Goal: Information Seeking & Learning: Compare options

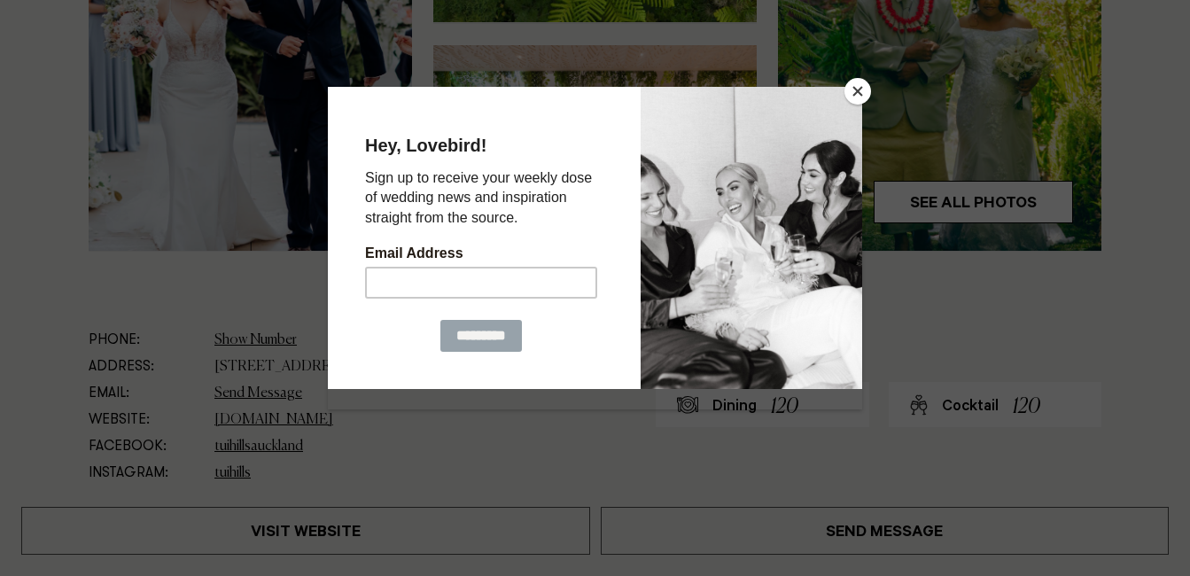
scroll to position [788, 0]
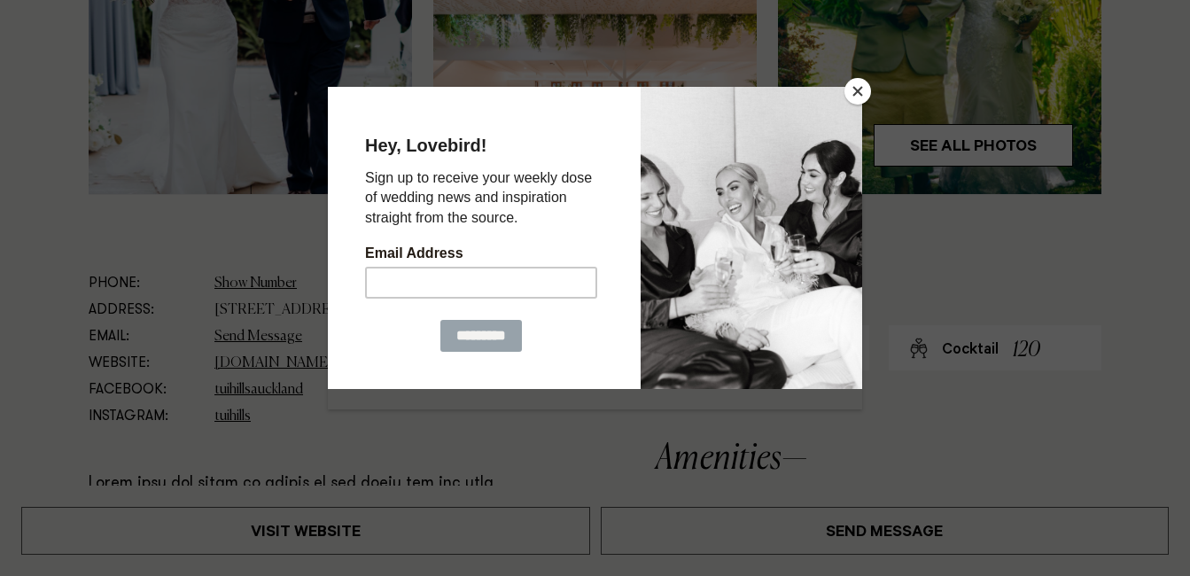
click at [860, 97] on button "Close" at bounding box center [857, 91] width 27 height 27
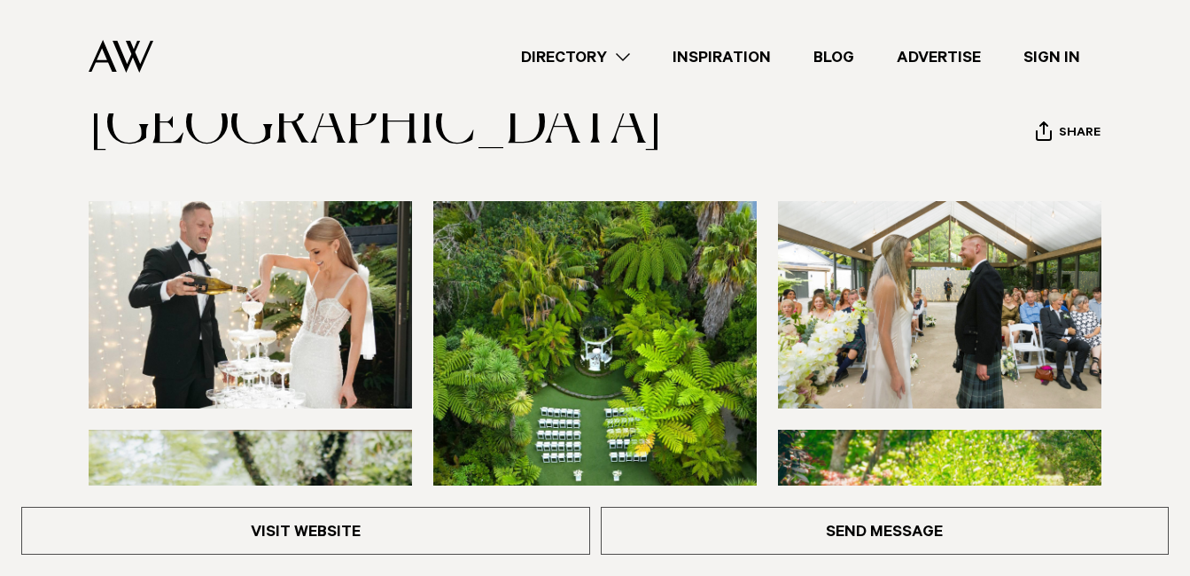
scroll to position [0, 0]
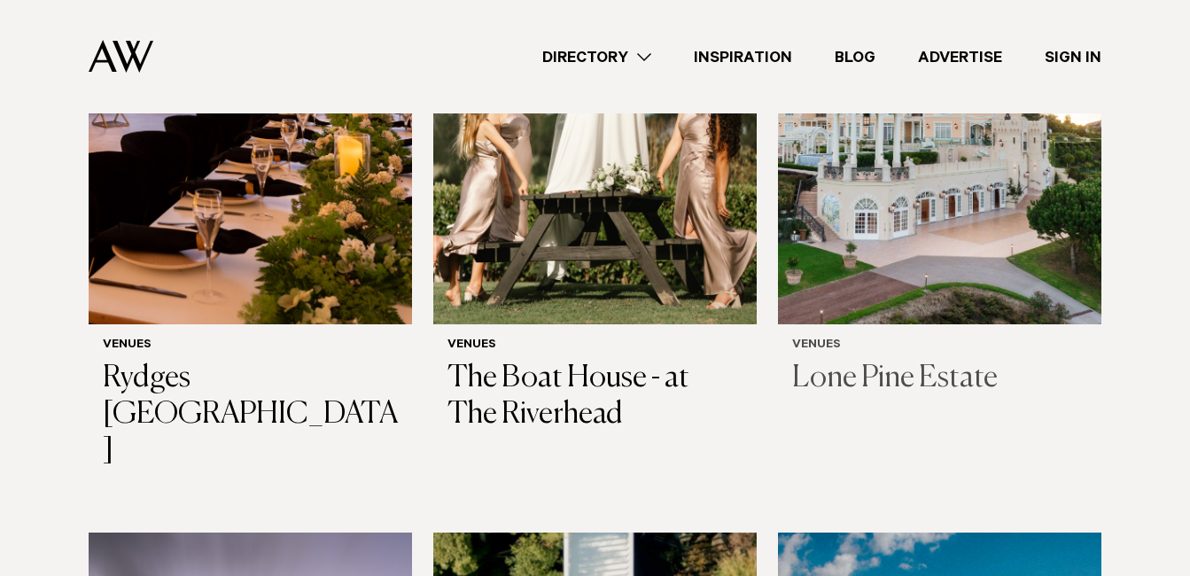
scroll to position [761, 0]
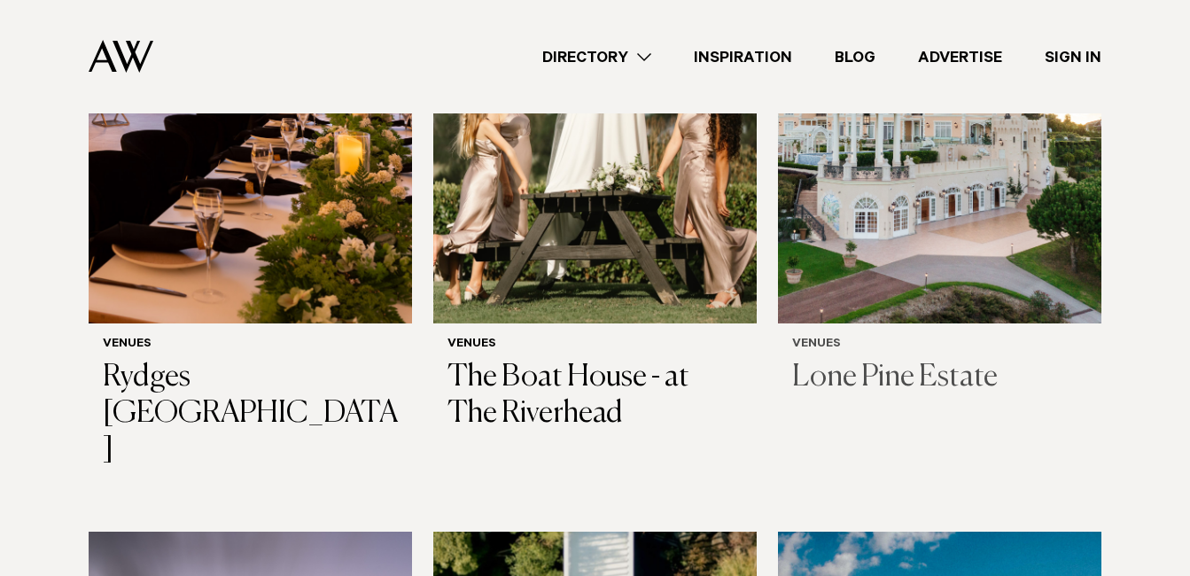
click at [875, 363] on h3 "Lone Pine Estate" at bounding box center [939, 378] width 295 height 36
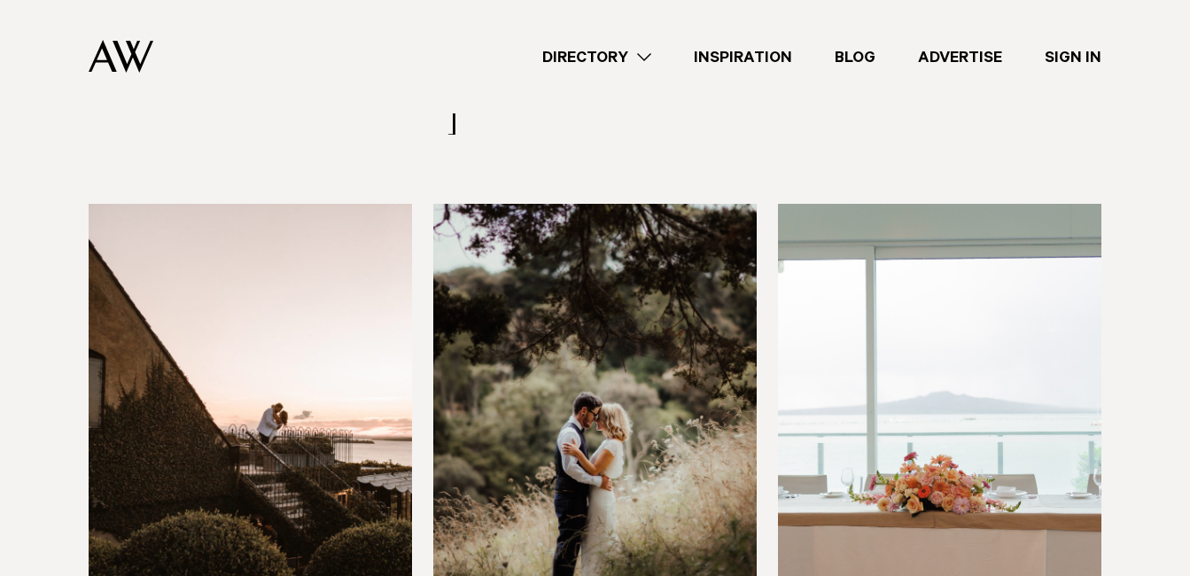
scroll to position [4339, 0]
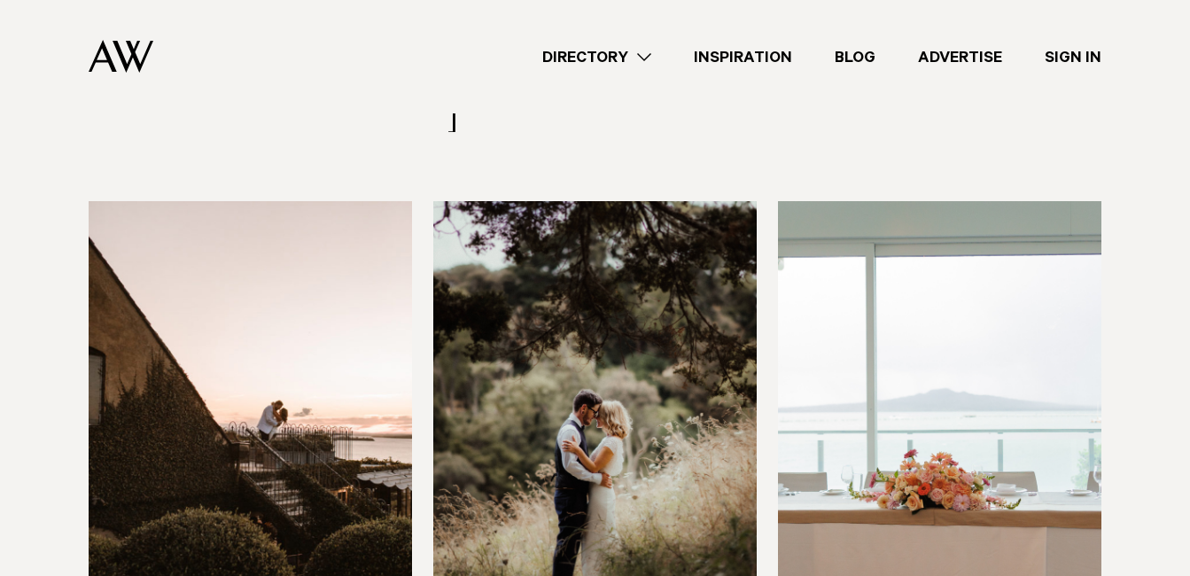
click at [944, 310] on img at bounding box center [939, 418] width 323 height 434
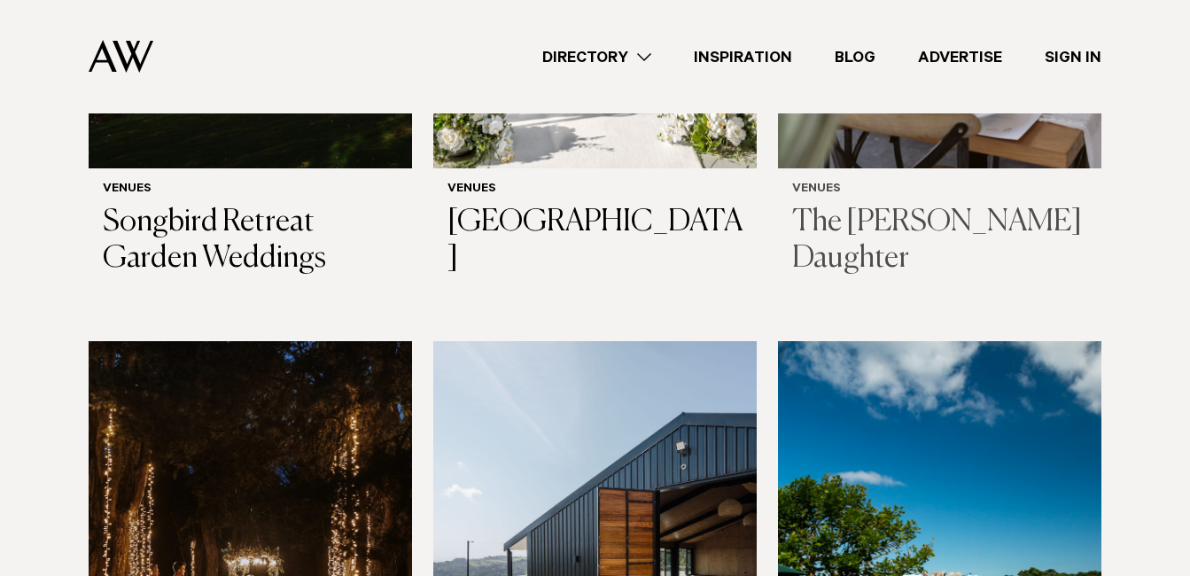
scroll to position [5505, 0]
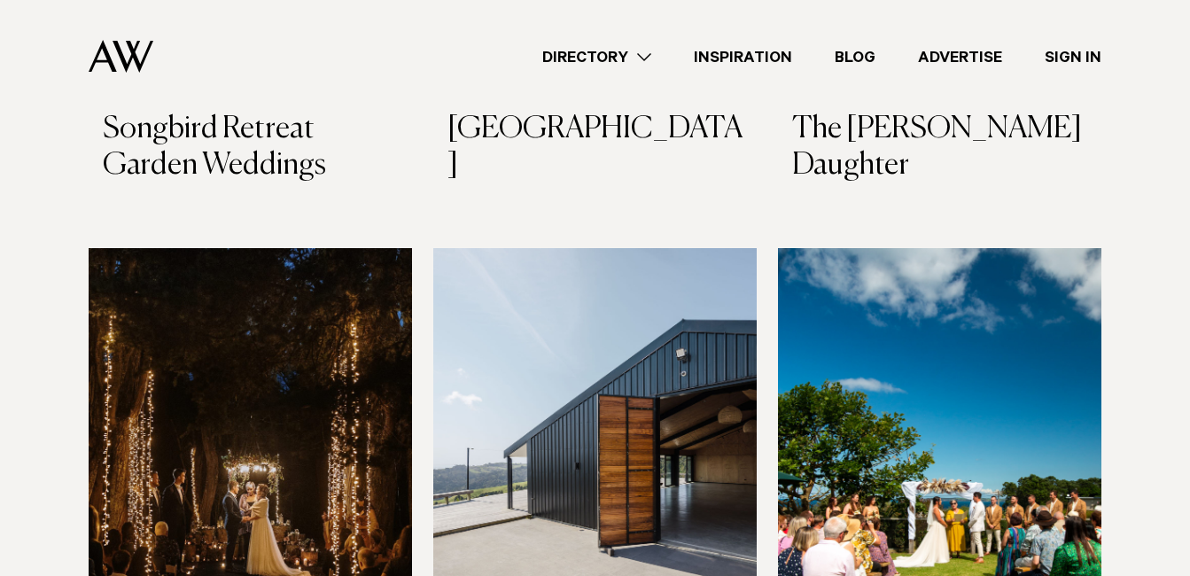
click at [611, 329] on img at bounding box center [594, 465] width 323 height 434
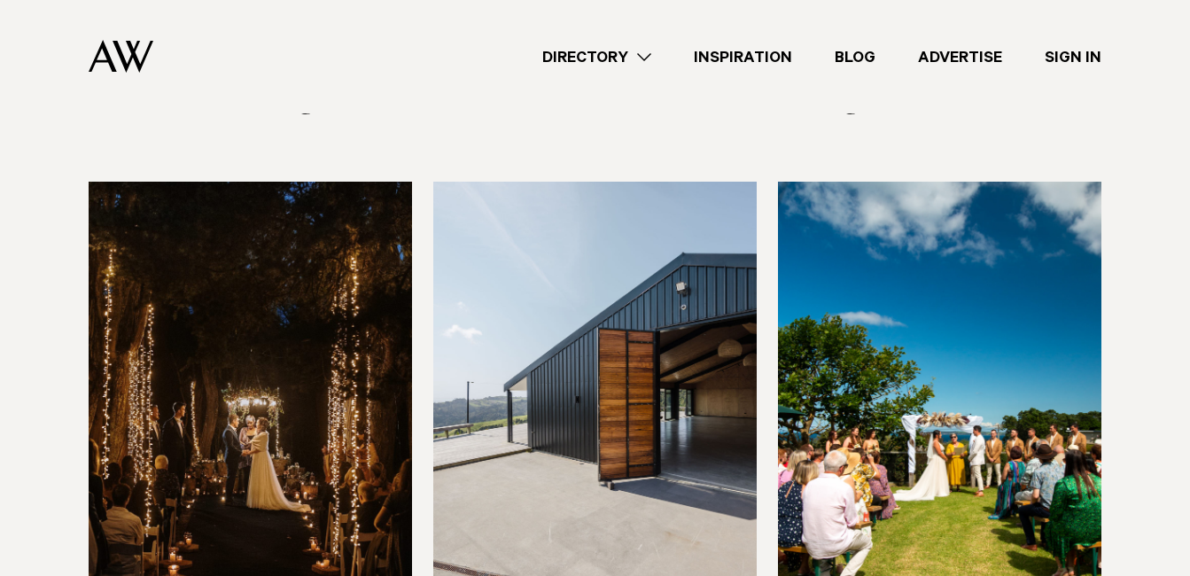
click at [305, 269] on img at bounding box center [250, 399] width 323 height 434
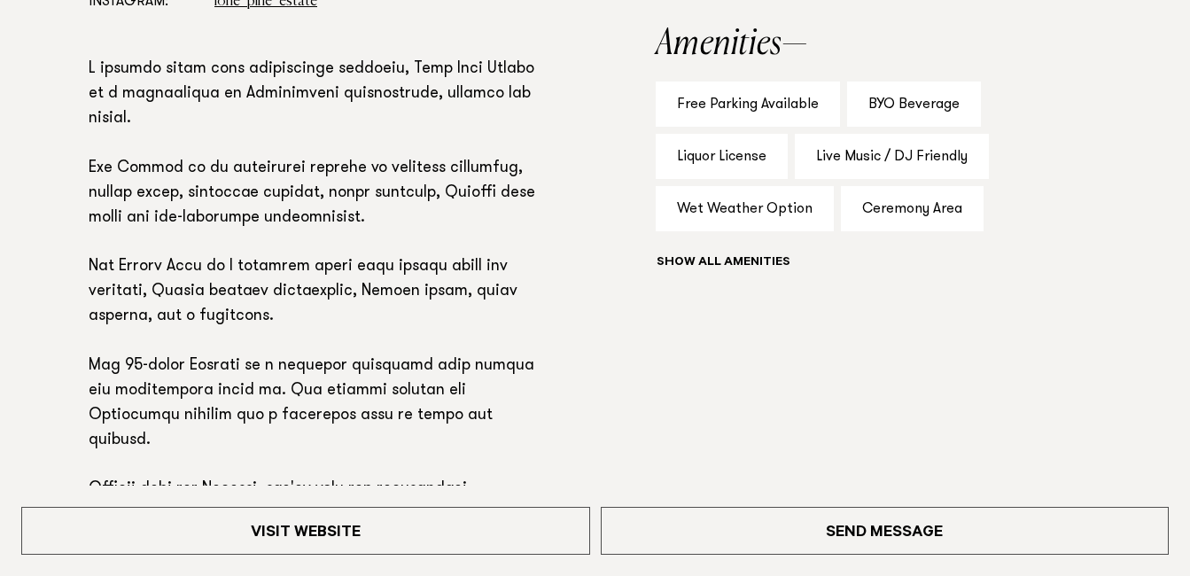
scroll to position [1205, 0]
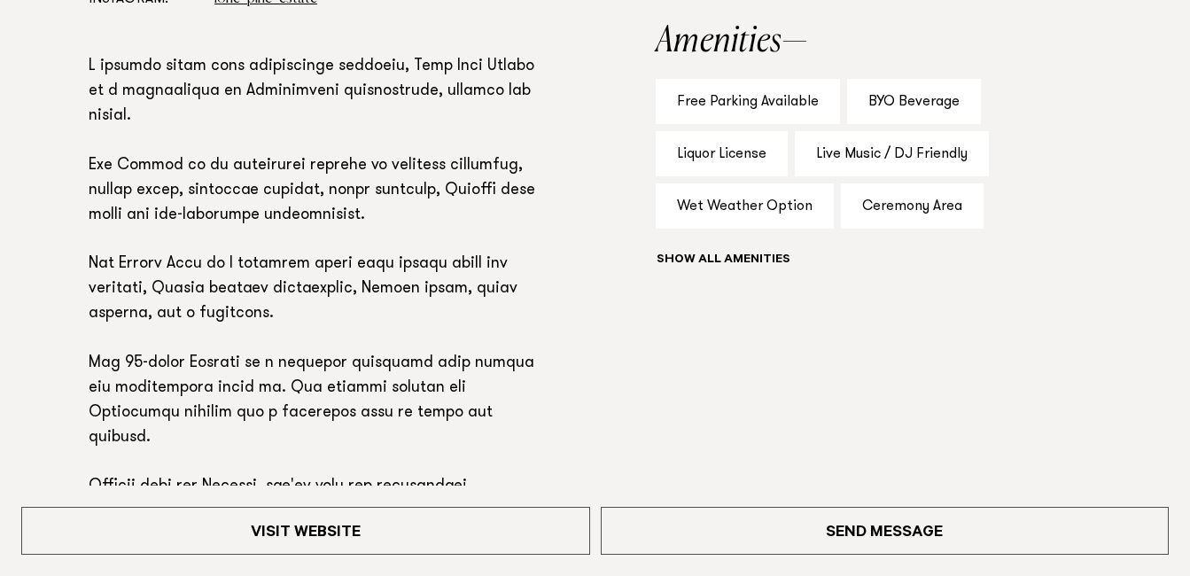
click at [811, 288] on aside "Capacity Dining 200 Cocktail 200 Amenities Free Parking Available BYO Beverage …" at bounding box center [879, 252] width 446 height 798
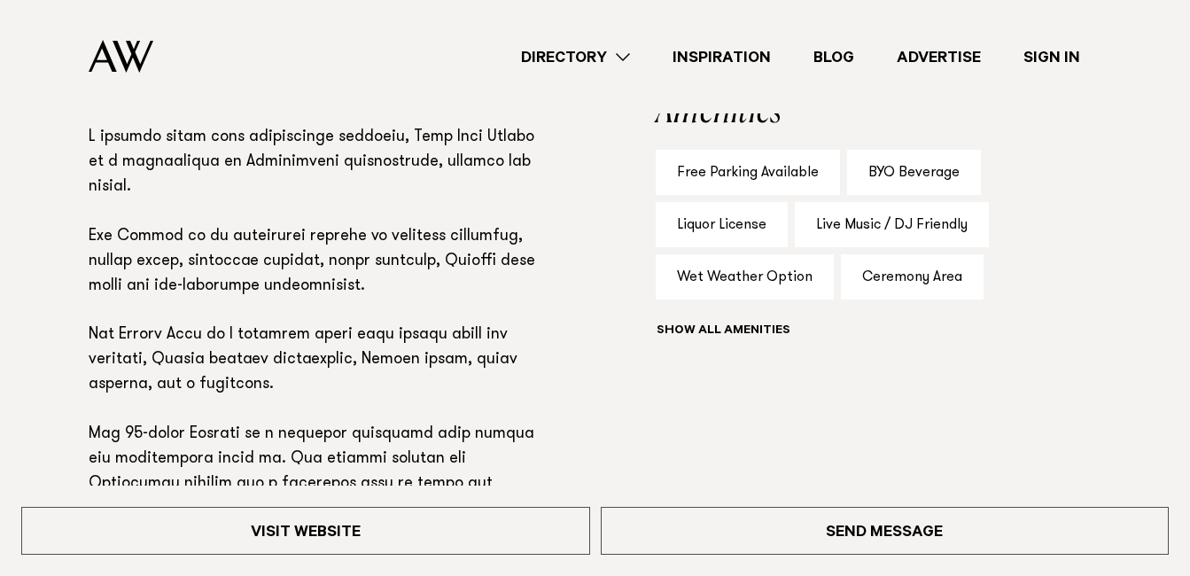
scroll to position [1133, 0]
click at [743, 323] on div "Show all" at bounding box center [879, 334] width 446 height 25
click at [723, 336] on button "Show all" at bounding box center [756, 332] width 200 height 19
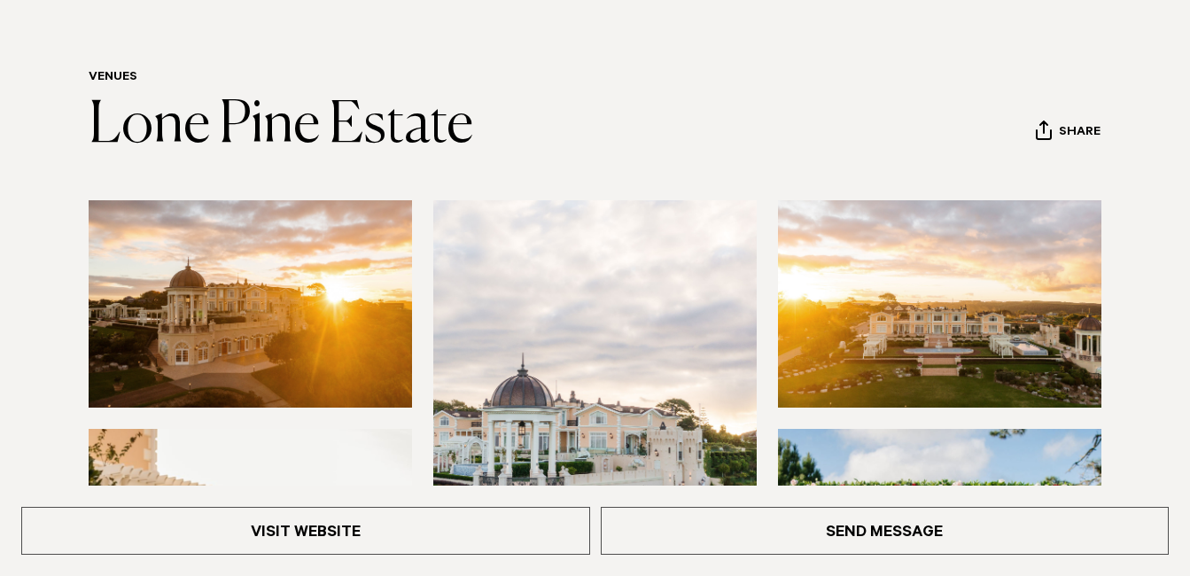
scroll to position [117, 0]
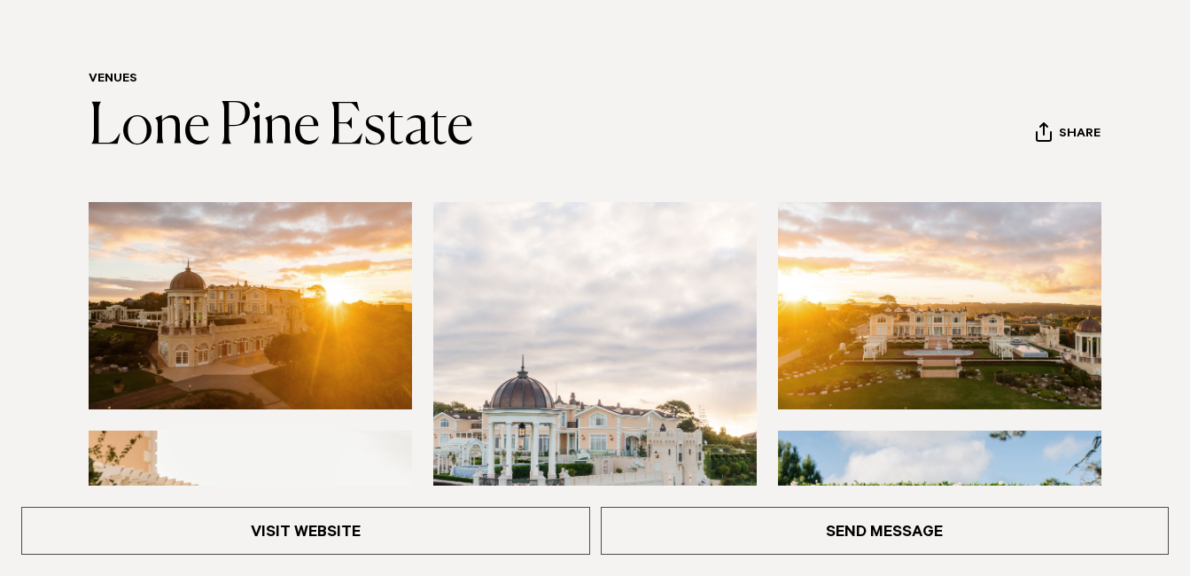
click at [546, 338] on img at bounding box center [594, 419] width 323 height 434
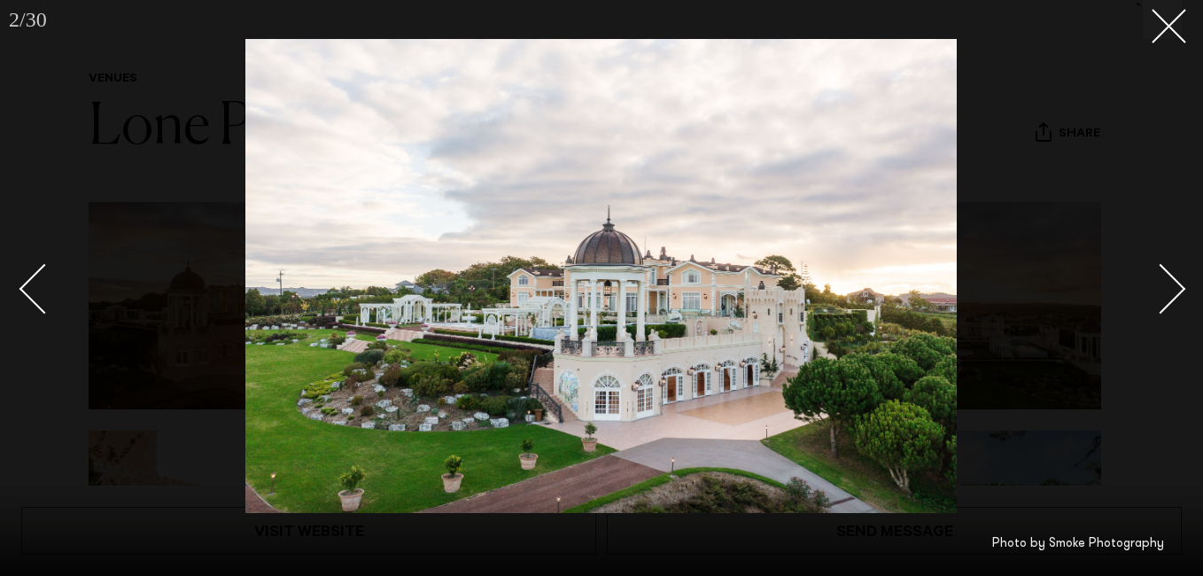
click at [1115, 199] on div at bounding box center [601, 288] width 1203 height 576
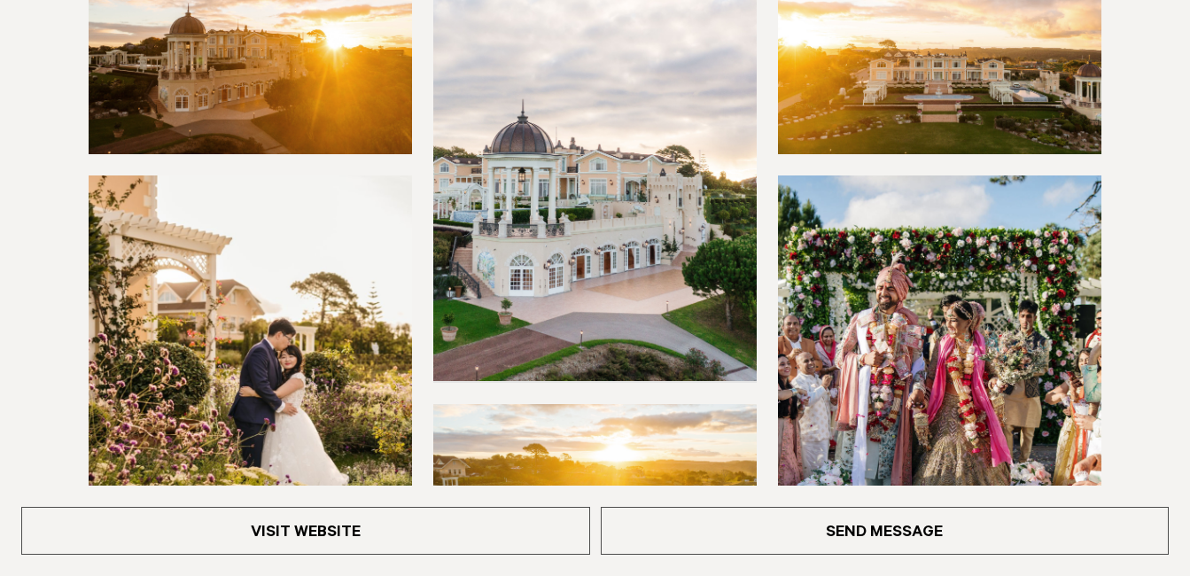
scroll to position [375, 0]
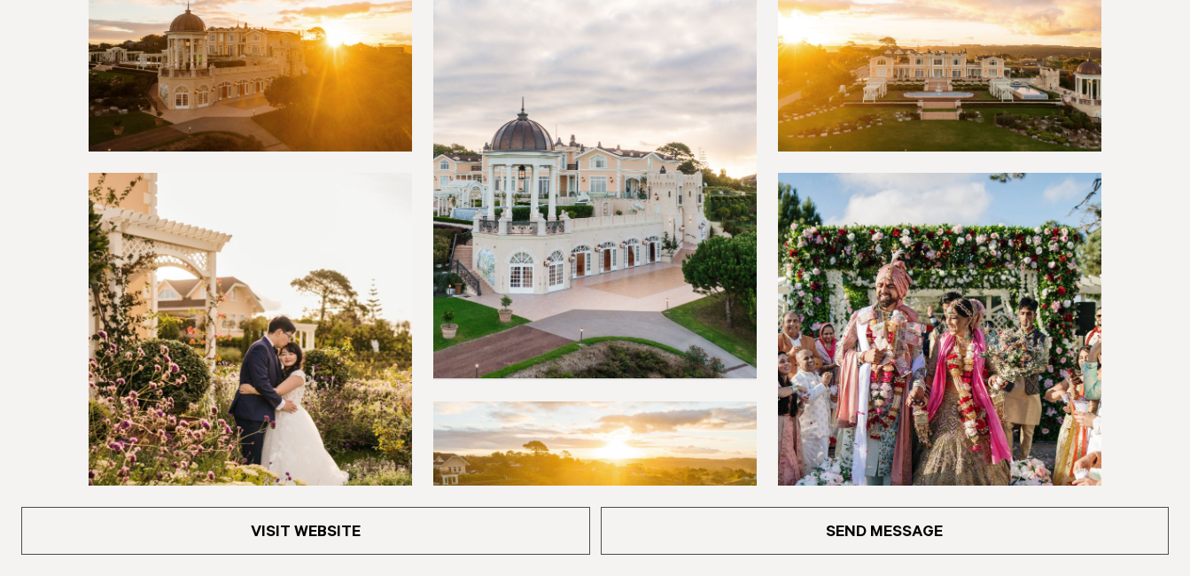
click at [267, 94] on img at bounding box center [250, 47] width 323 height 207
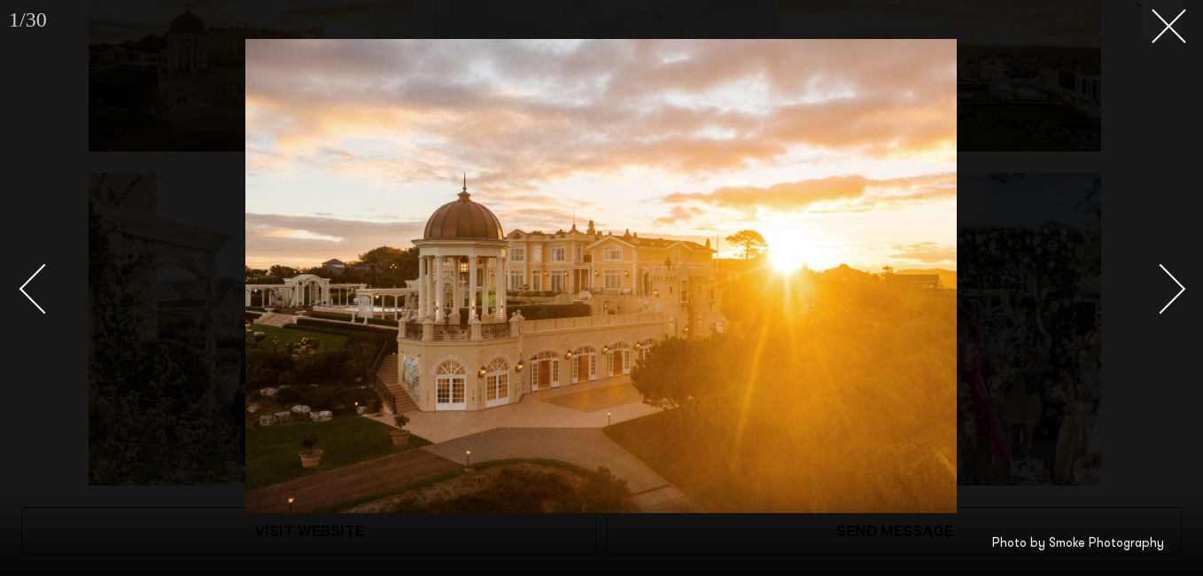
click at [1164, 315] on link at bounding box center [1151, 288] width 62 height 89
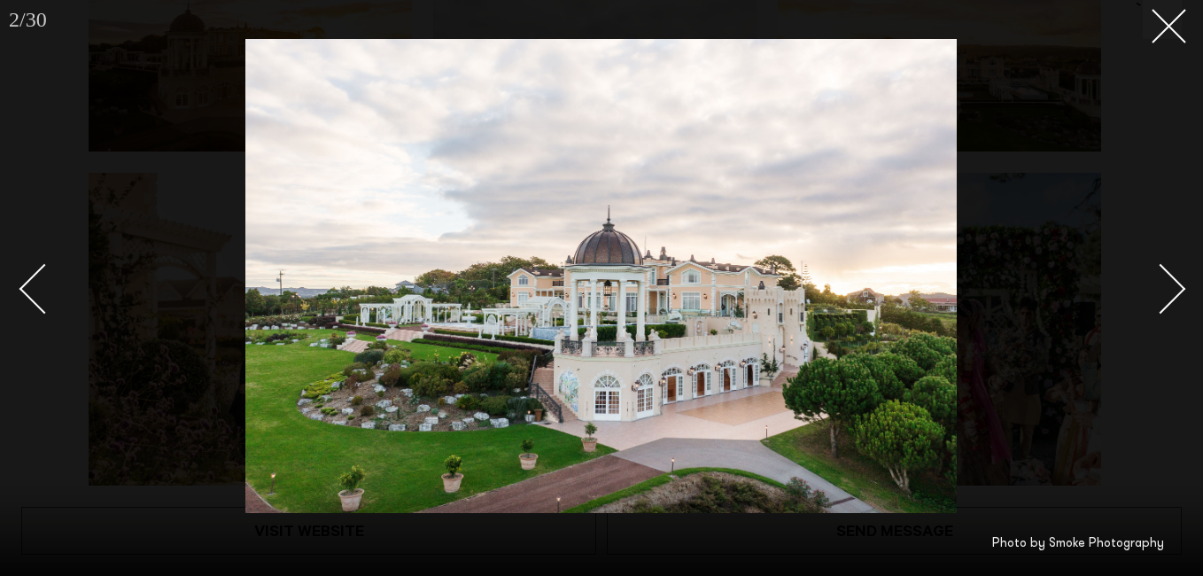
click at [1142, 301] on link at bounding box center [1151, 288] width 62 height 89
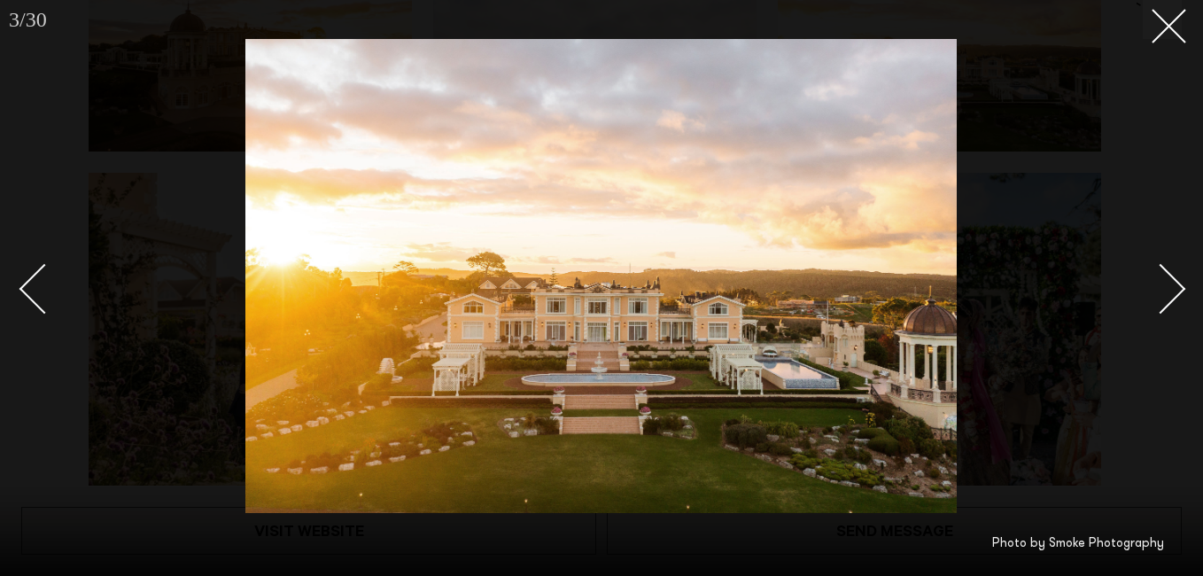
click at [1032, 227] on div at bounding box center [601, 288] width 1203 height 576
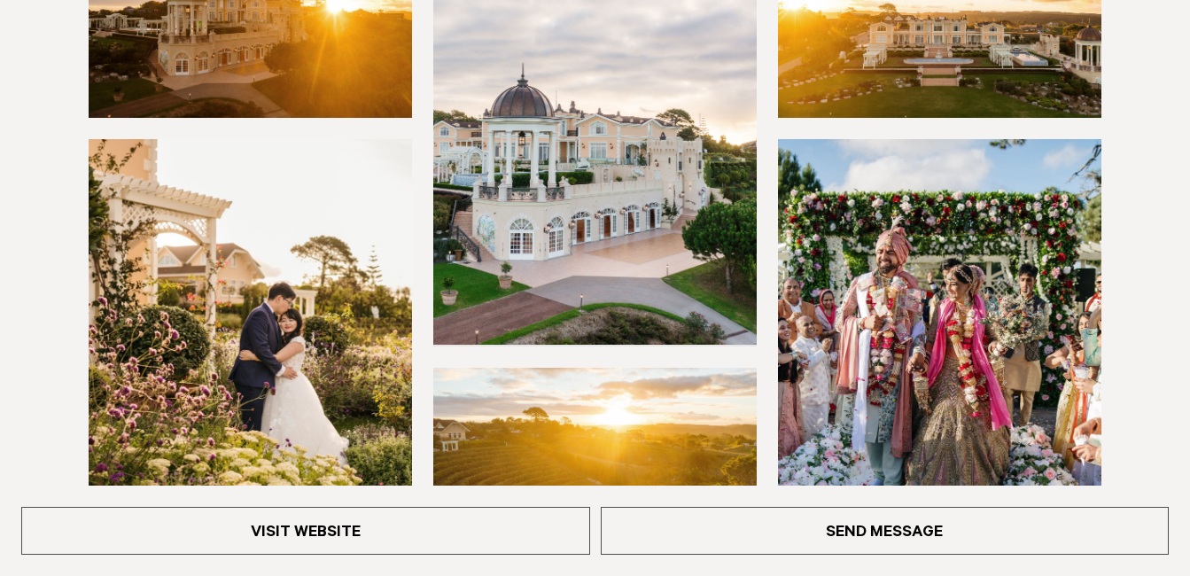
scroll to position [446, 0]
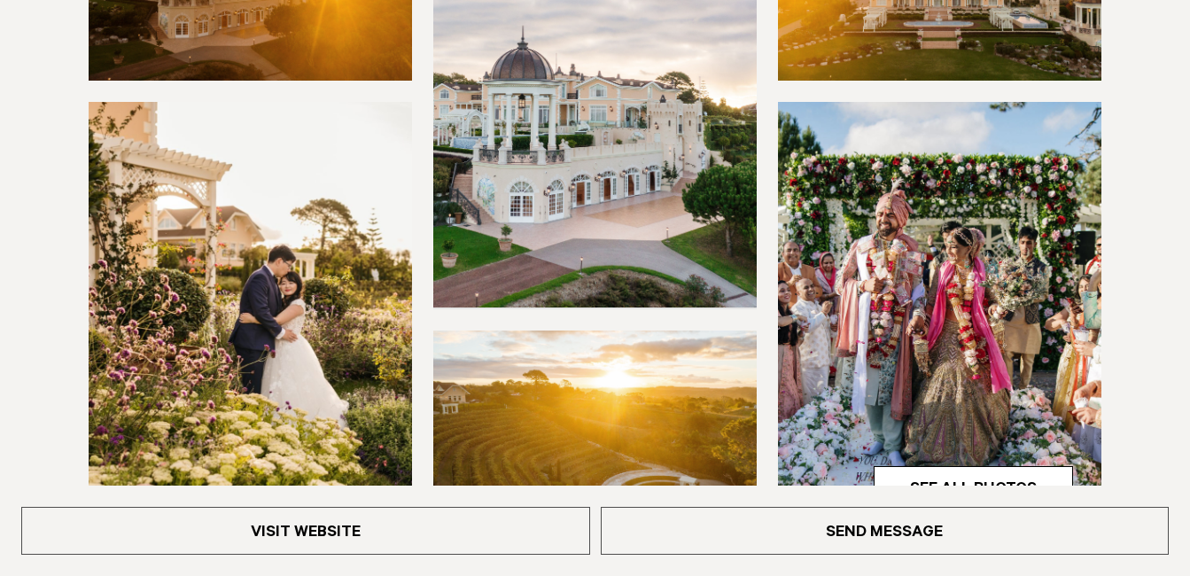
click at [1173, 267] on div at bounding box center [595, 205] width 1162 height 664
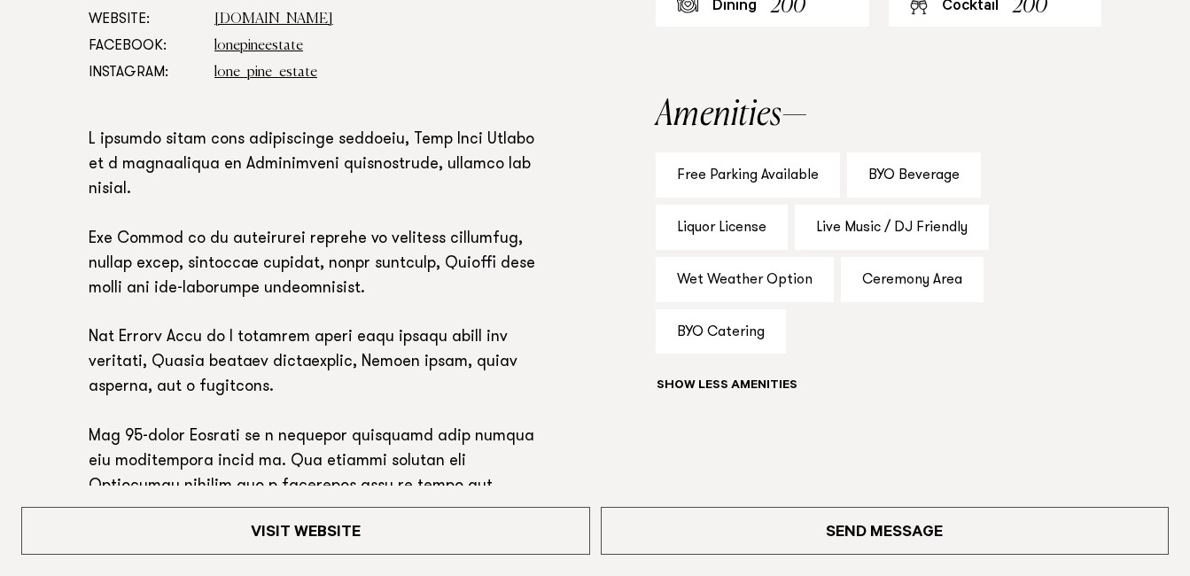
scroll to position [1132, 0]
click at [370, 345] on p at bounding box center [315, 375] width 453 height 494
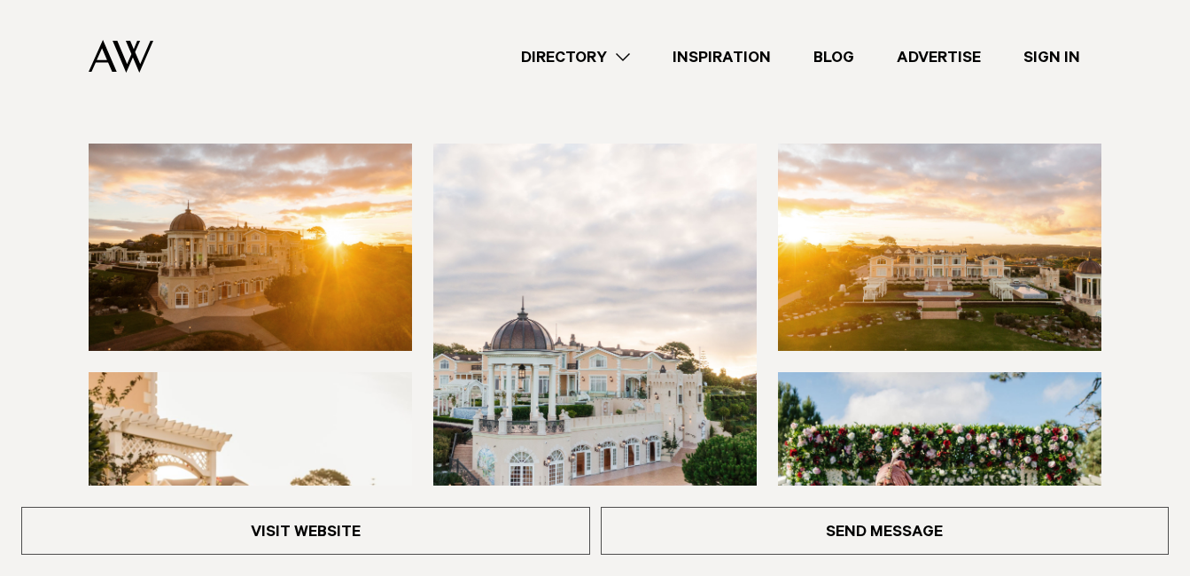
scroll to position [175, 0]
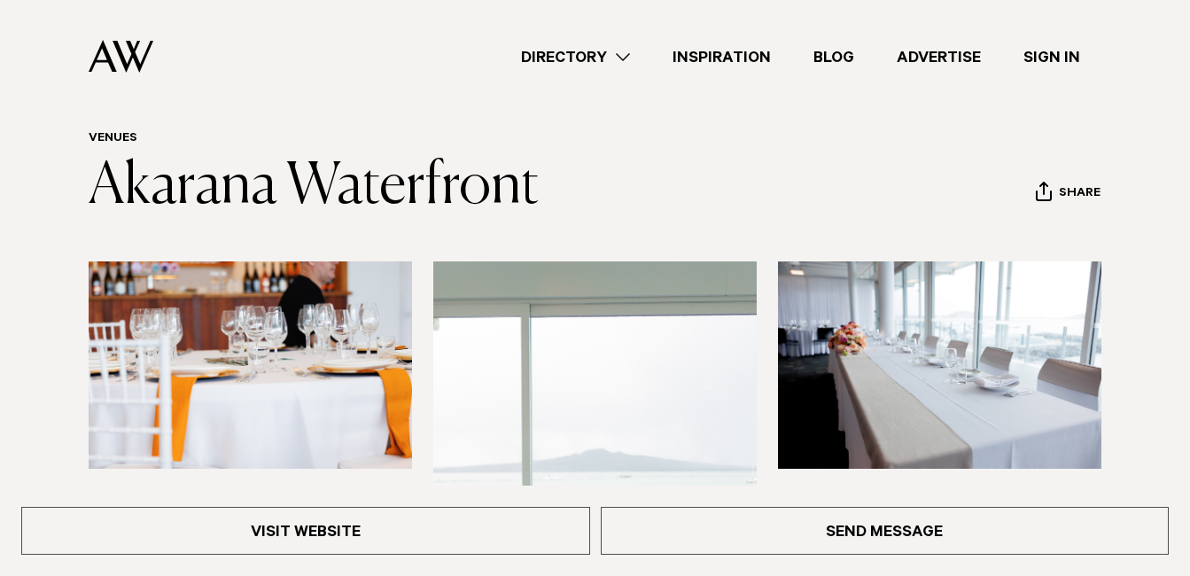
scroll to position [57, 0]
click at [943, 423] on img at bounding box center [939, 365] width 323 height 207
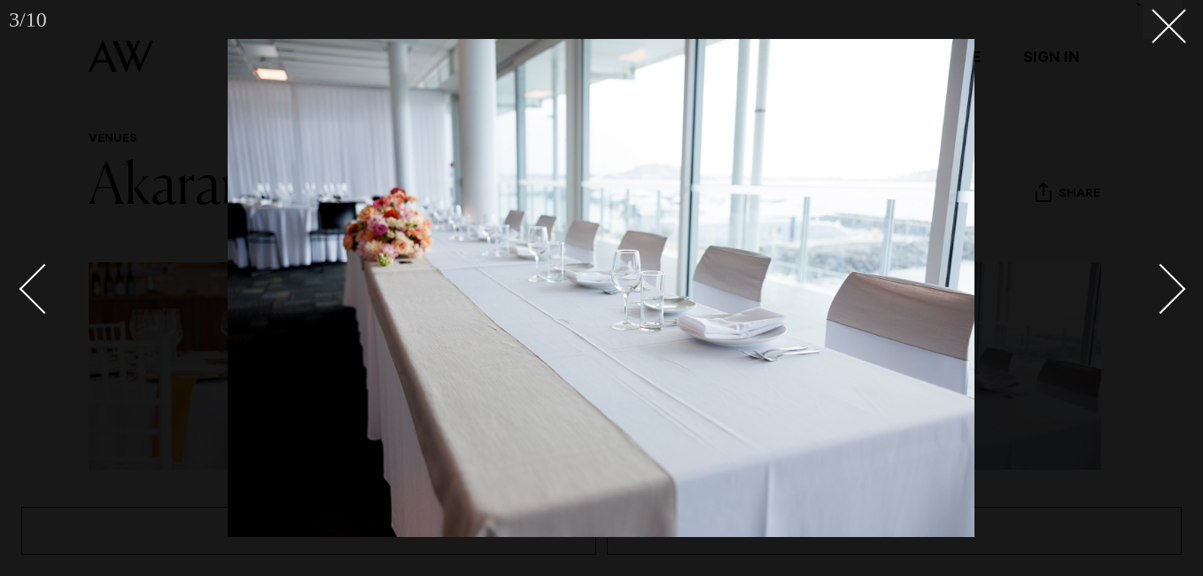
click at [1144, 305] on link at bounding box center [1151, 288] width 62 height 89
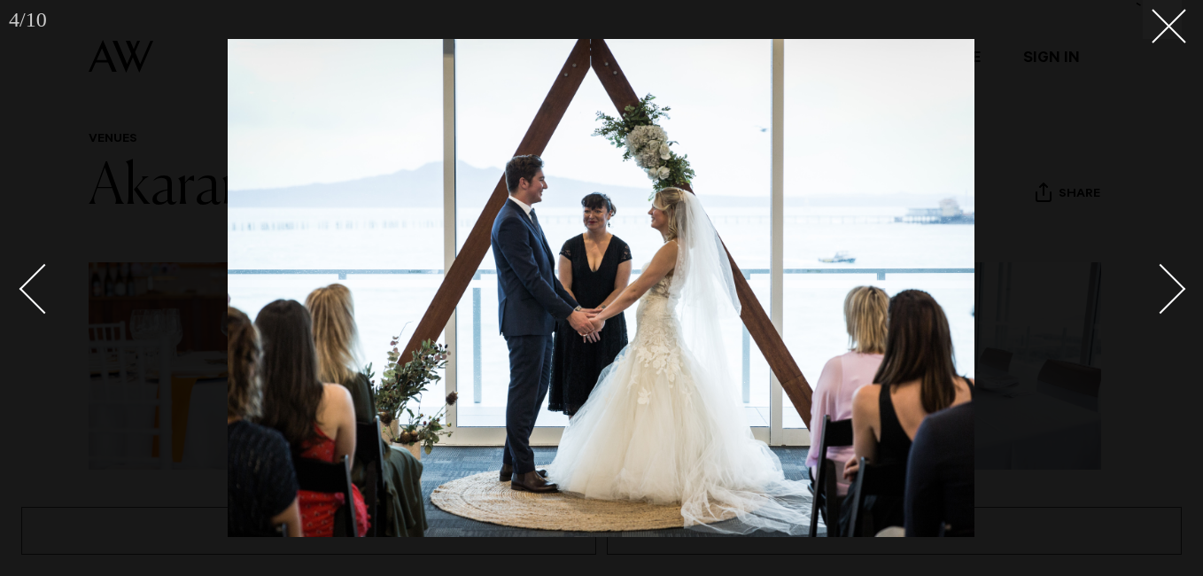
click at [1189, 260] on div at bounding box center [601, 288] width 1203 height 576
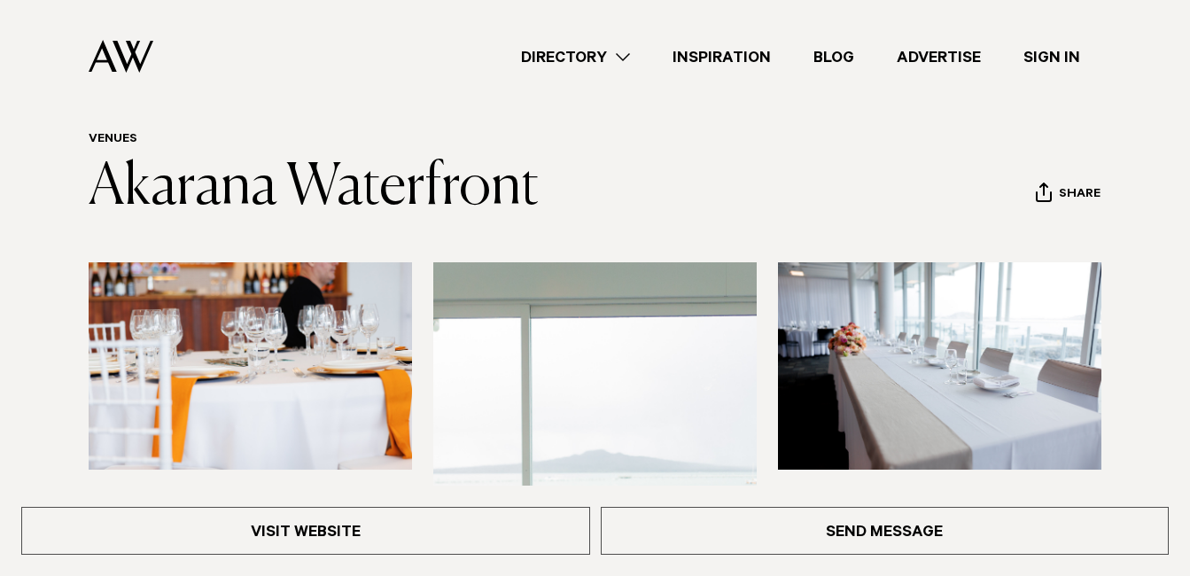
click at [947, 338] on img at bounding box center [939, 365] width 323 height 207
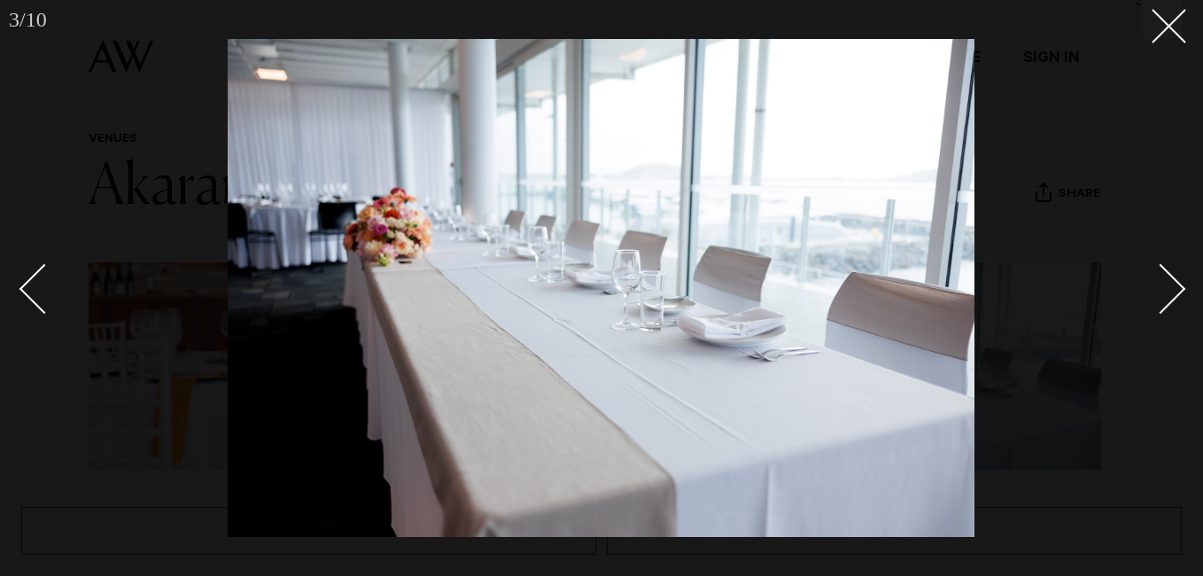
click at [1169, 273] on div "Next slide" at bounding box center [1161, 289] width 51 height 51
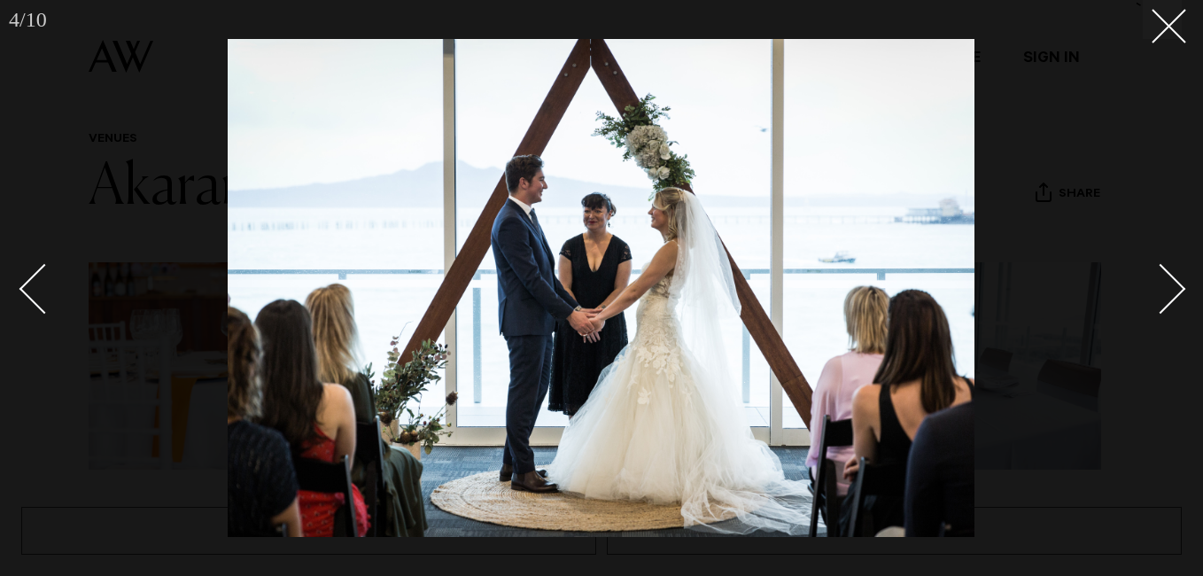
click at [1169, 273] on div "Next slide" at bounding box center [1161, 289] width 51 height 51
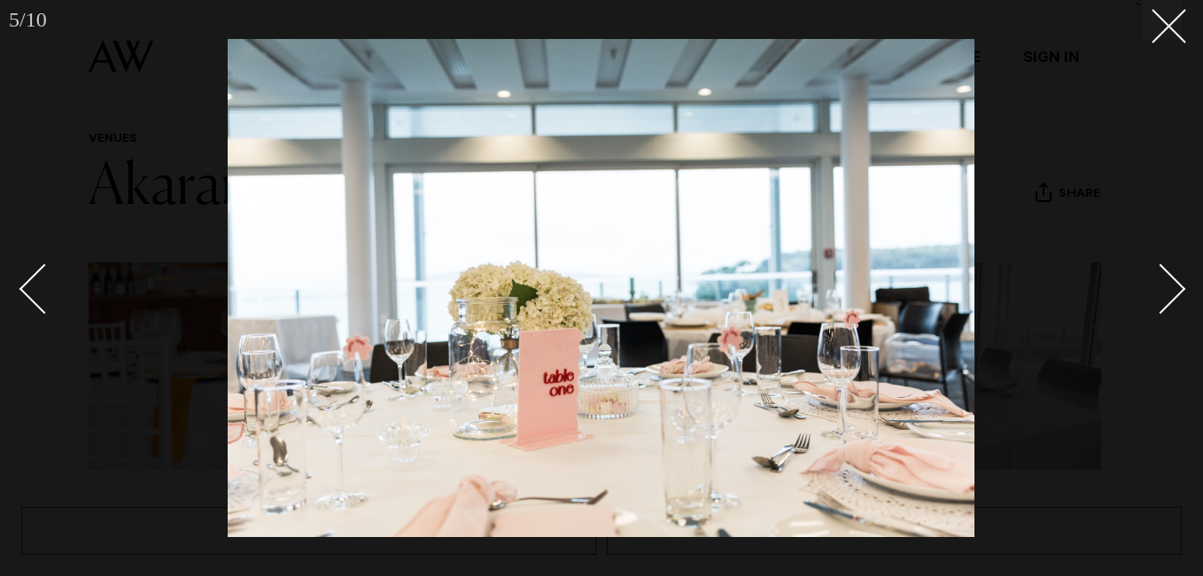
click at [1169, 273] on div "Next slide" at bounding box center [1161, 289] width 51 height 51
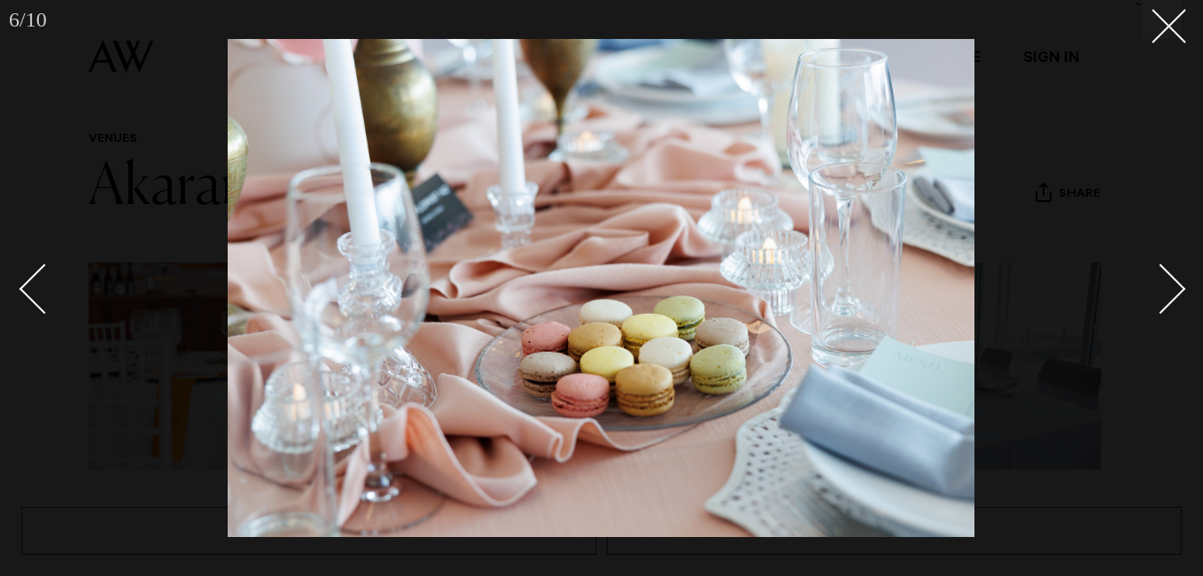
click at [1169, 273] on div "Next slide" at bounding box center [1161, 289] width 51 height 51
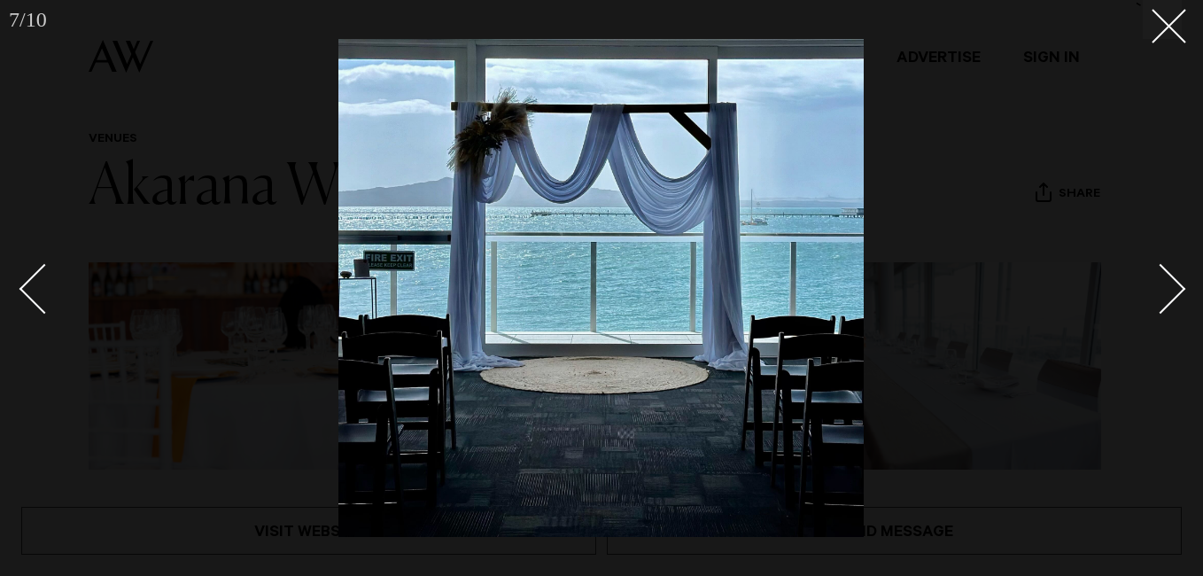
click at [1169, 273] on div "Next slide" at bounding box center [1161, 289] width 51 height 51
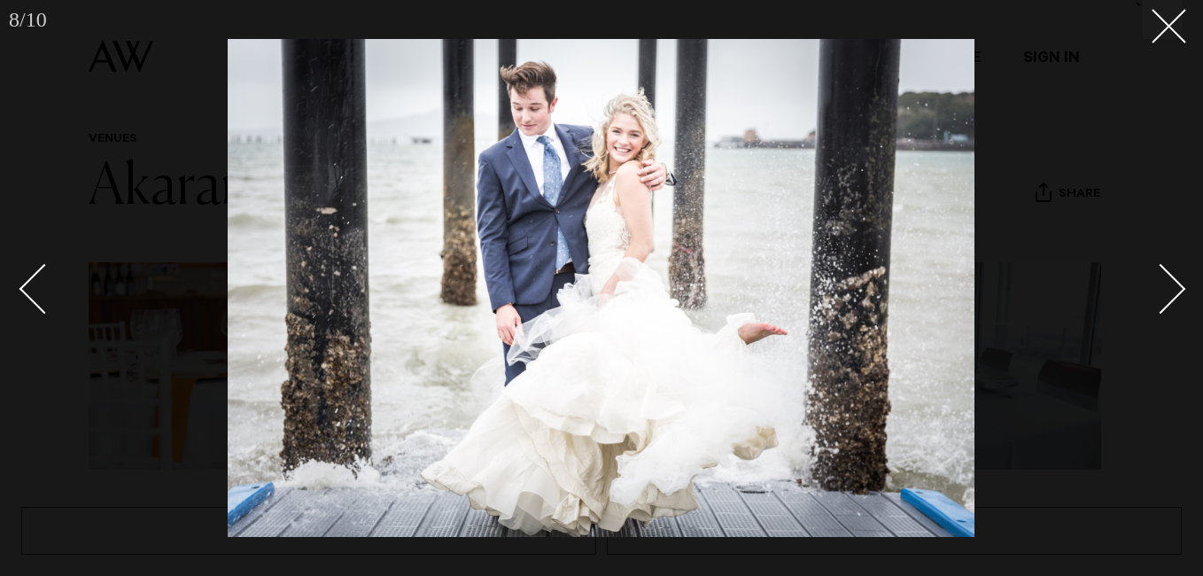
click at [1169, 273] on div "Next slide" at bounding box center [1161, 289] width 51 height 51
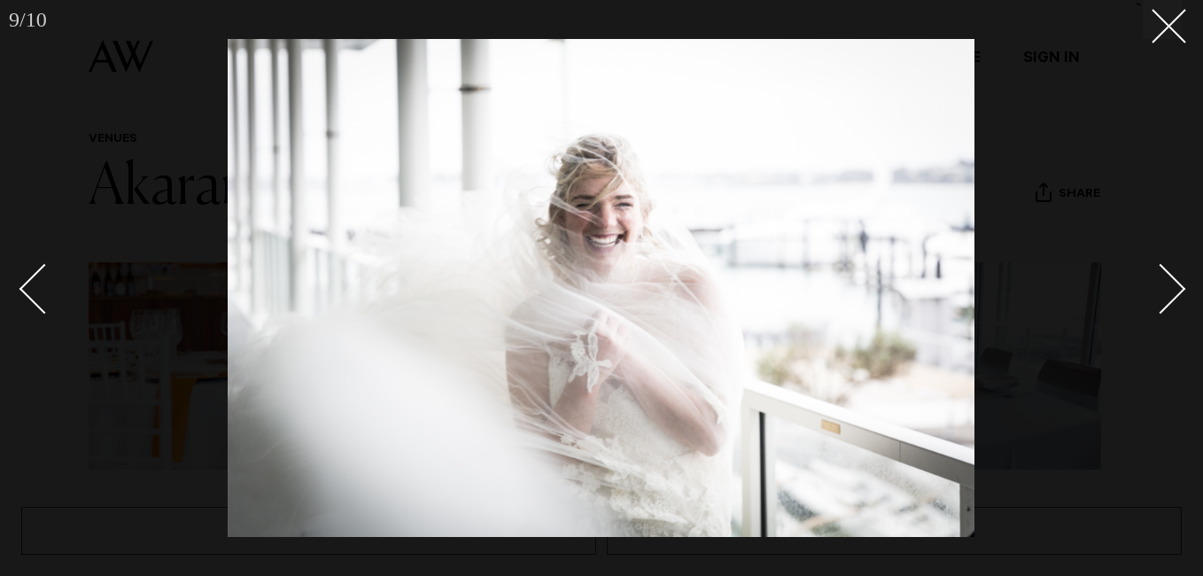
click at [1169, 273] on div "Next slide" at bounding box center [1161, 289] width 51 height 51
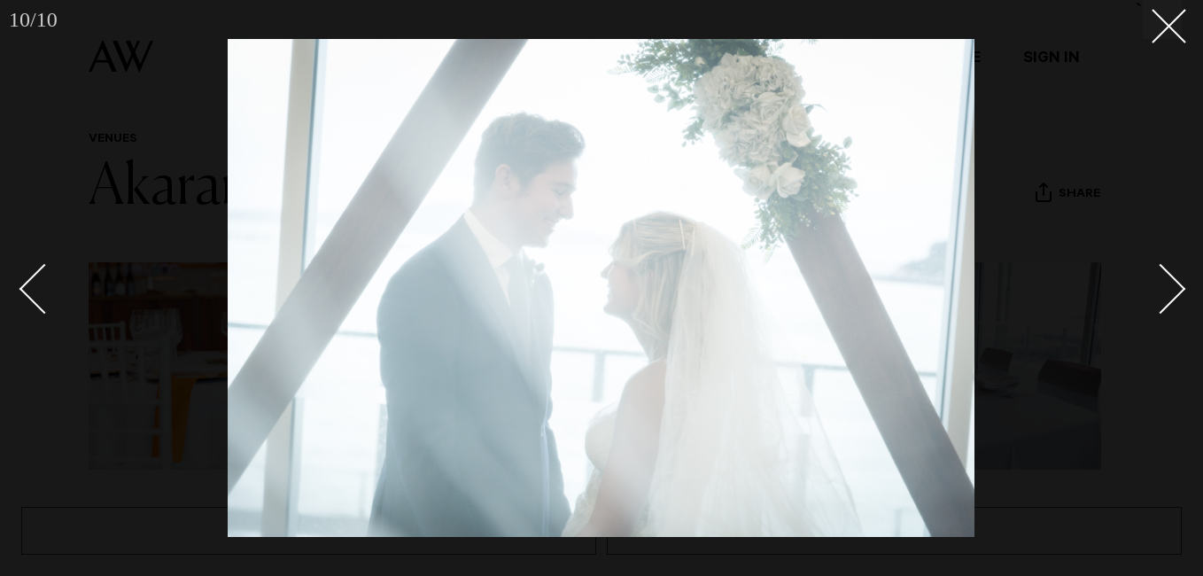
click at [1169, 273] on div "Next slide" at bounding box center [1161, 289] width 51 height 51
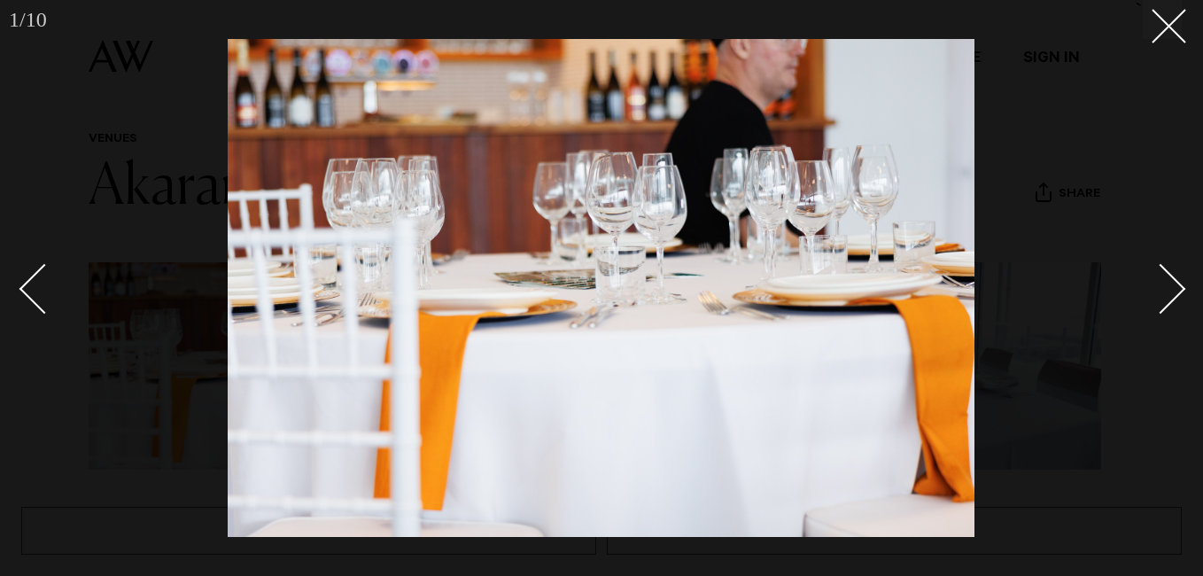
click at [1169, 273] on div "Next slide" at bounding box center [1161, 289] width 51 height 51
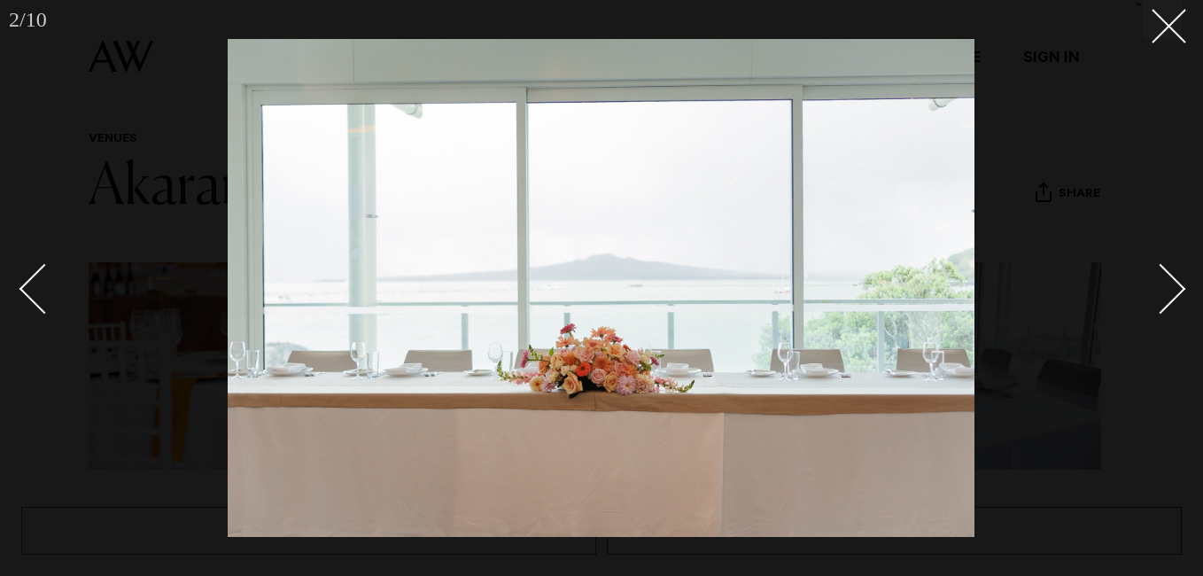
click at [1169, 273] on div "Next slide" at bounding box center [1161, 289] width 51 height 51
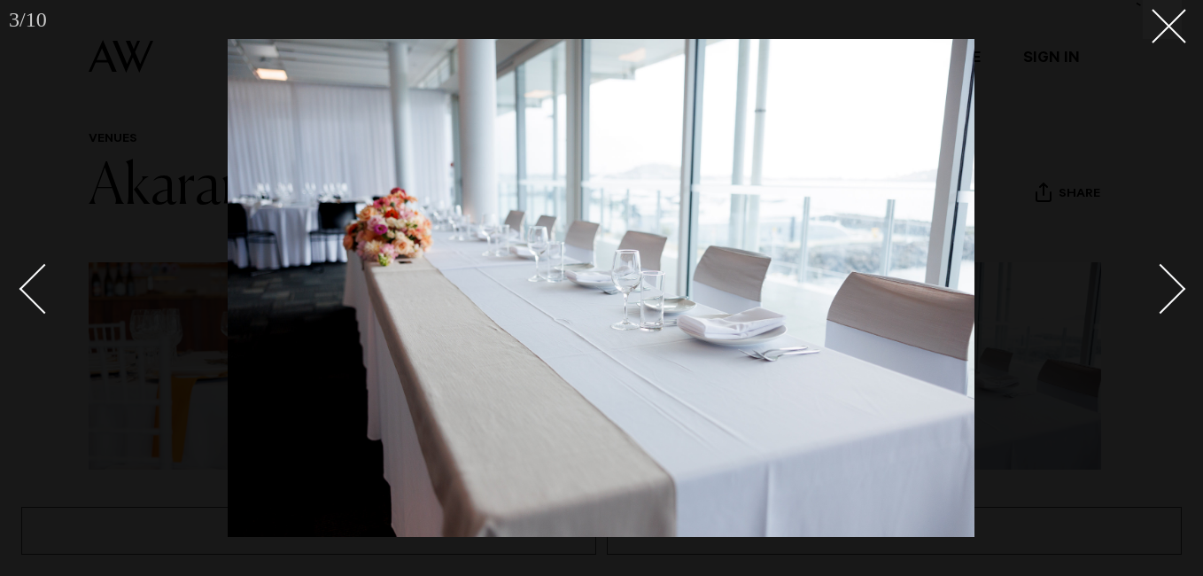
click at [1169, 273] on div "Next slide" at bounding box center [1161, 289] width 51 height 51
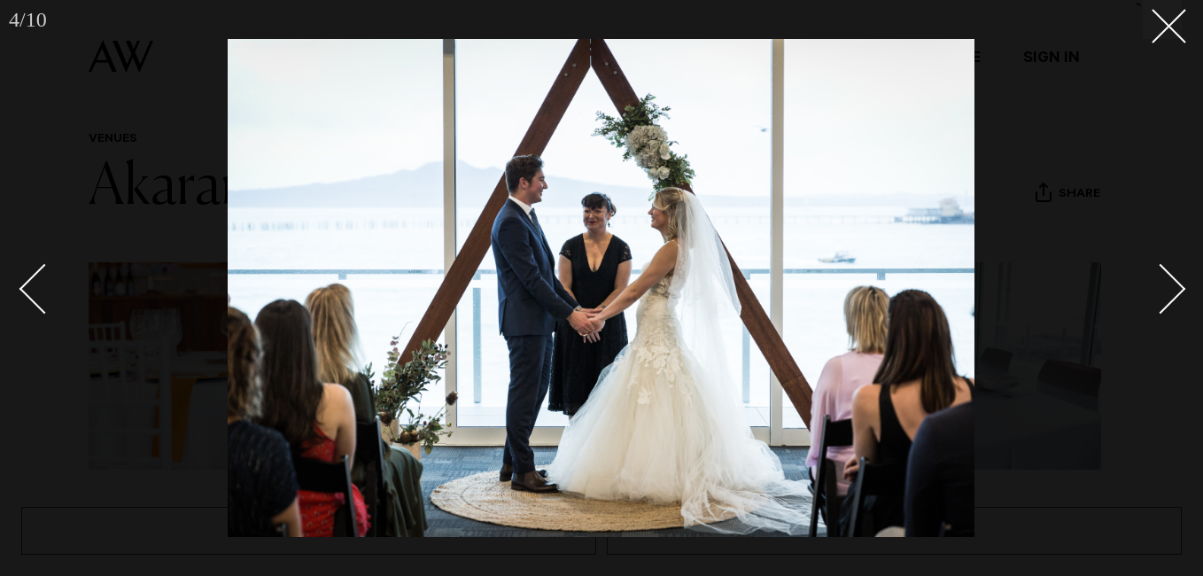
click at [1169, 273] on div "Next slide" at bounding box center [1161, 289] width 51 height 51
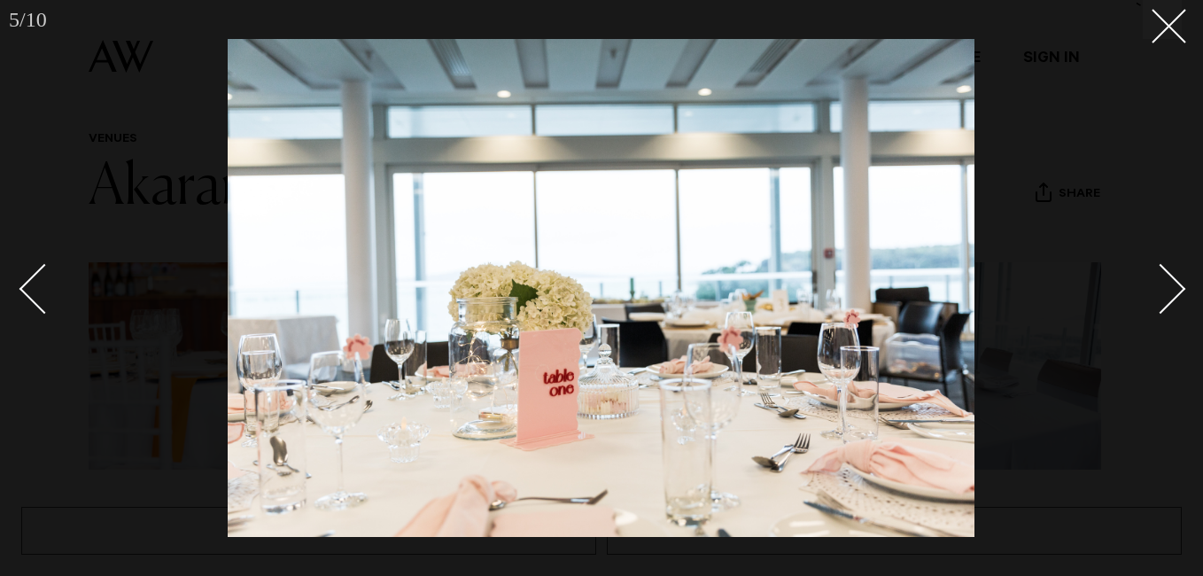
click at [1169, 273] on div "Next slide" at bounding box center [1161, 289] width 51 height 51
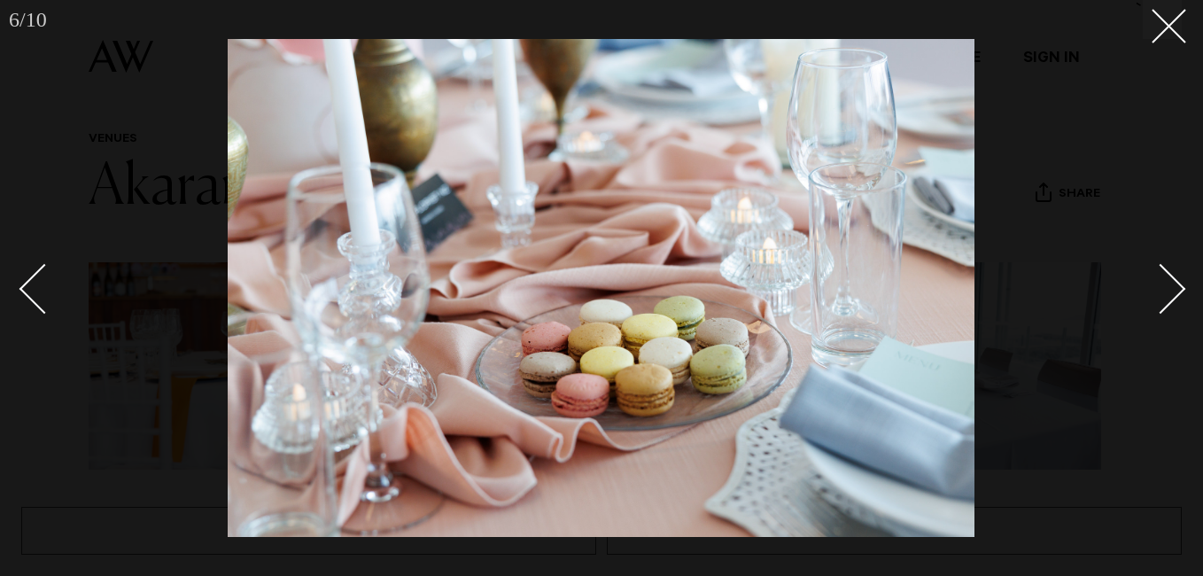
click at [1169, 273] on div "Next slide" at bounding box center [1161, 289] width 51 height 51
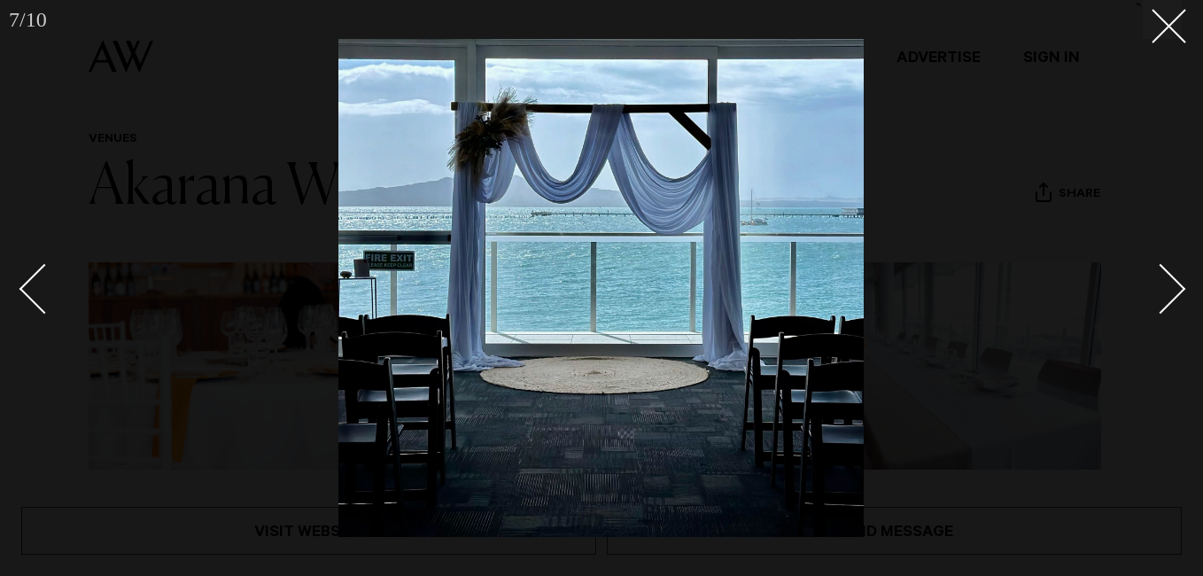
click at [1169, 273] on div "Next slide" at bounding box center [1161, 289] width 51 height 51
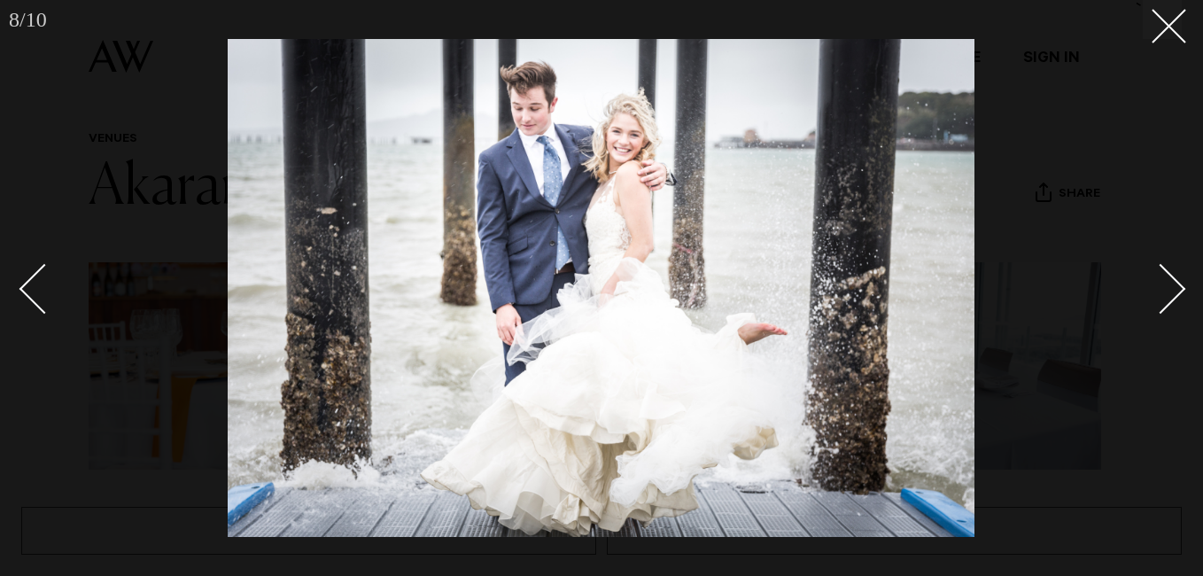
click at [1163, 121] on div at bounding box center [601, 288] width 1203 height 576
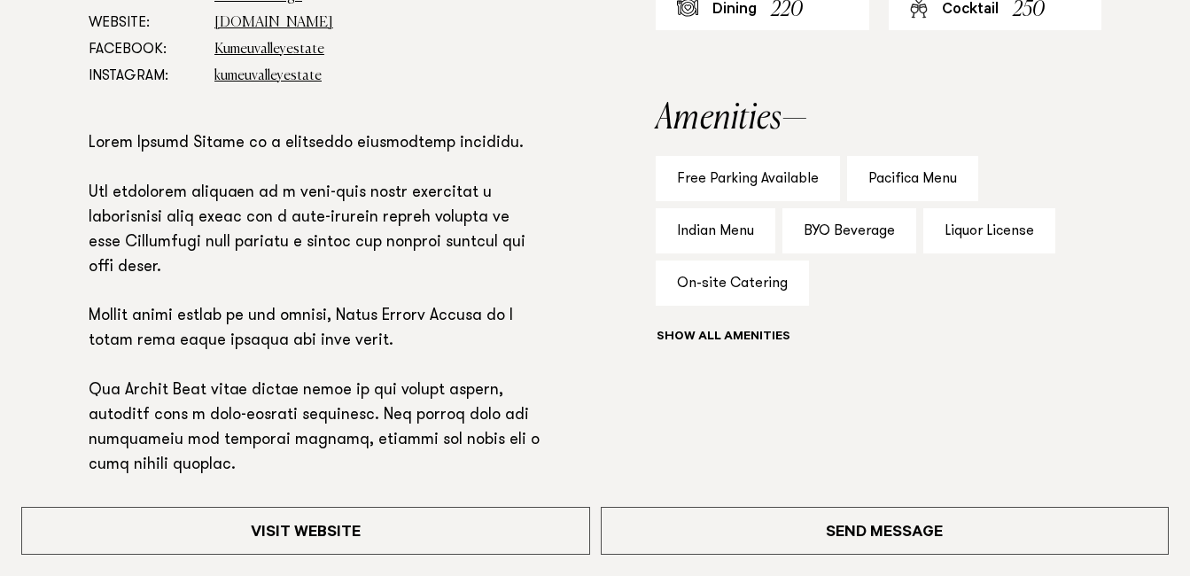
scroll to position [1129, 0]
click at [684, 356] on aside "Capacity Dining 220 Cocktail 250 Amenities Free Parking Available Pacifica Menu…" at bounding box center [879, 328] width 446 height 798
click at [669, 338] on button "Show all" at bounding box center [756, 337] width 200 height 19
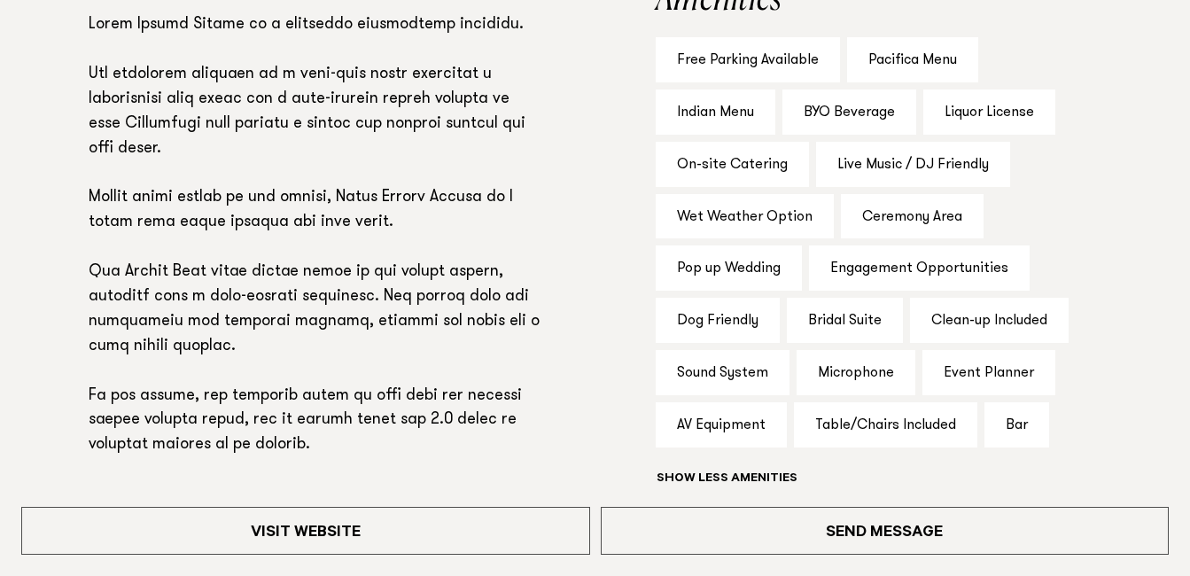
scroll to position [1246, 0]
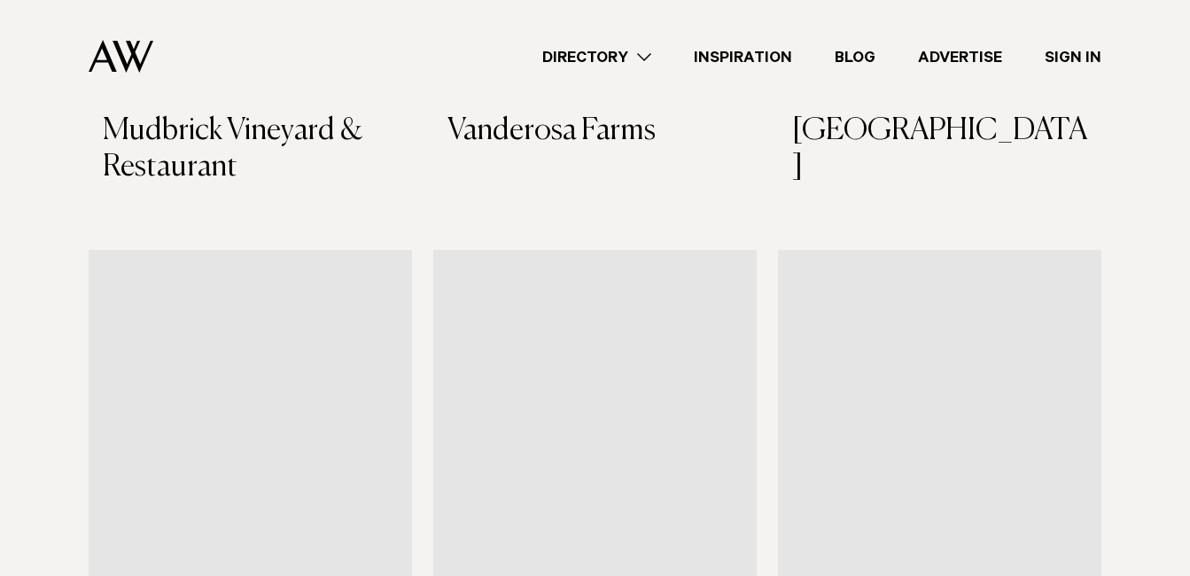
scroll to position [6028, 0]
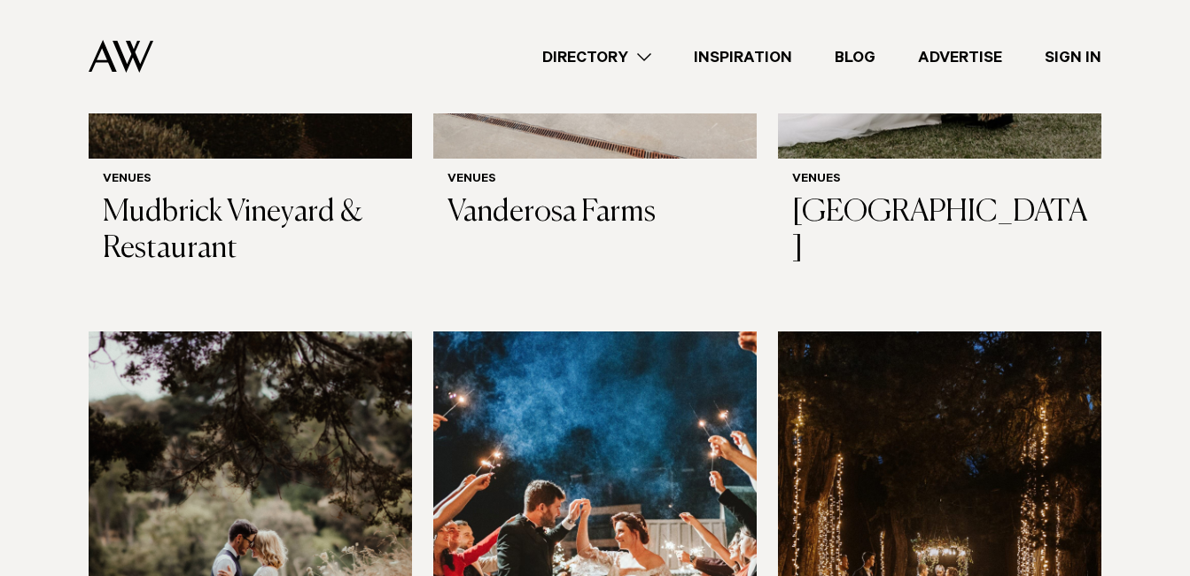
drag, startPoint x: 0, startPoint y: 0, endPoint x: 1000, endPoint y: 347, distance: 1058.2
click at [1000, 347] on img at bounding box center [939, 548] width 323 height 434
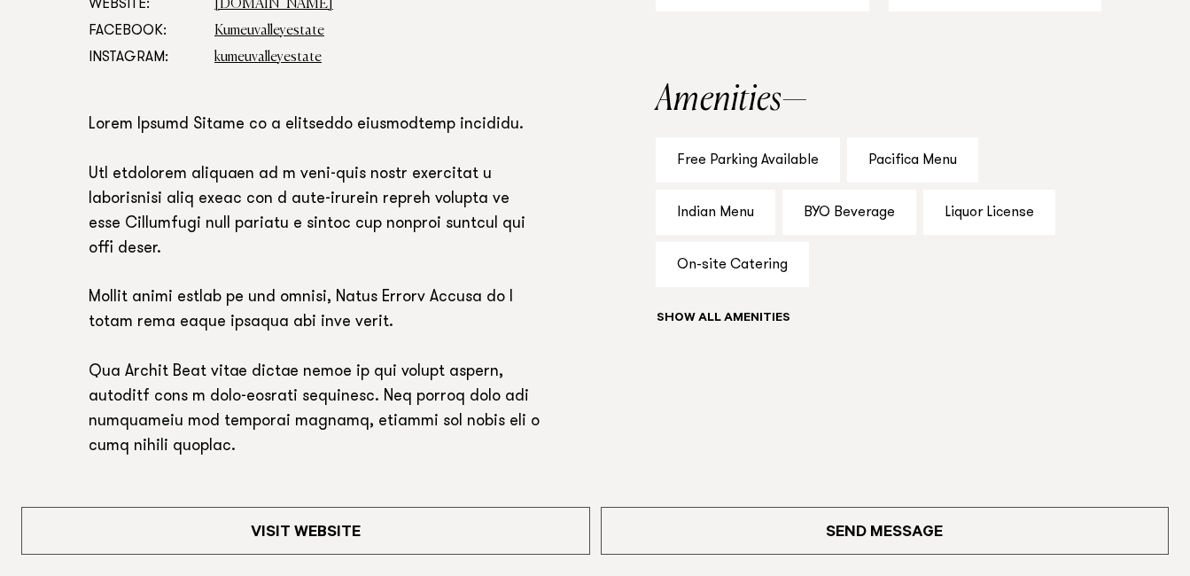
scroll to position [1147, 0]
click at [735, 318] on button "Show all" at bounding box center [756, 318] width 200 height 19
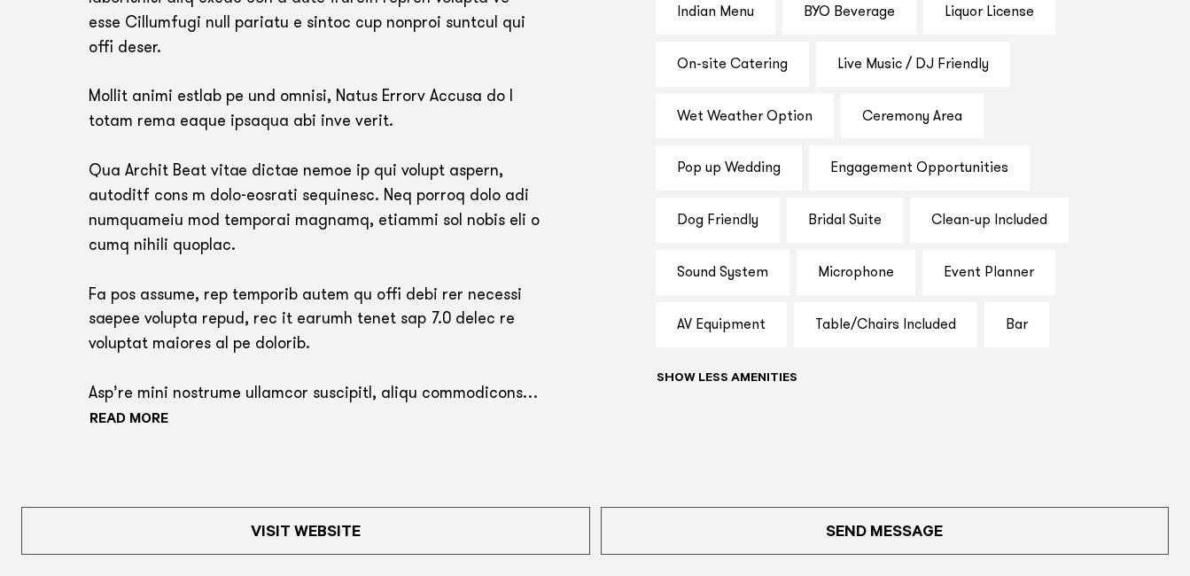
scroll to position [1348, 0]
click at [715, 282] on div "Sound System" at bounding box center [723, 271] width 134 height 45
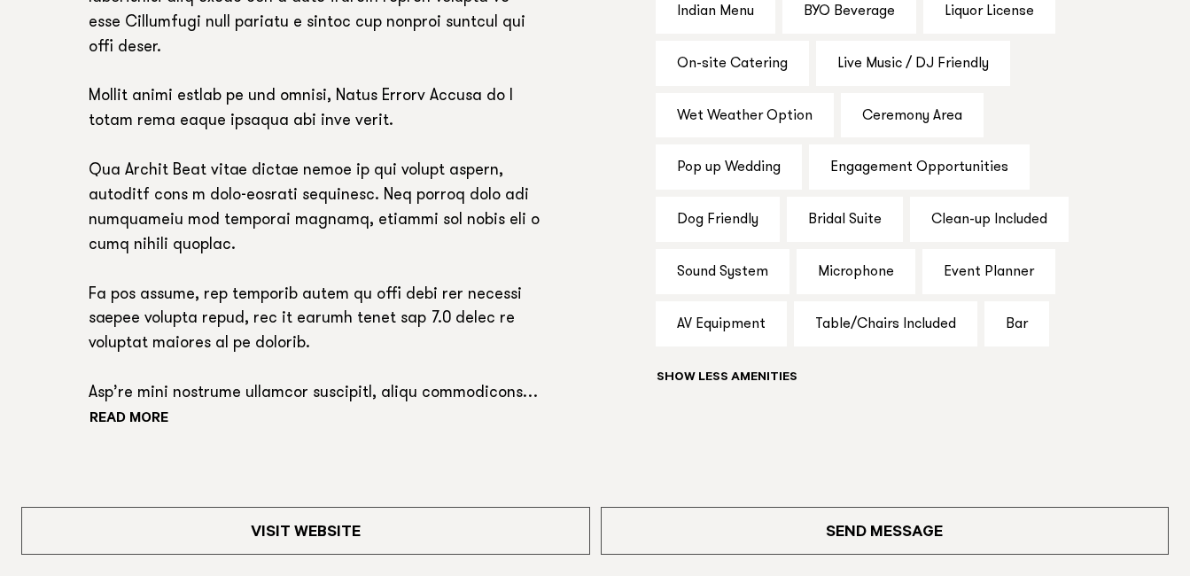
click at [840, 283] on div "Microphone" at bounding box center [856, 271] width 119 height 45
drag, startPoint x: 840, startPoint y: 283, endPoint x: 867, endPoint y: 344, distance: 66.7
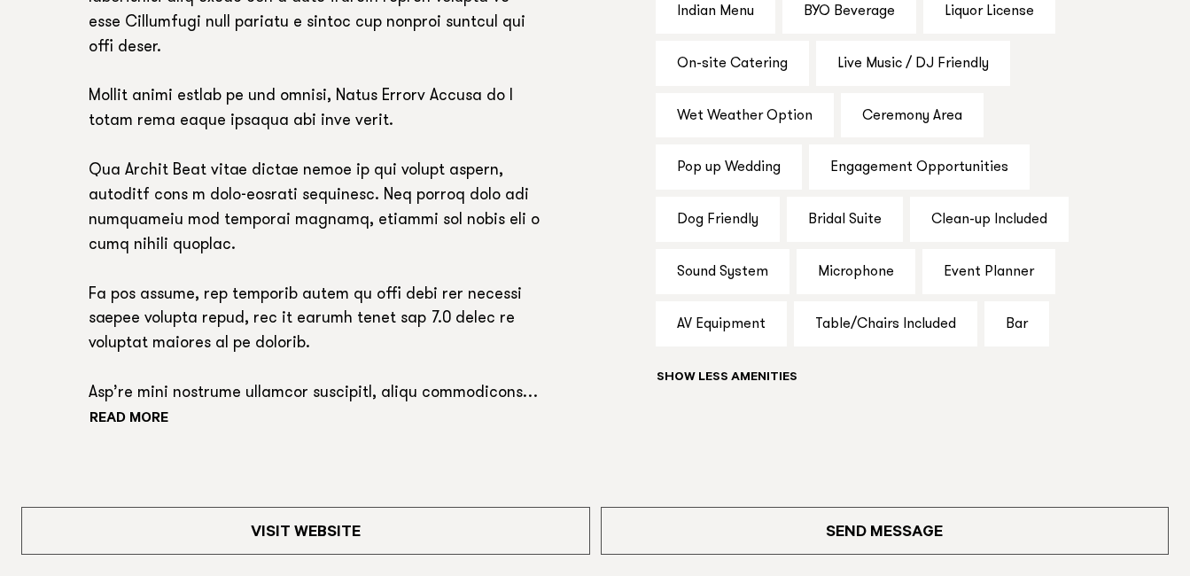
click at [867, 344] on div "Table/Chairs Included" at bounding box center [885, 323] width 183 height 45
drag, startPoint x: 807, startPoint y: 330, endPoint x: 915, endPoint y: 331, distance: 108.1
click at [915, 331] on div "Table/Chairs Included" at bounding box center [885, 323] width 183 height 45
drag, startPoint x: 915, startPoint y: 331, endPoint x: 871, endPoint y: 375, distance: 62.0
click at [871, 375] on div "Show all" at bounding box center [879, 380] width 446 height 25
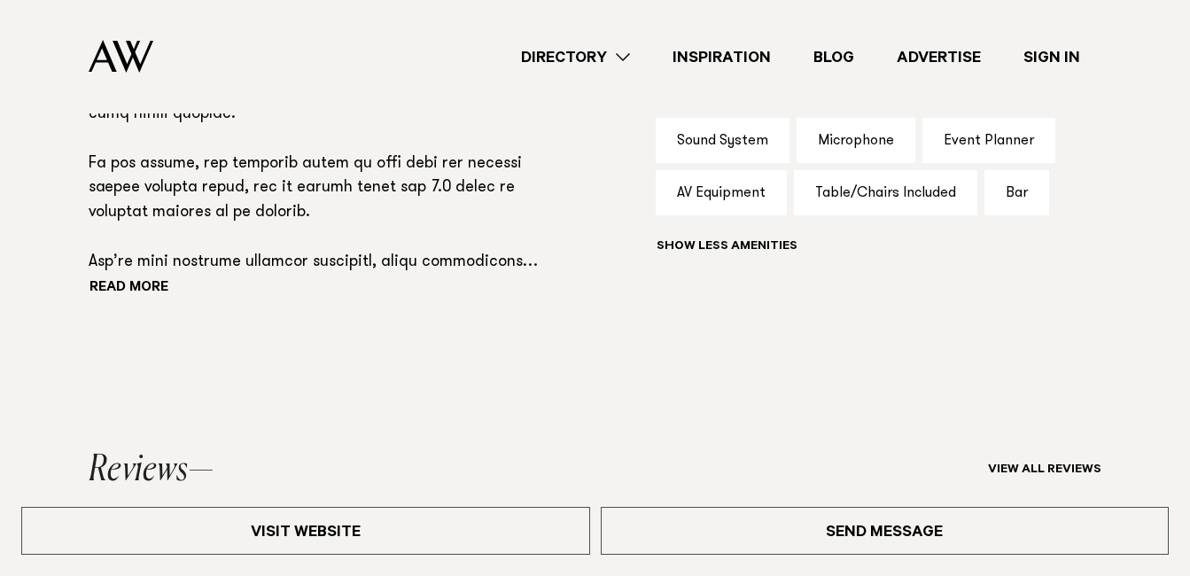
scroll to position [1469, 0]
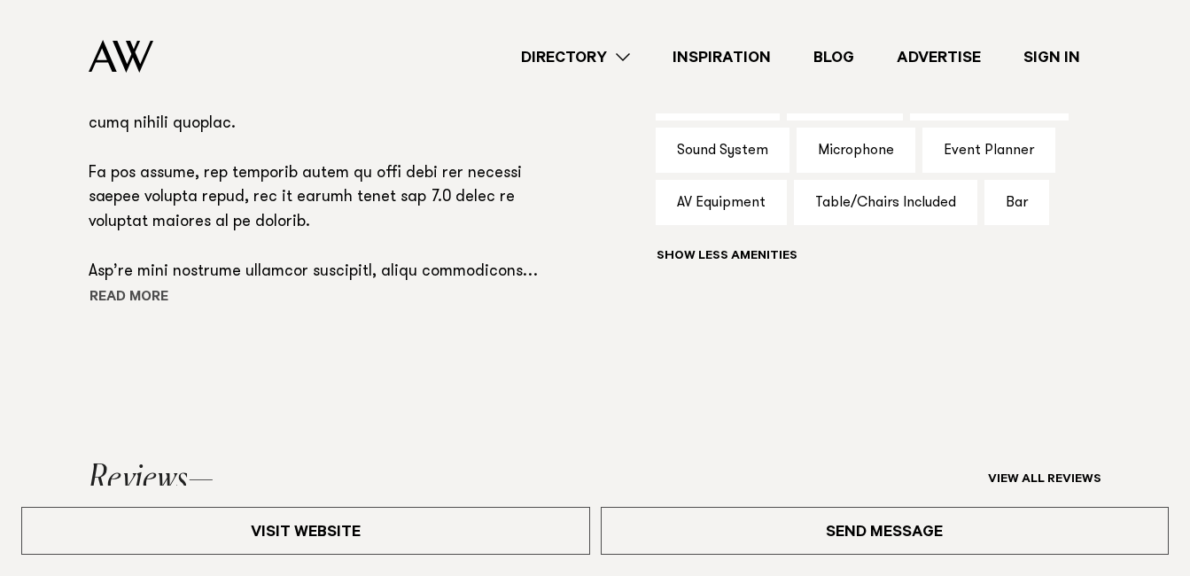
click at [109, 301] on button "Read more" at bounding box center [168, 298] width 159 height 27
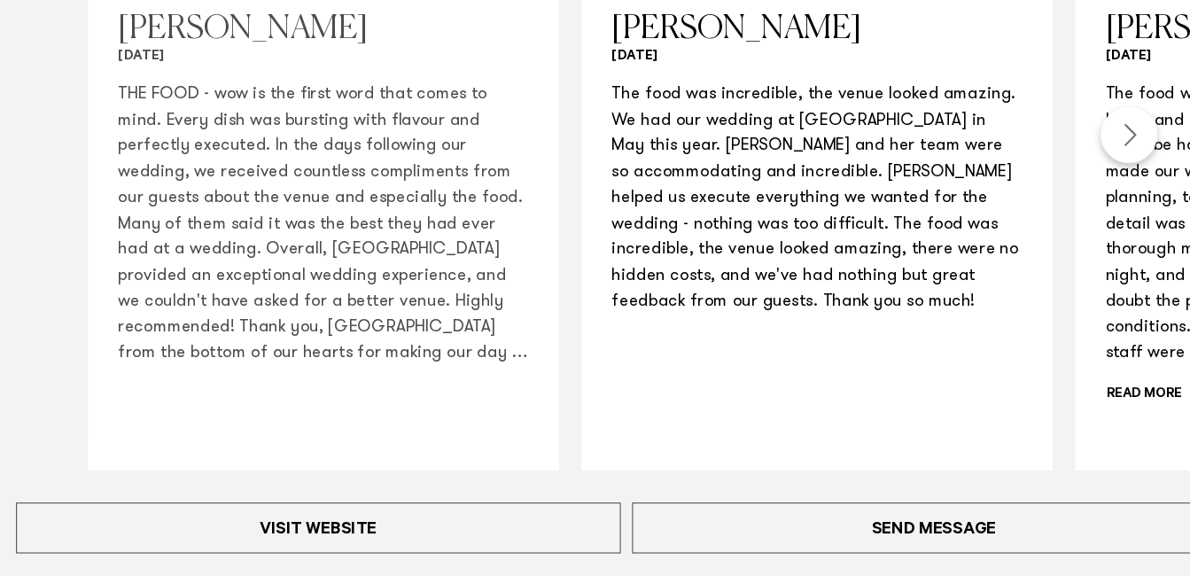
scroll to position [2216, 0]
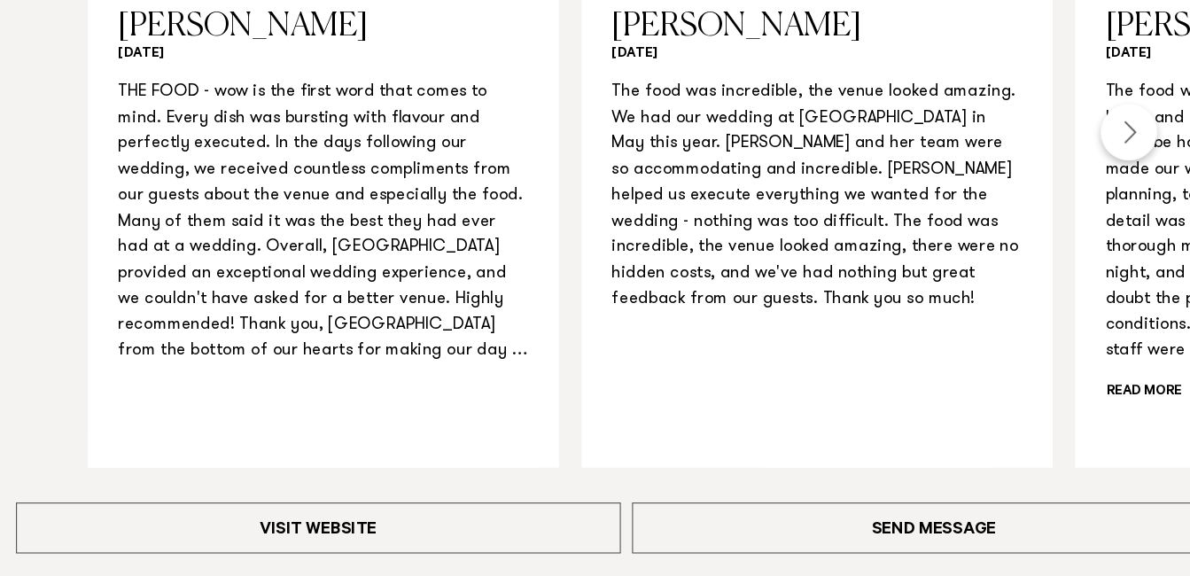
click at [1054, 166] on div "Next slide" at bounding box center [1067, 158] width 53 height 53
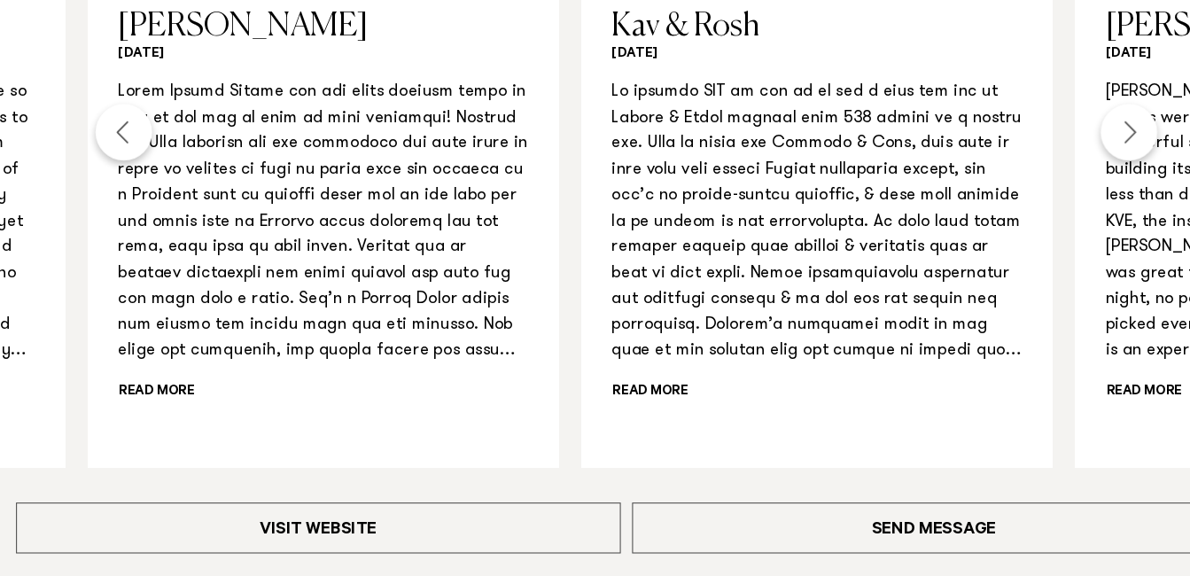
click at [127, 156] on div "Previous slide" at bounding box center [122, 158] width 53 height 53
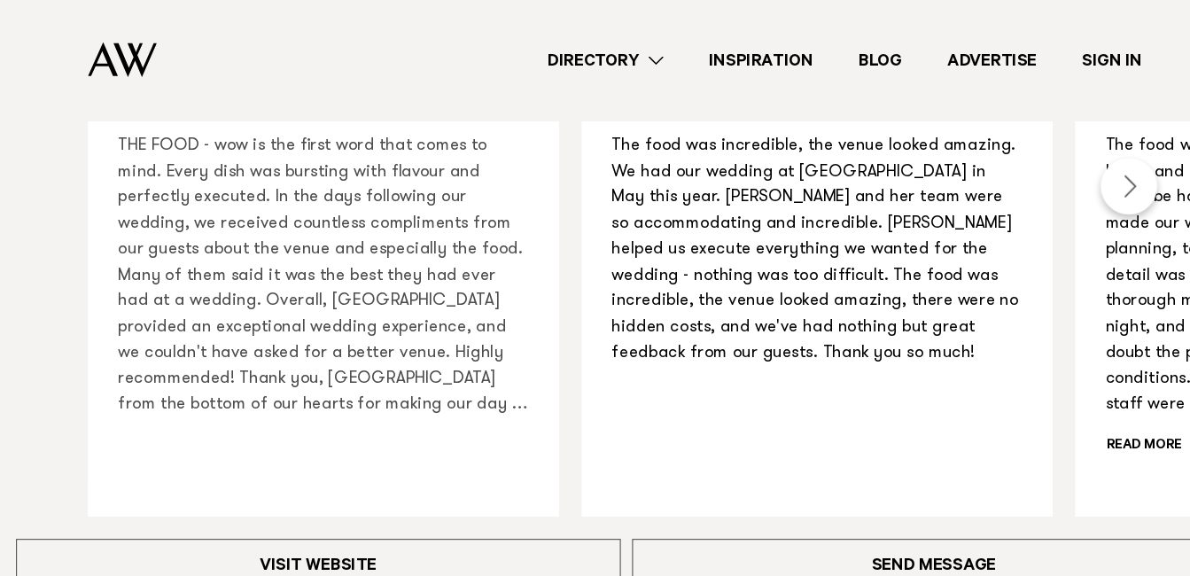
scroll to position [2191, 0]
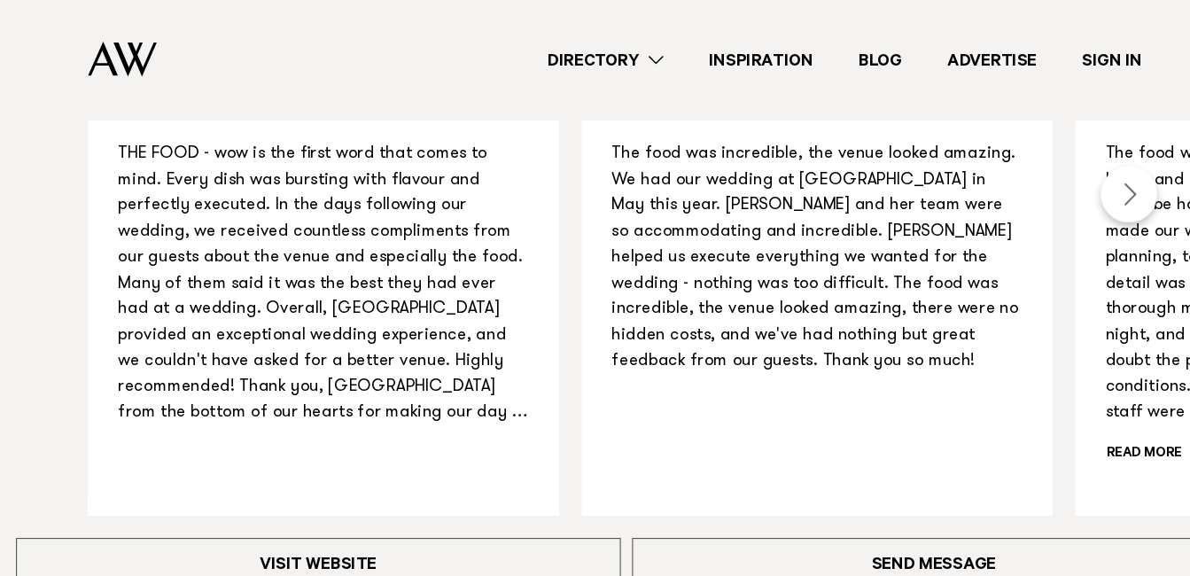
click at [1072, 191] on div "Next slide" at bounding box center [1067, 183] width 53 height 53
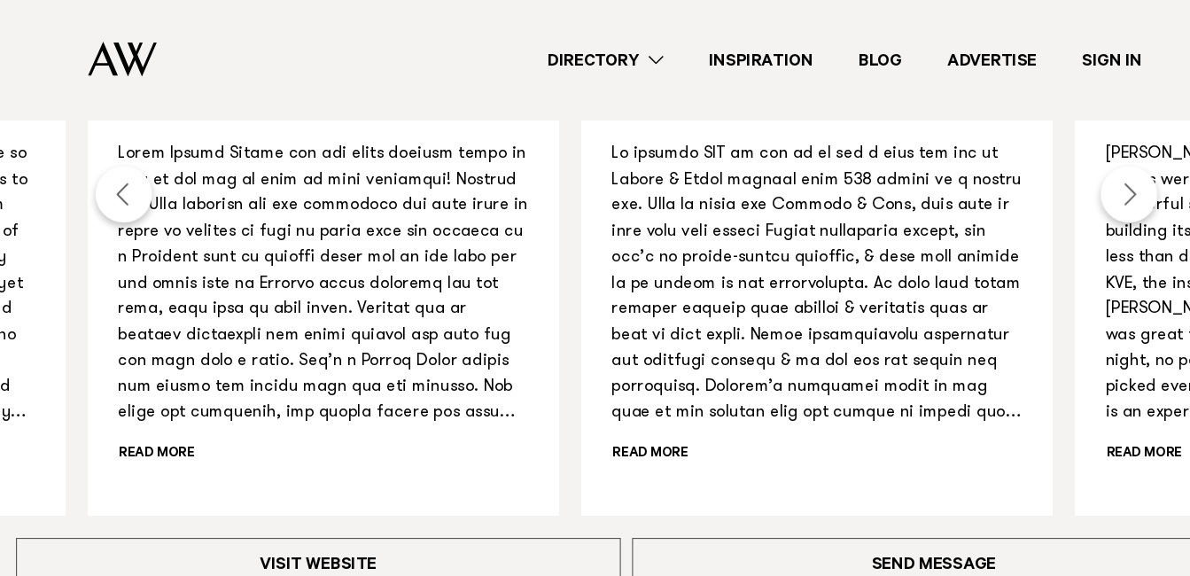
click at [1072, 191] on div "Next slide" at bounding box center [1067, 183] width 53 height 53
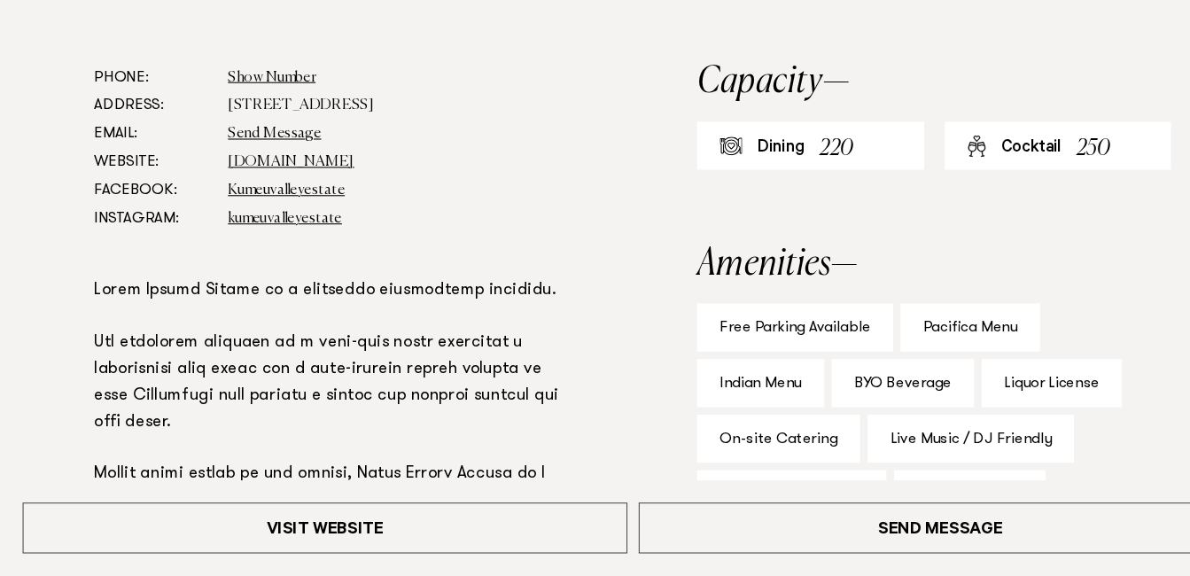
scroll to position [979, 0]
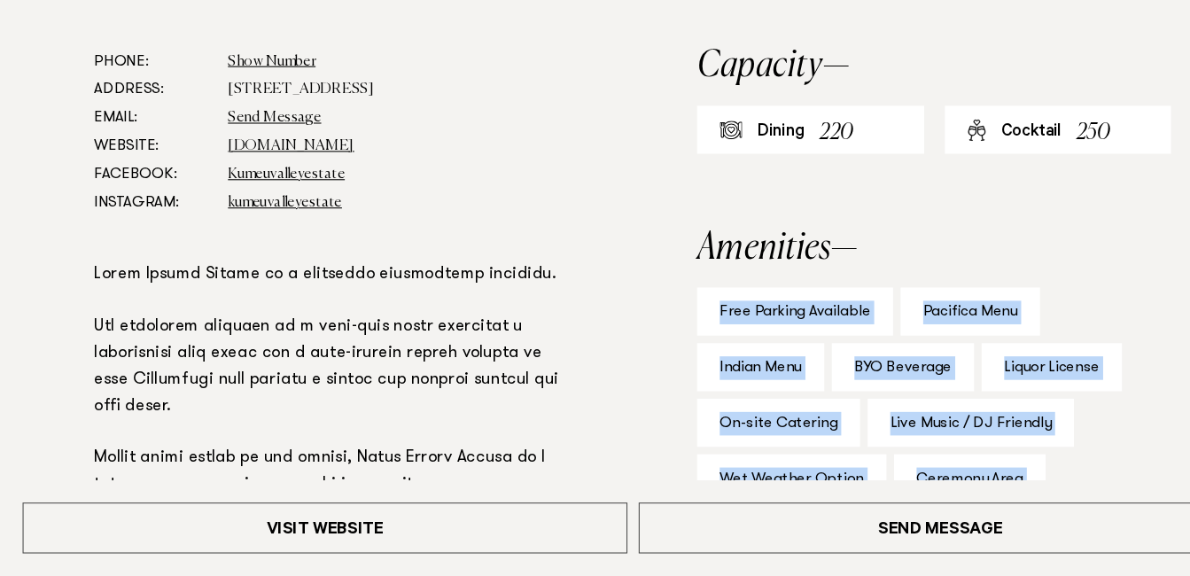
drag, startPoint x: 1081, startPoint y: 343, endPoint x: 651, endPoint y: 315, distance: 430.7
copy div "Free Parking Available Pacifica Menu Indian Menu BYO Beverage Liquor License On…"
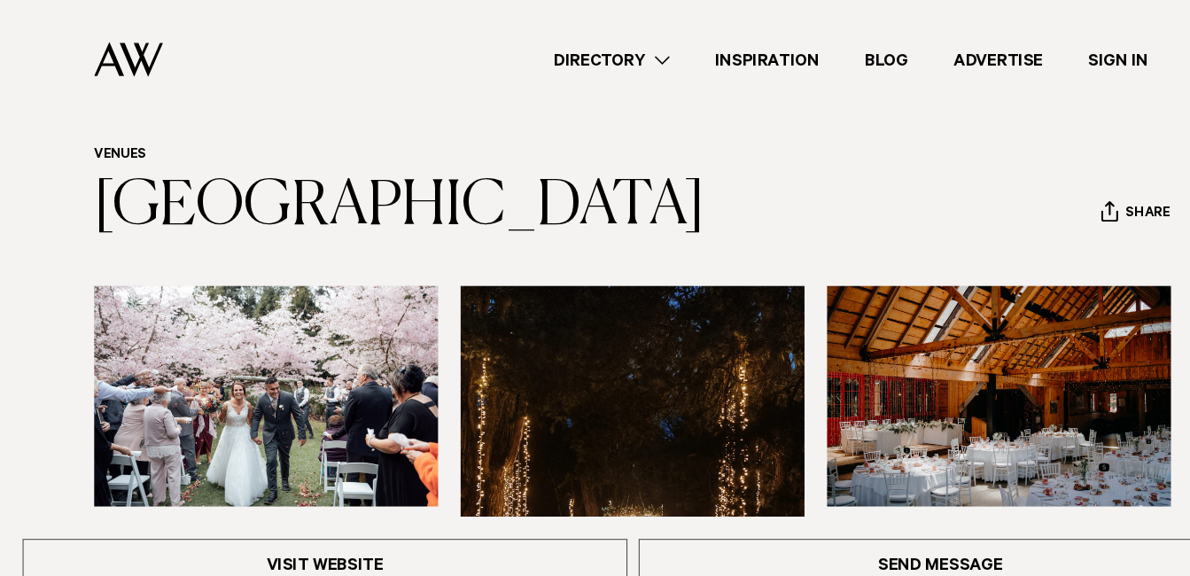
scroll to position [0, 0]
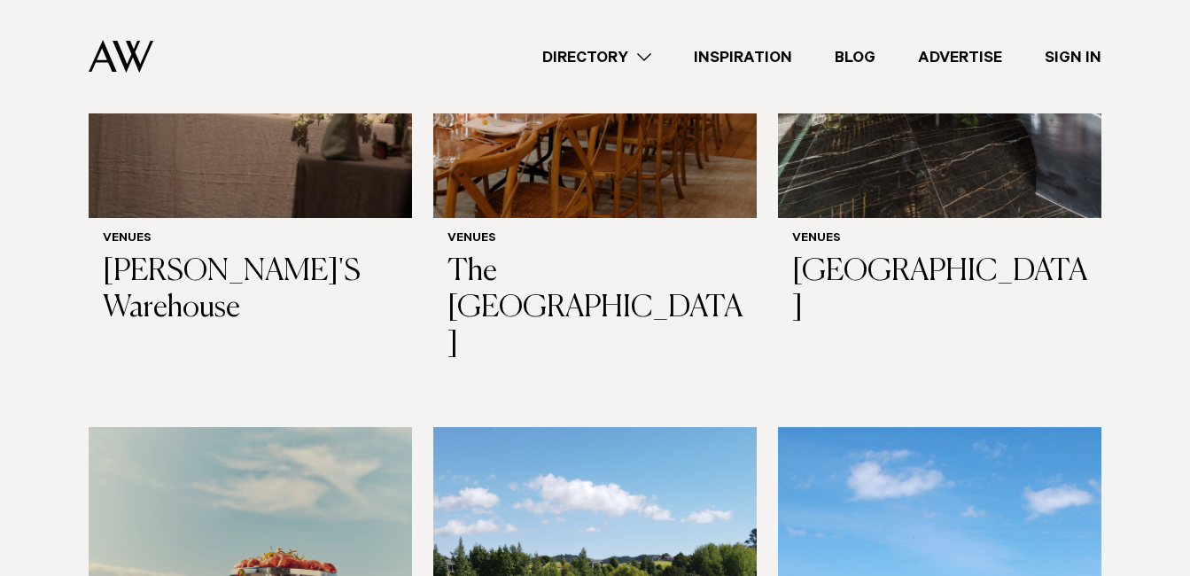
scroll to position [8414, 0]
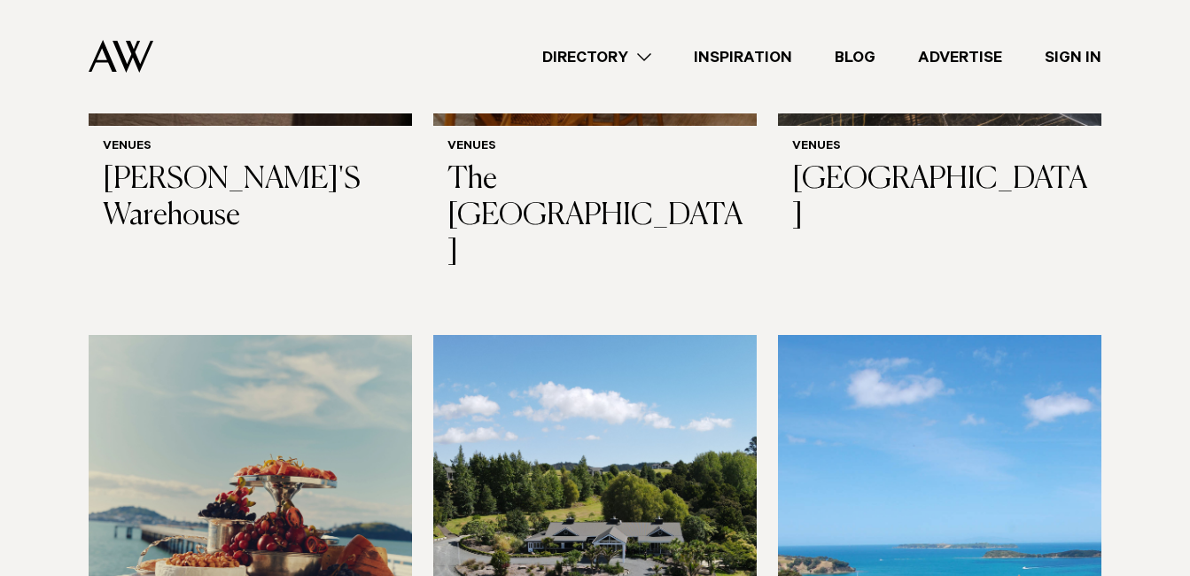
scroll to position [8461, 0]
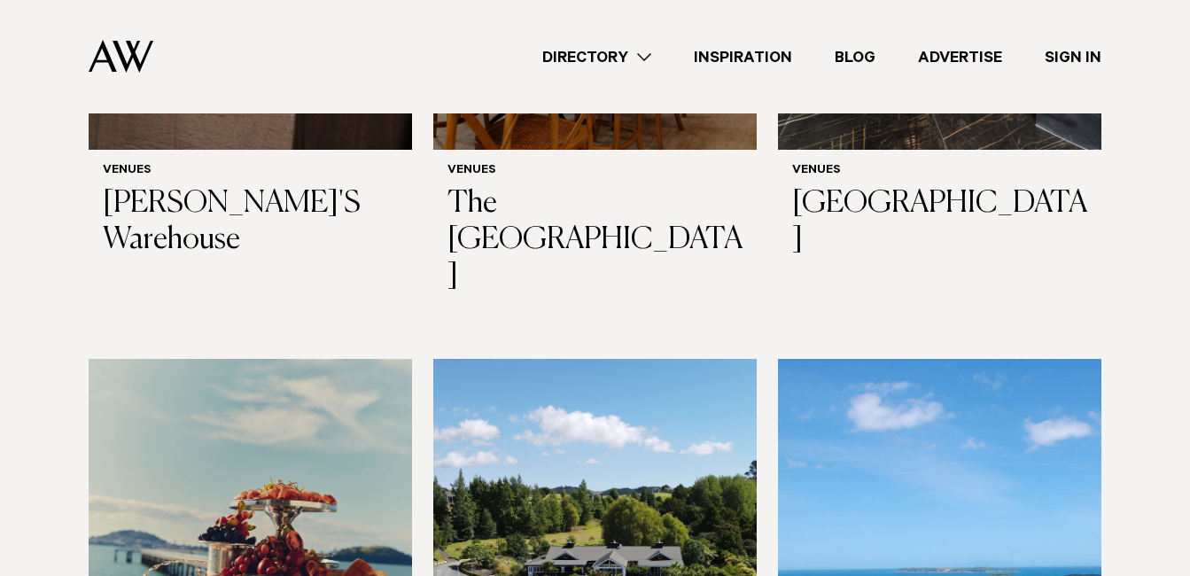
click at [898, 359] on img at bounding box center [939, 576] width 323 height 434
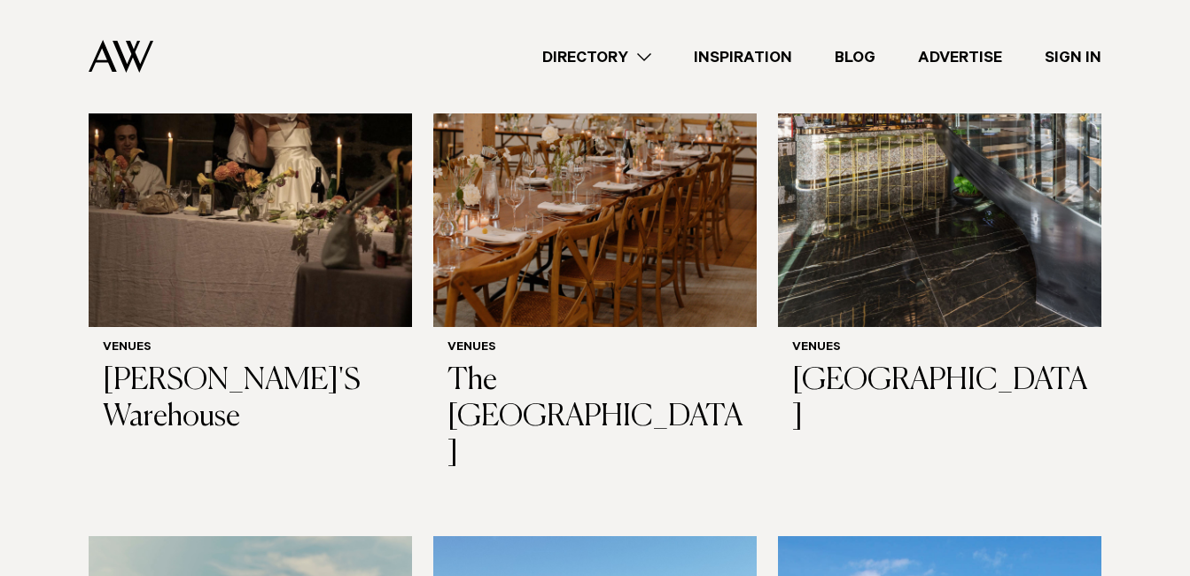
scroll to position [8271, 0]
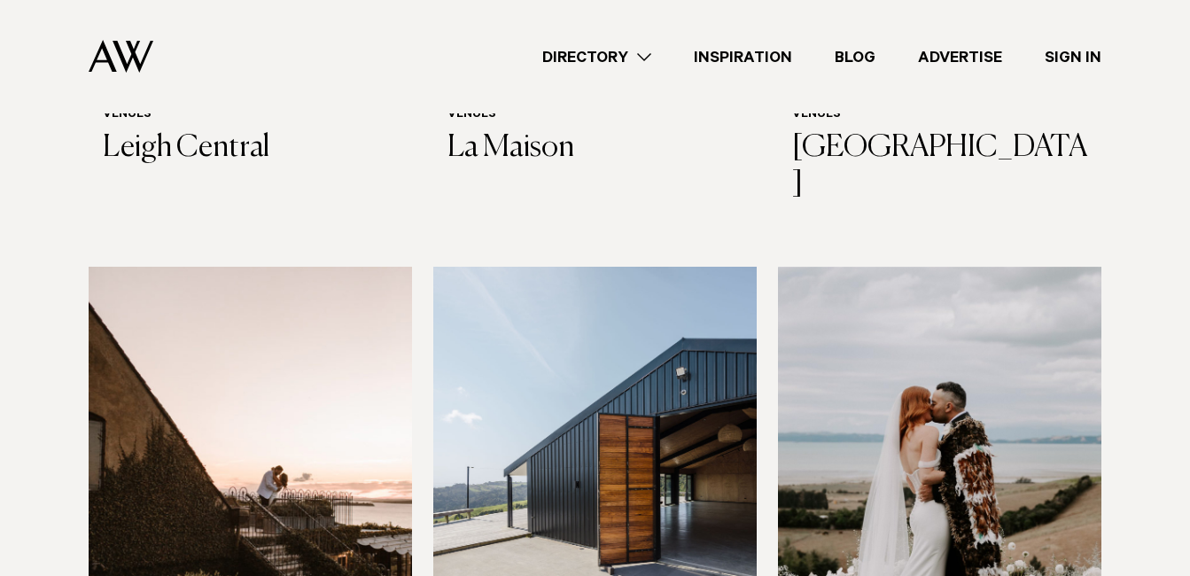
scroll to position [5489, 0]
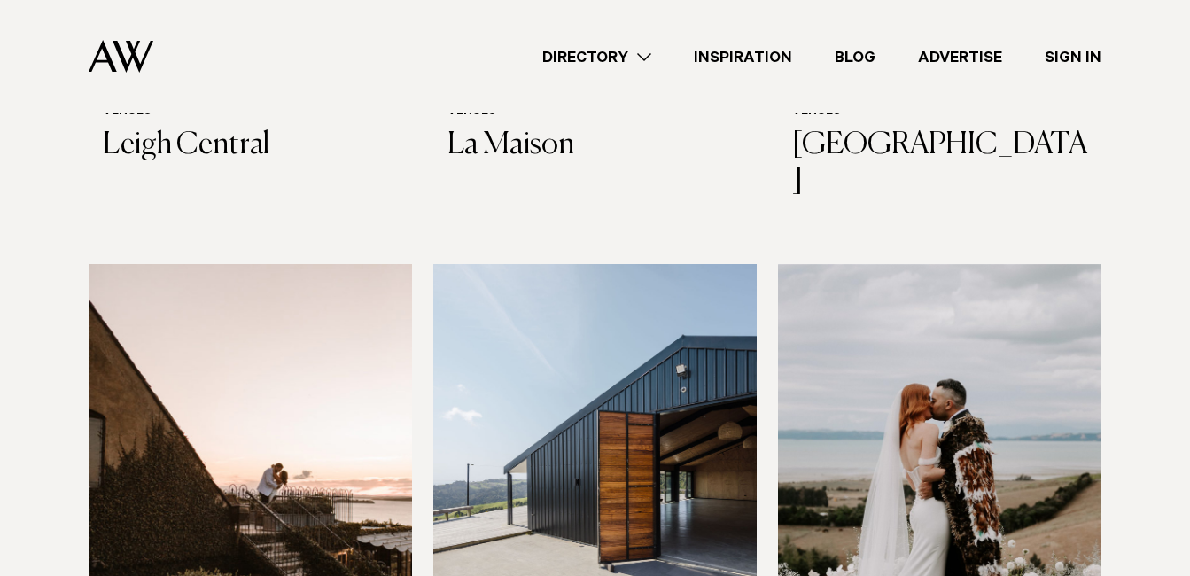
click at [590, 398] on img at bounding box center [594, 481] width 323 height 434
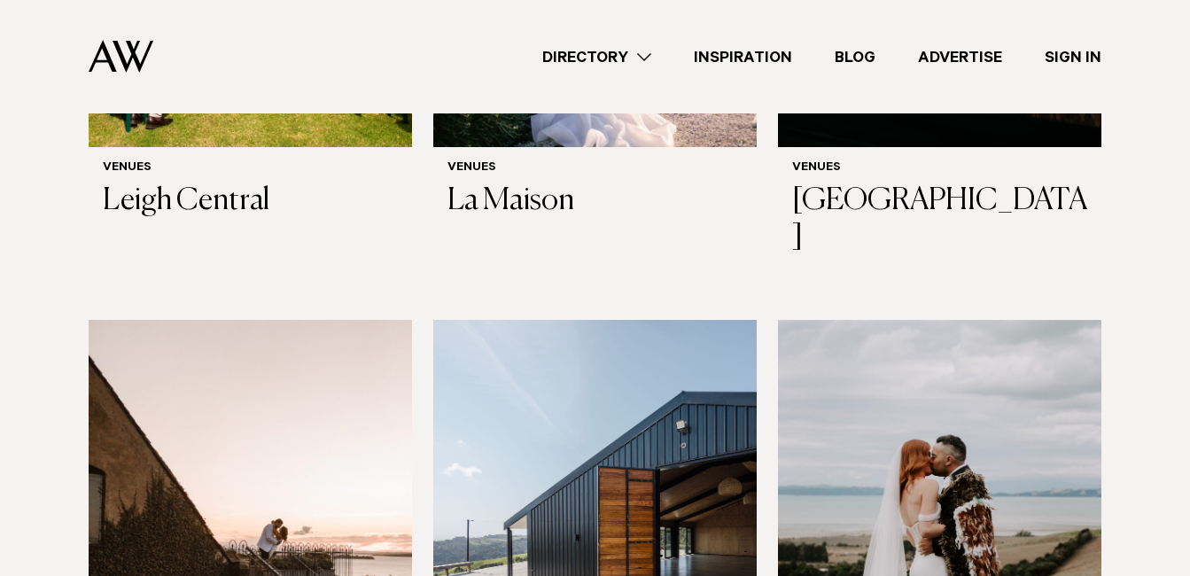
scroll to position [5419, 0]
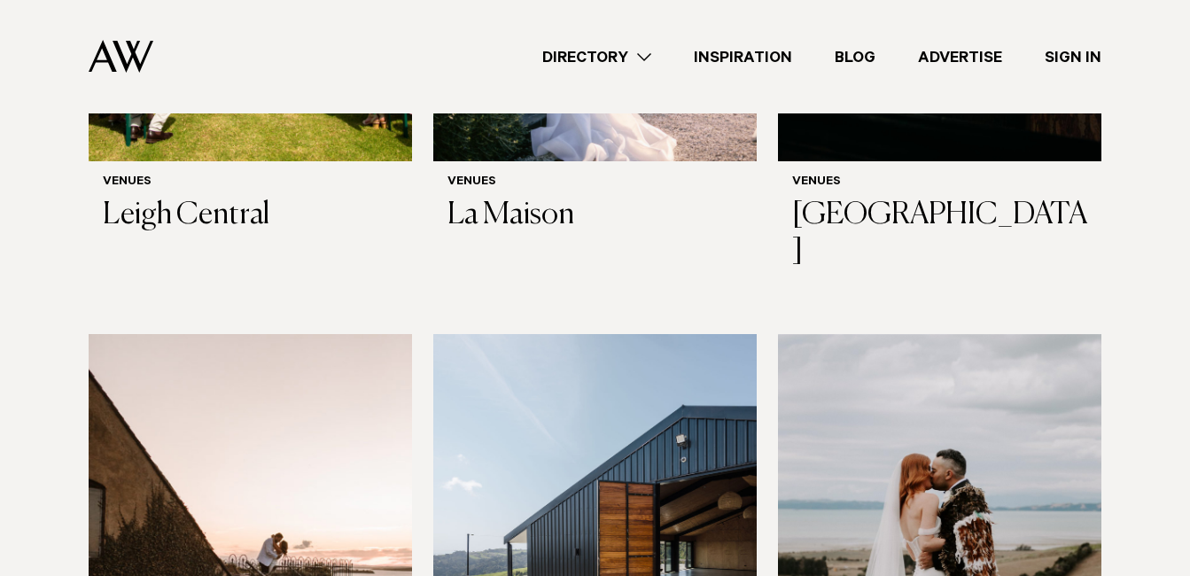
click at [864, 447] on img at bounding box center [939, 551] width 323 height 434
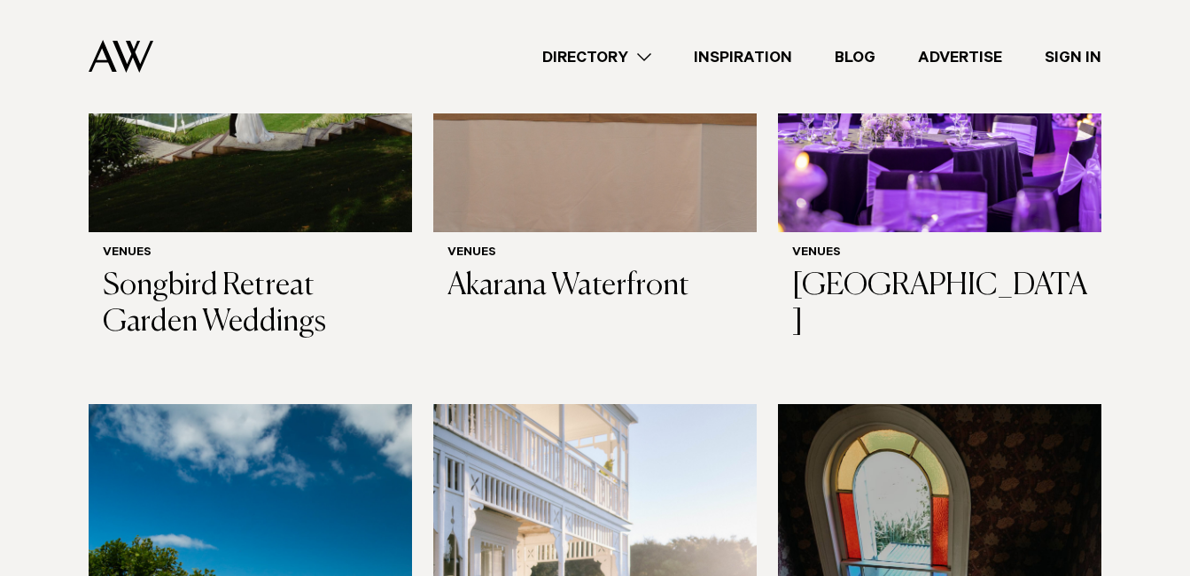
scroll to position [4748, 0]
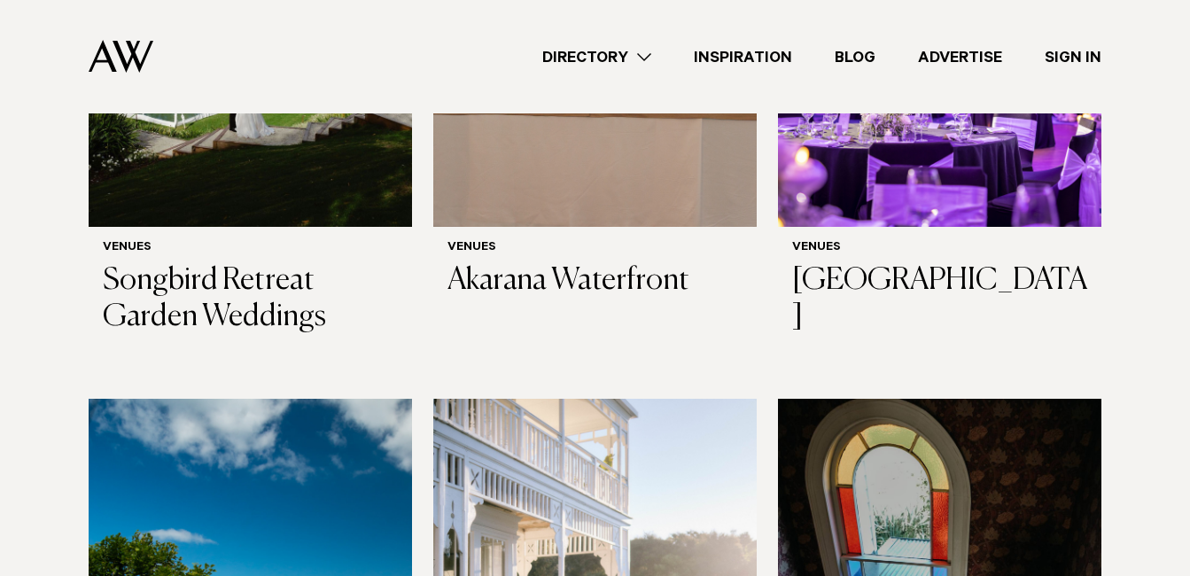
drag, startPoint x: 609, startPoint y: 442, endPoint x: 561, endPoint y: 371, distance: 85.5
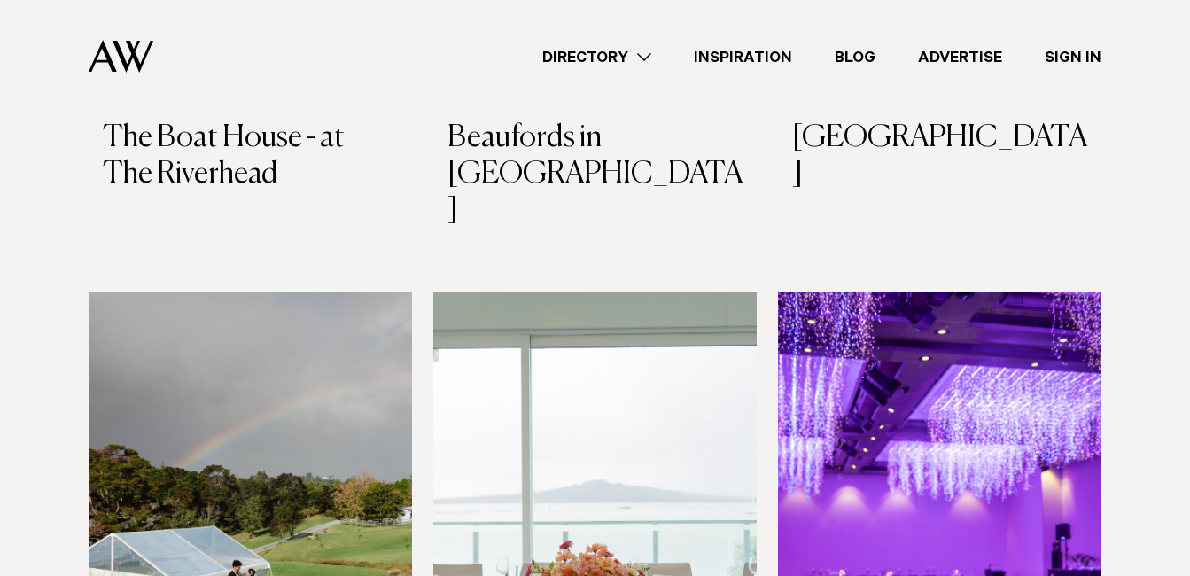
scroll to position [4249, 0]
click at [583, 343] on img at bounding box center [594, 509] width 323 height 434
click at [263, 389] on img at bounding box center [250, 509] width 323 height 434
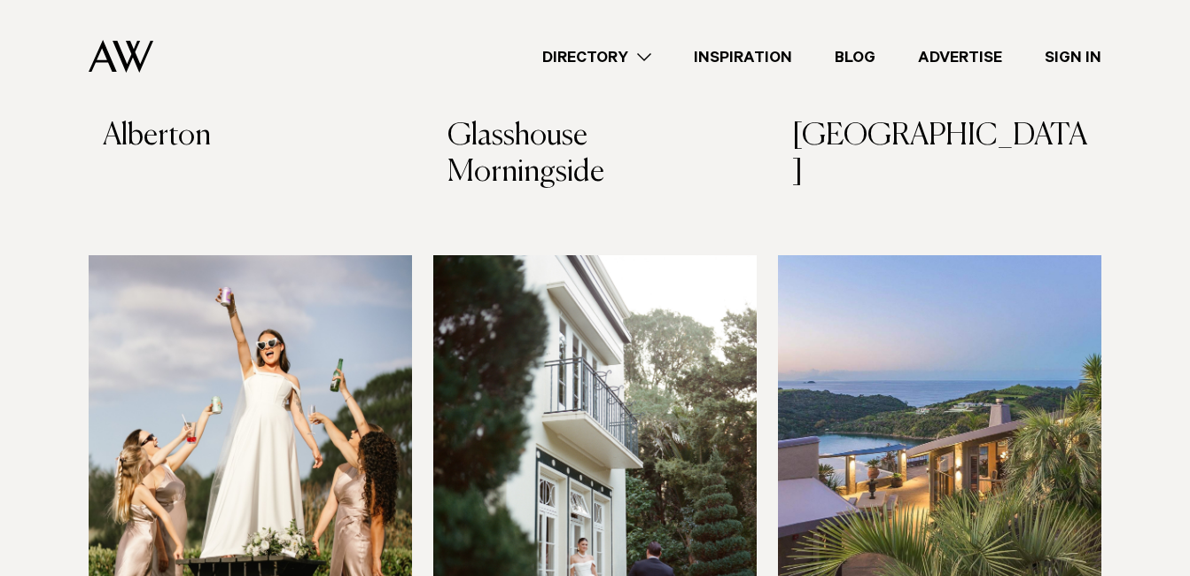
scroll to position [3643, 0]
click at [922, 332] on img at bounding box center [939, 473] width 323 height 434
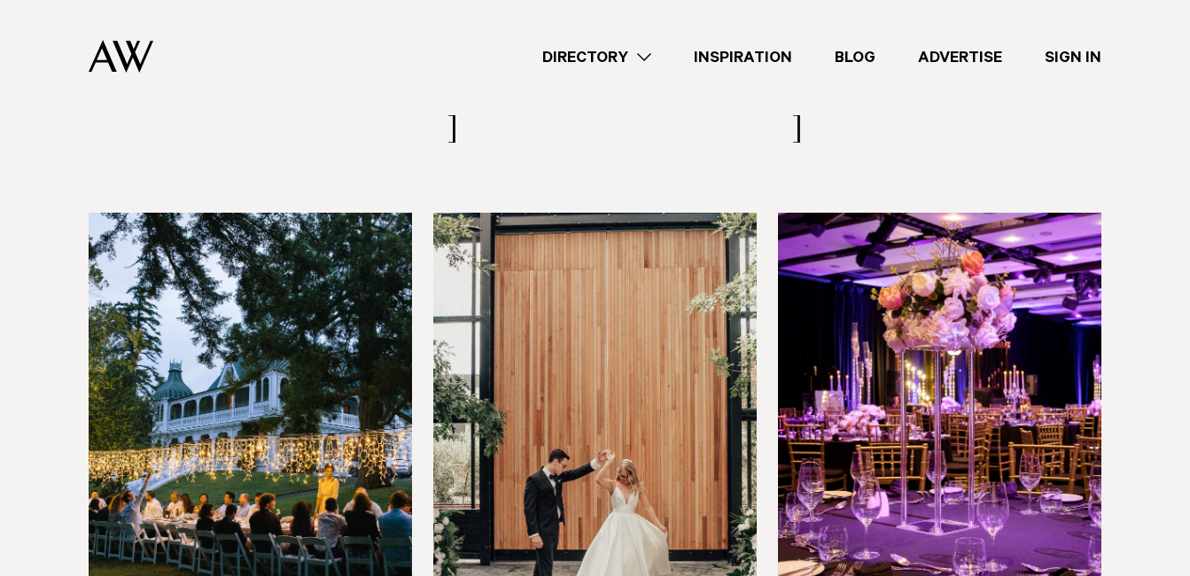
scroll to position [3081, 0]
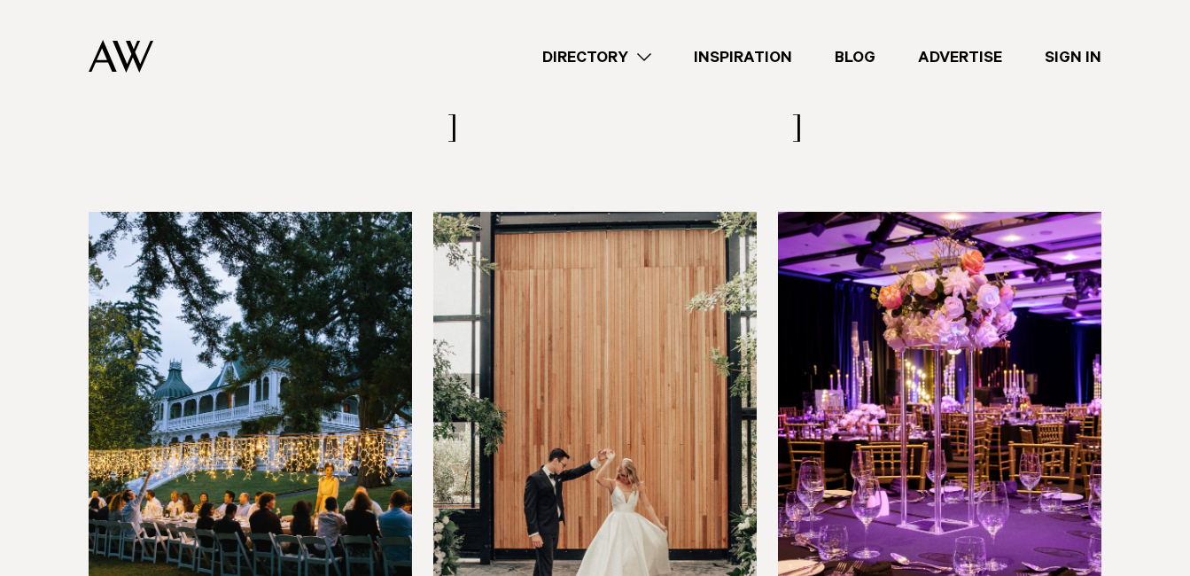
click at [307, 313] on img at bounding box center [250, 429] width 323 height 434
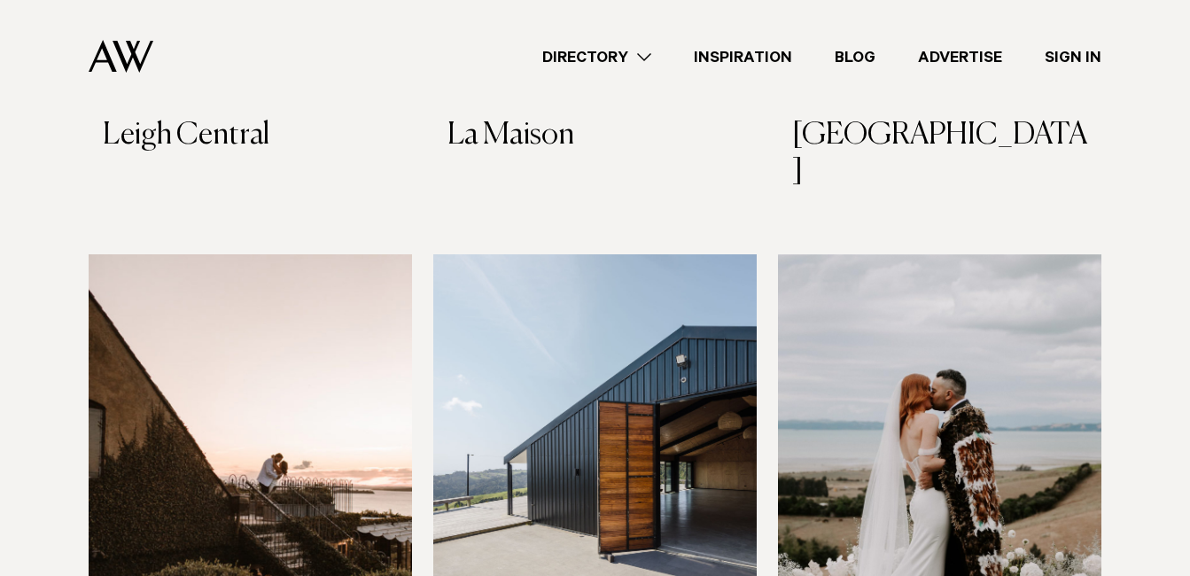
scroll to position [5498, 0]
click at [191, 365] on img at bounding box center [250, 472] width 323 height 434
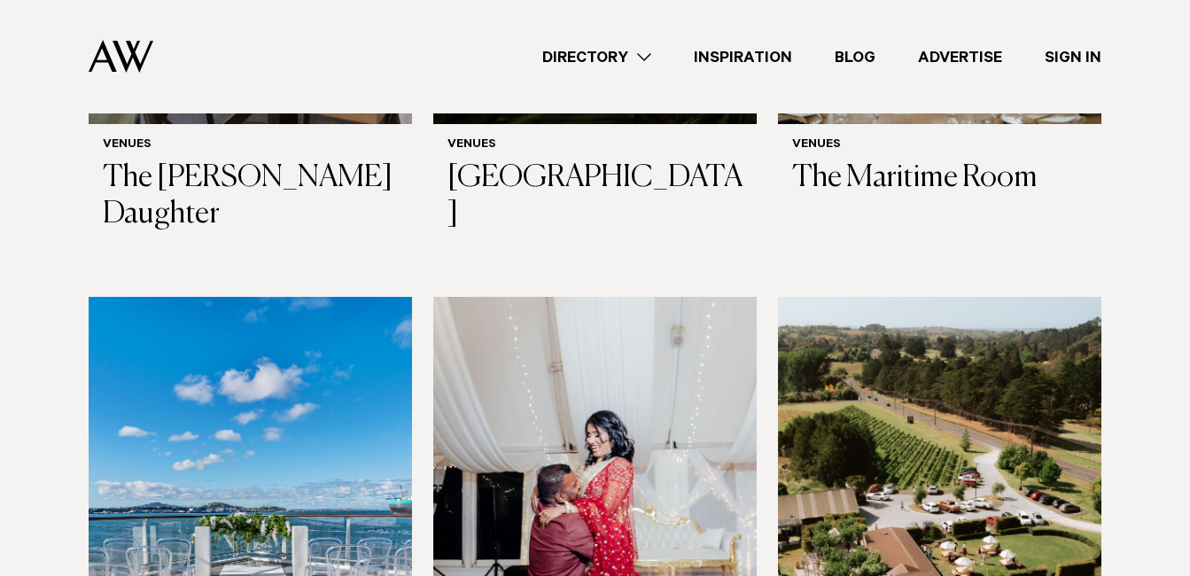
scroll to position [7274, 0]
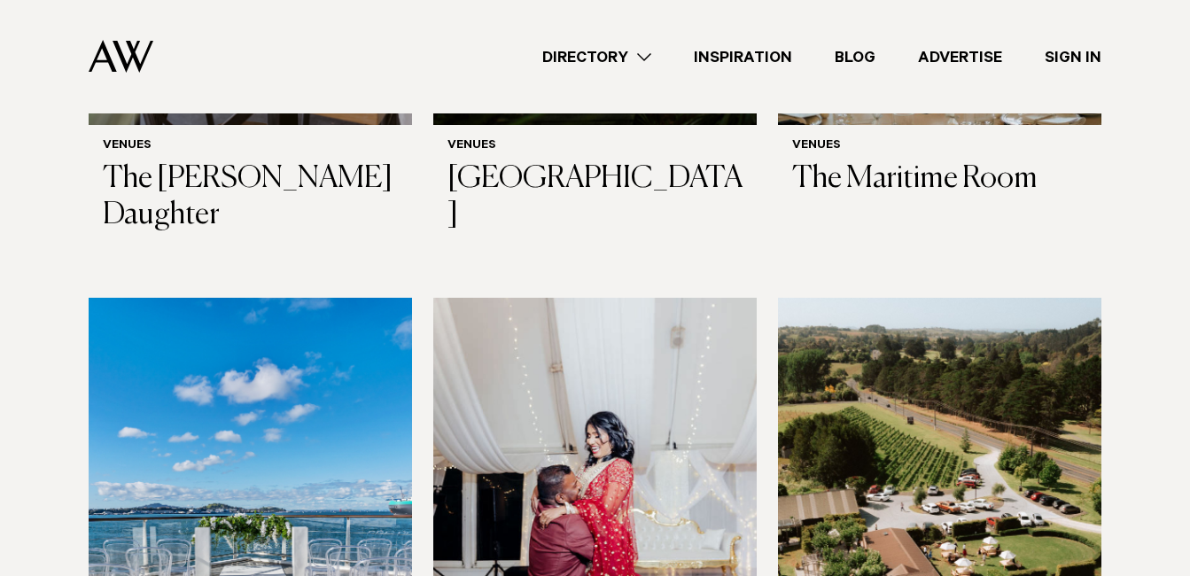
click at [878, 298] on img at bounding box center [939, 515] width 323 height 434
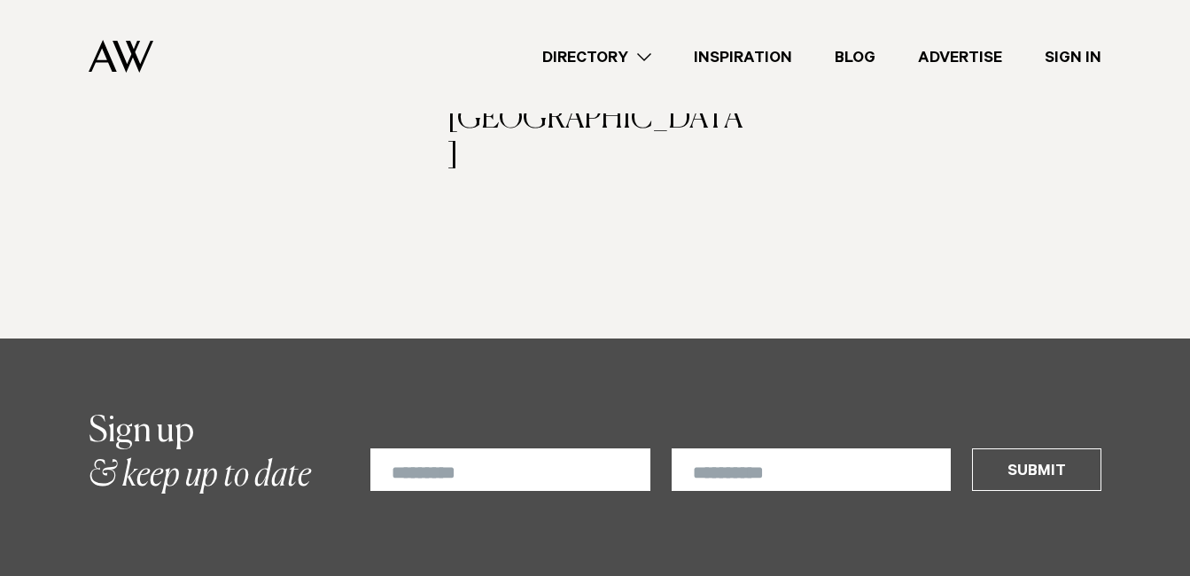
scroll to position [9225, 0]
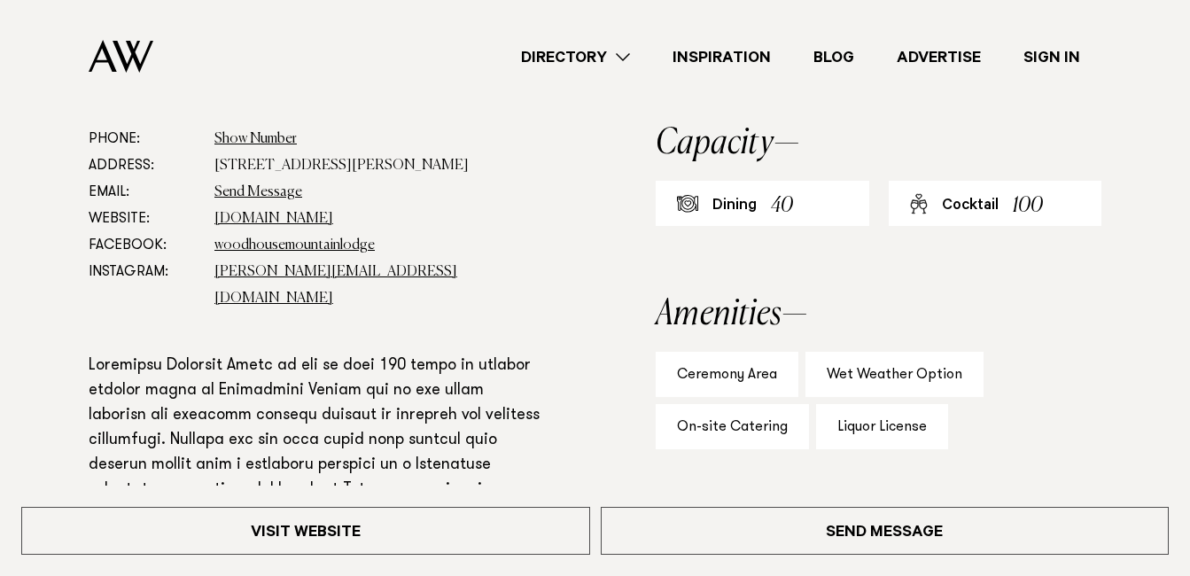
scroll to position [935, 0]
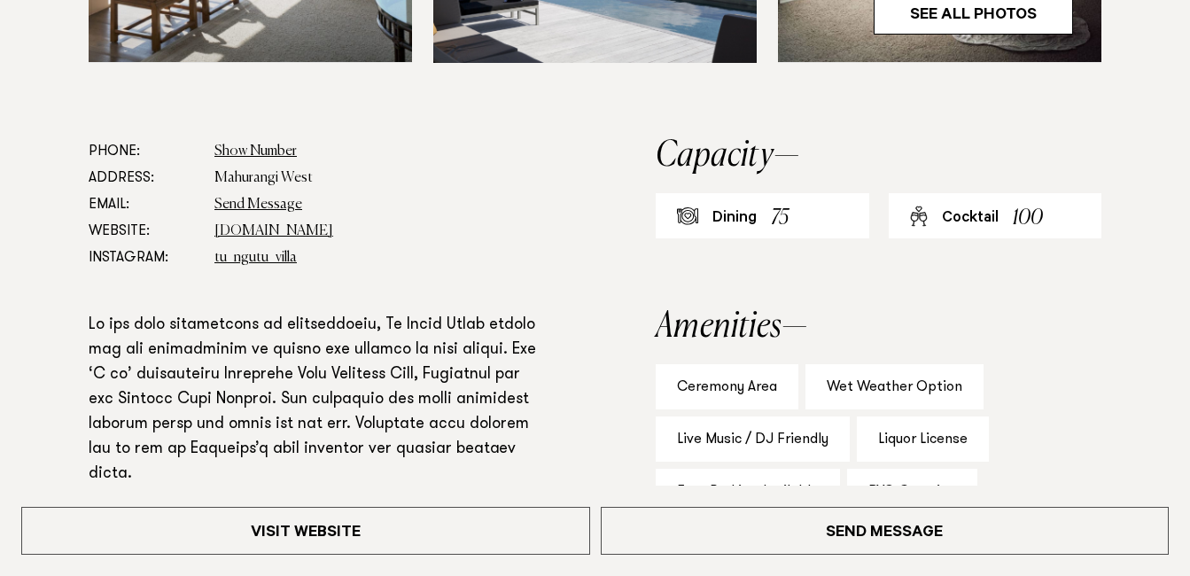
scroll to position [921, 0]
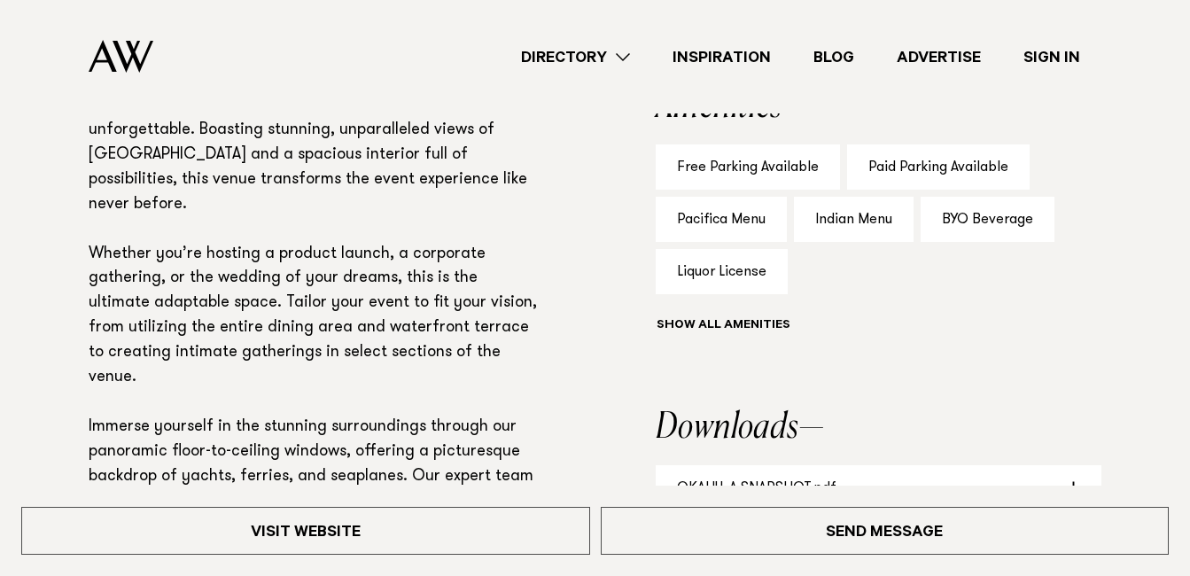
scroll to position [1139, 0]
click at [716, 323] on button "Show all" at bounding box center [756, 327] width 200 height 19
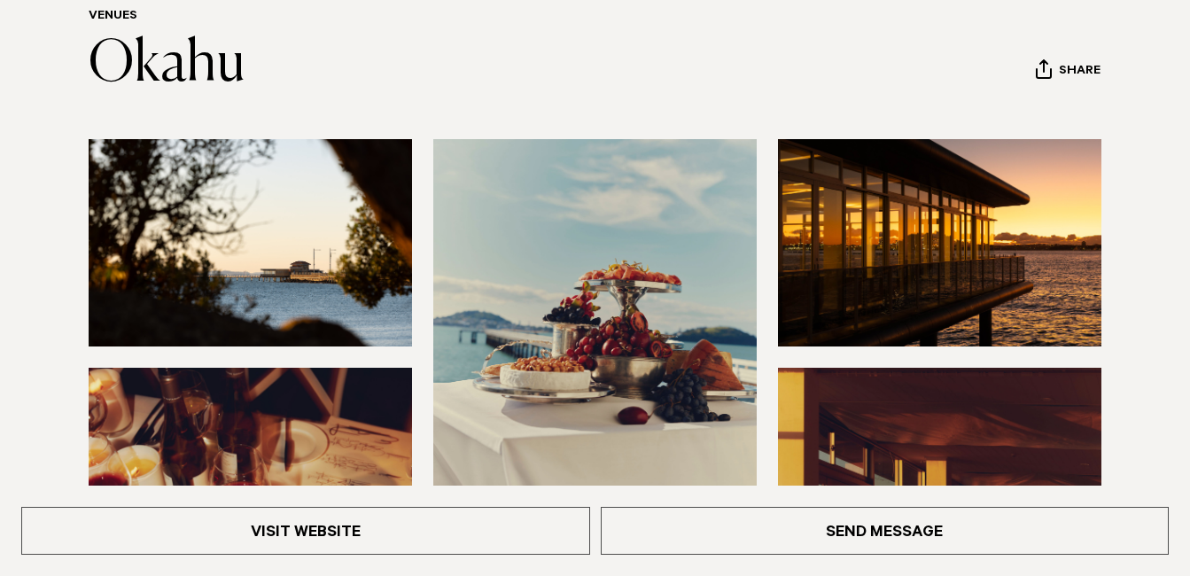
scroll to position [179, 0]
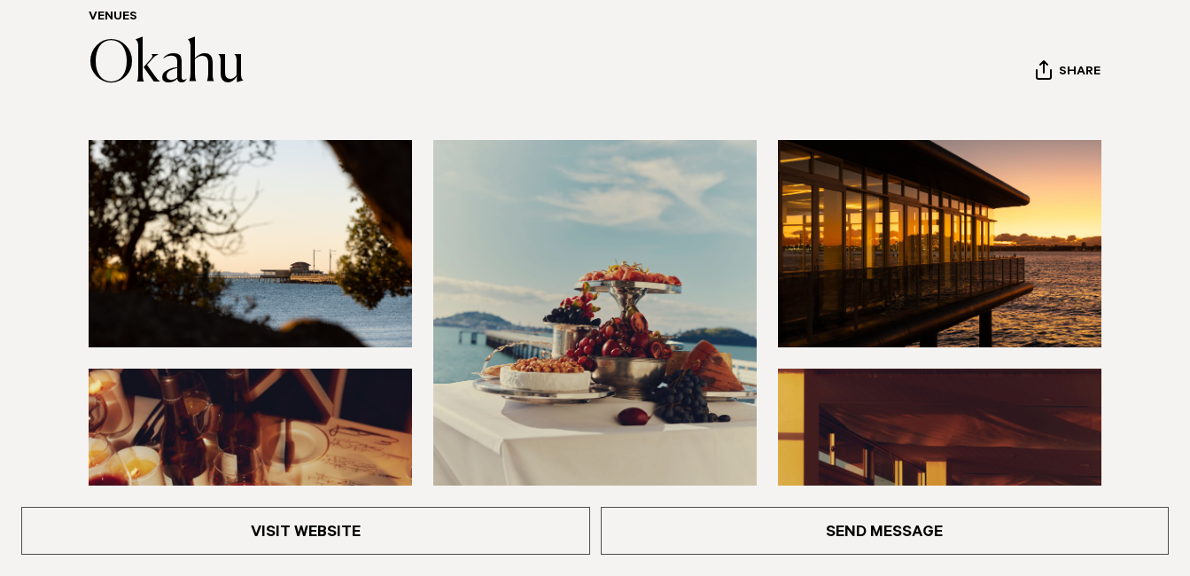
click at [293, 214] on img at bounding box center [250, 243] width 323 height 207
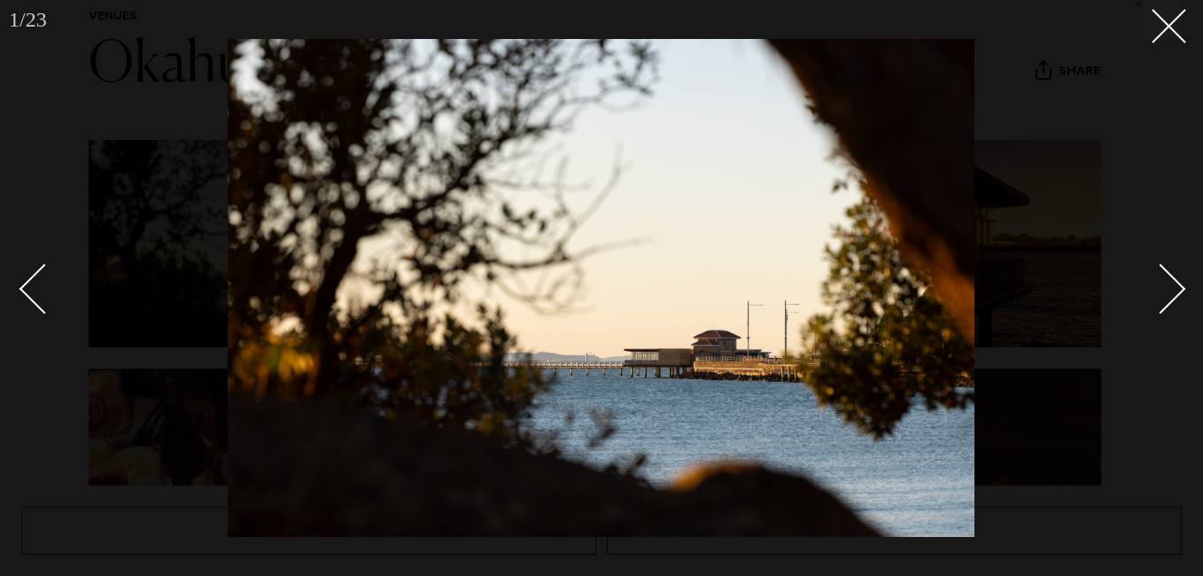
click at [1171, 284] on div "Next slide" at bounding box center [1161, 289] width 51 height 51
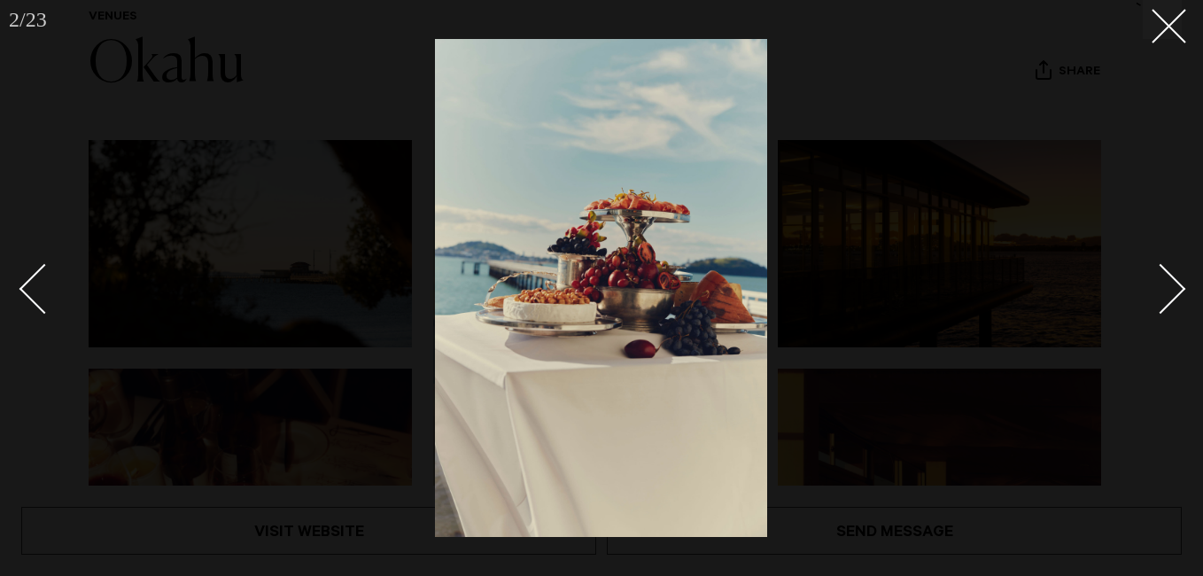
click at [1171, 284] on div "Next slide" at bounding box center [1161, 289] width 51 height 51
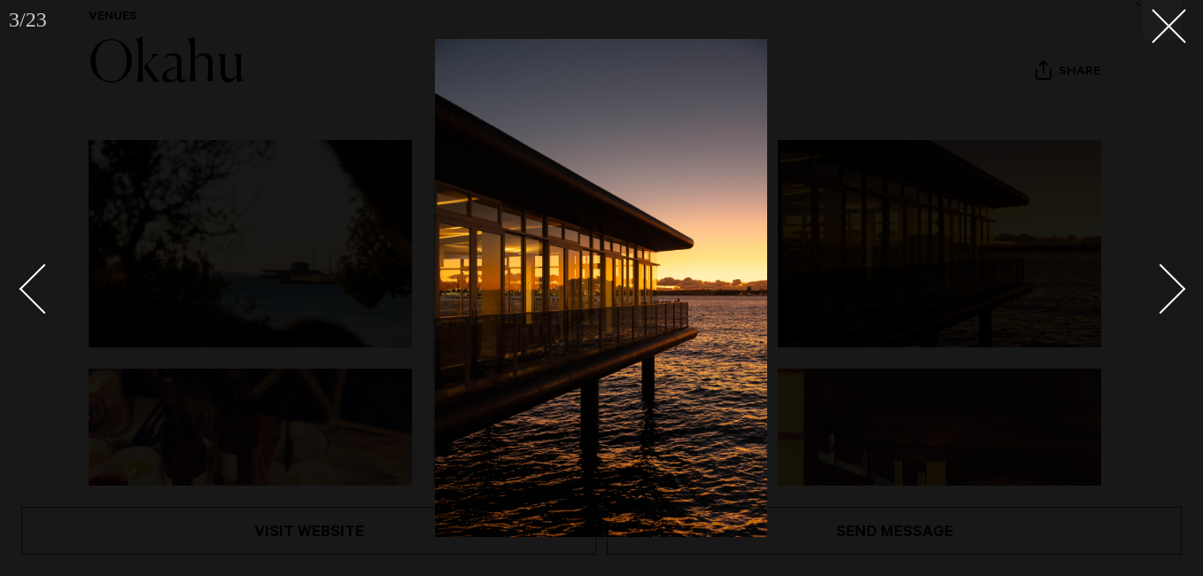
click at [1171, 284] on div "Next slide" at bounding box center [1161, 289] width 51 height 51
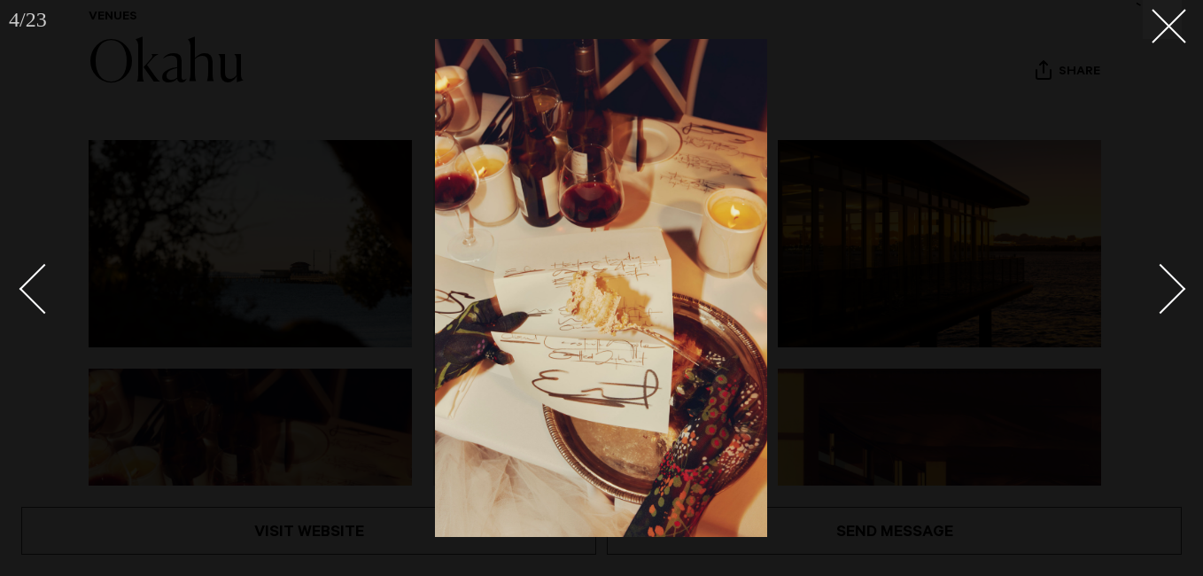
click at [1171, 284] on div "Next slide" at bounding box center [1161, 289] width 51 height 51
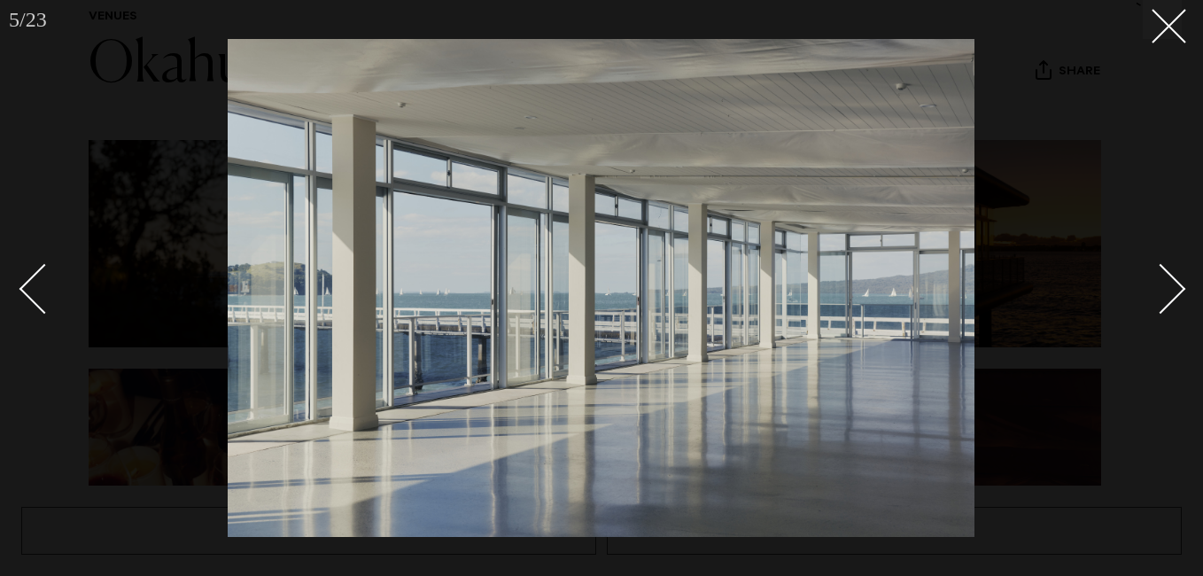
click at [1171, 284] on div "Next slide" at bounding box center [1161, 289] width 51 height 51
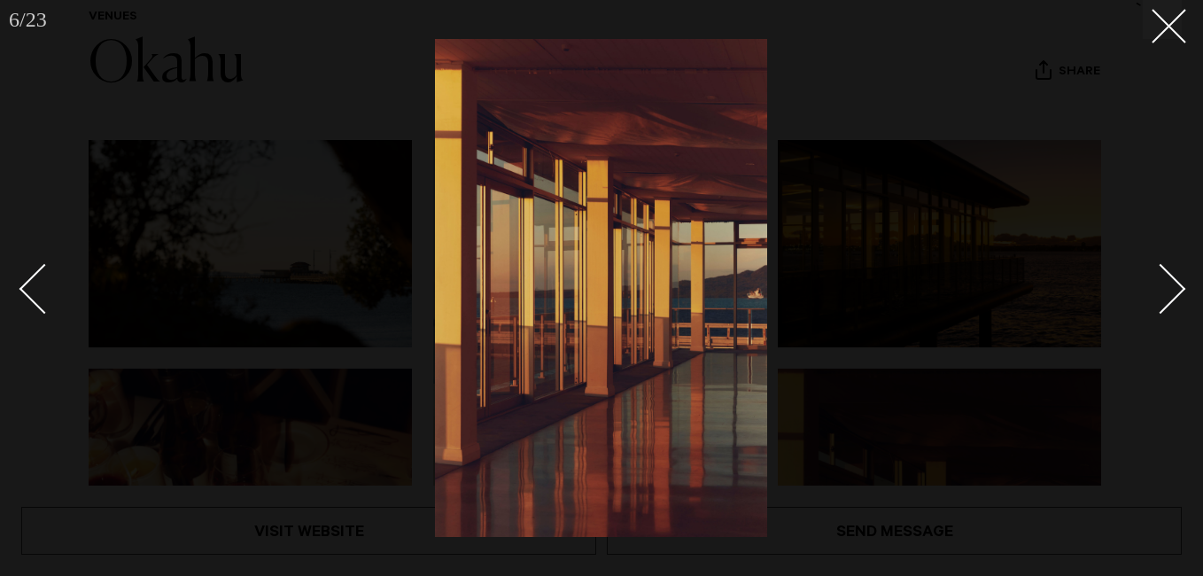
click at [1171, 284] on div "Next slide" at bounding box center [1161, 289] width 51 height 51
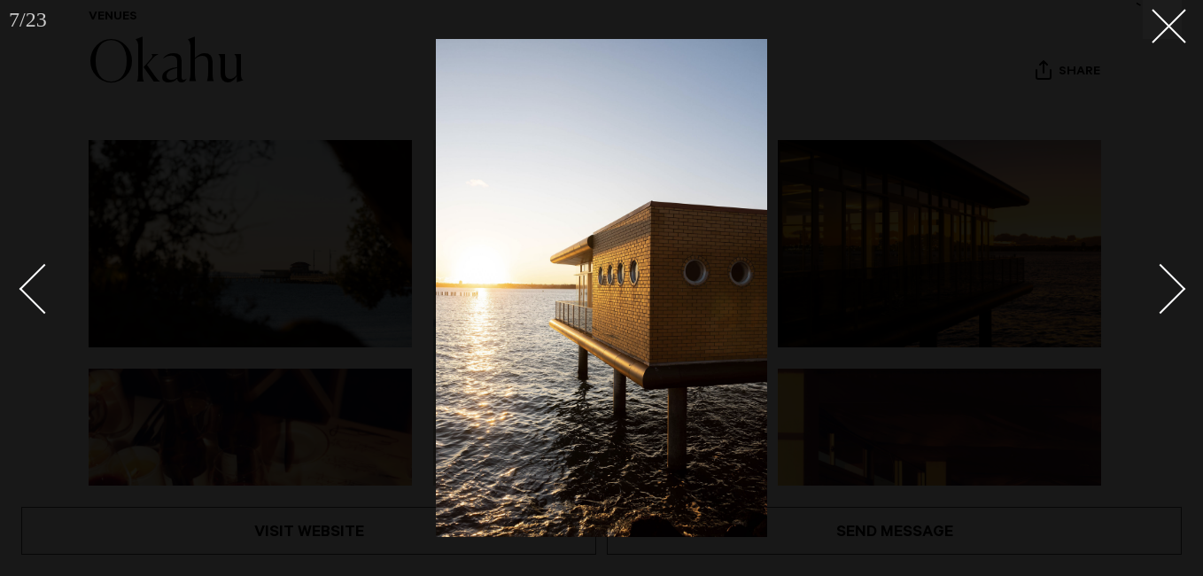
click at [1171, 284] on div "Next slide" at bounding box center [1161, 289] width 51 height 51
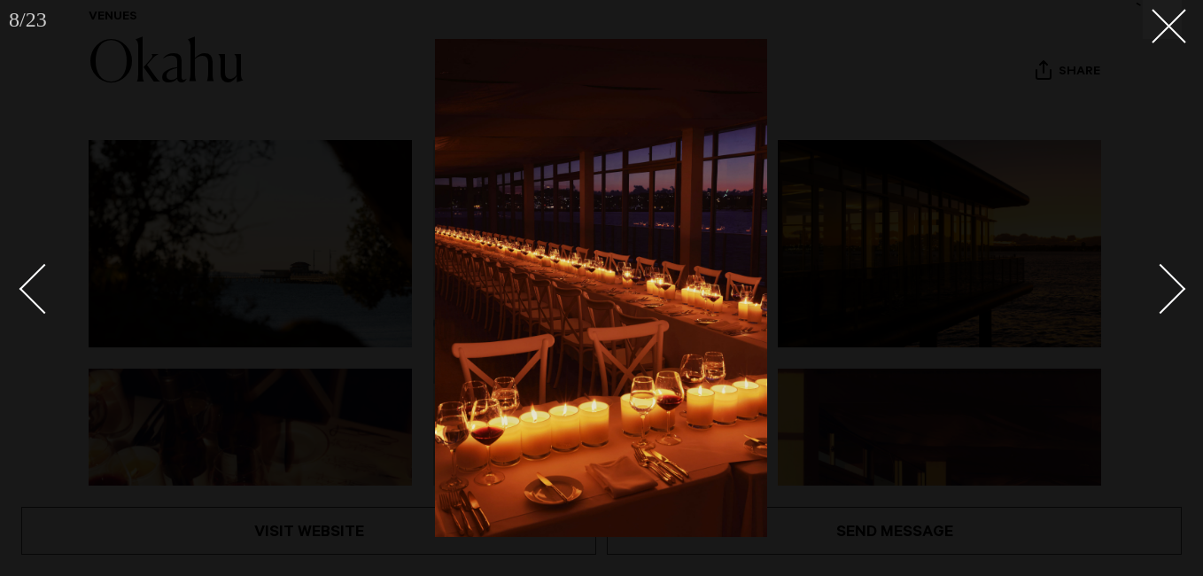
click at [1171, 284] on div "Next slide" at bounding box center [1161, 289] width 51 height 51
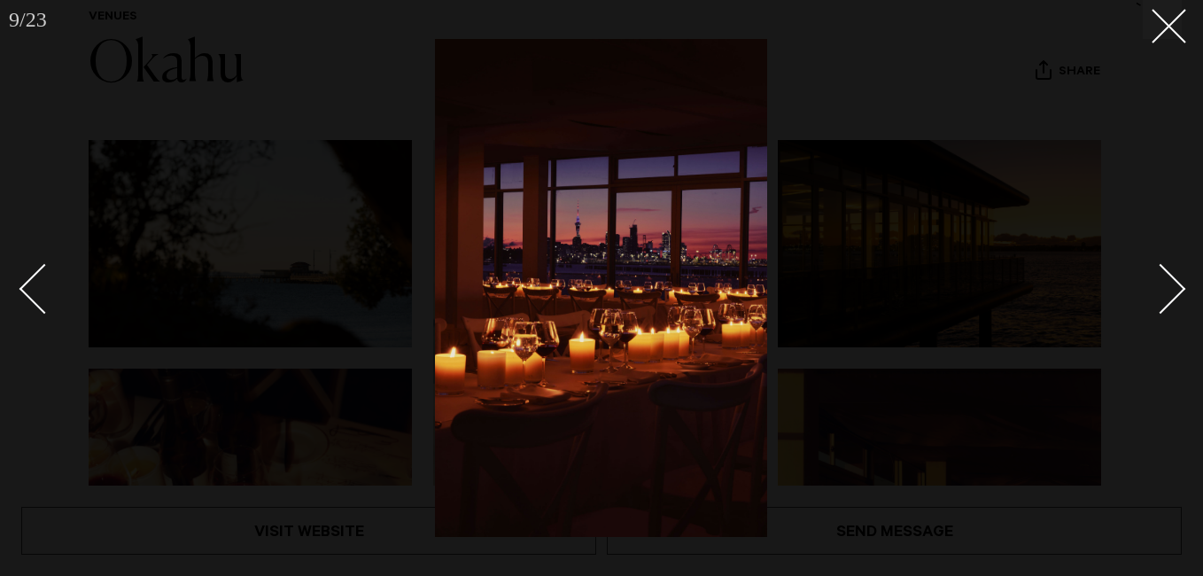
click at [1171, 284] on div "Next slide" at bounding box center [1161, 289] width 51 height 51
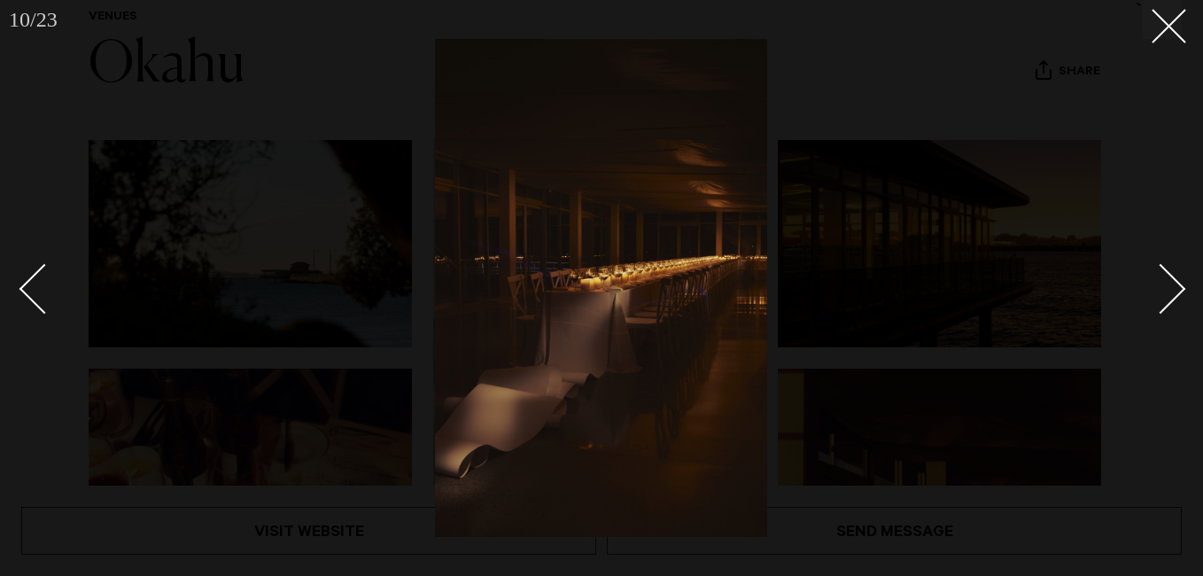
click at [1171, 284] on div "Next slide" at bounding box center [1161, 289] width 51 height 51
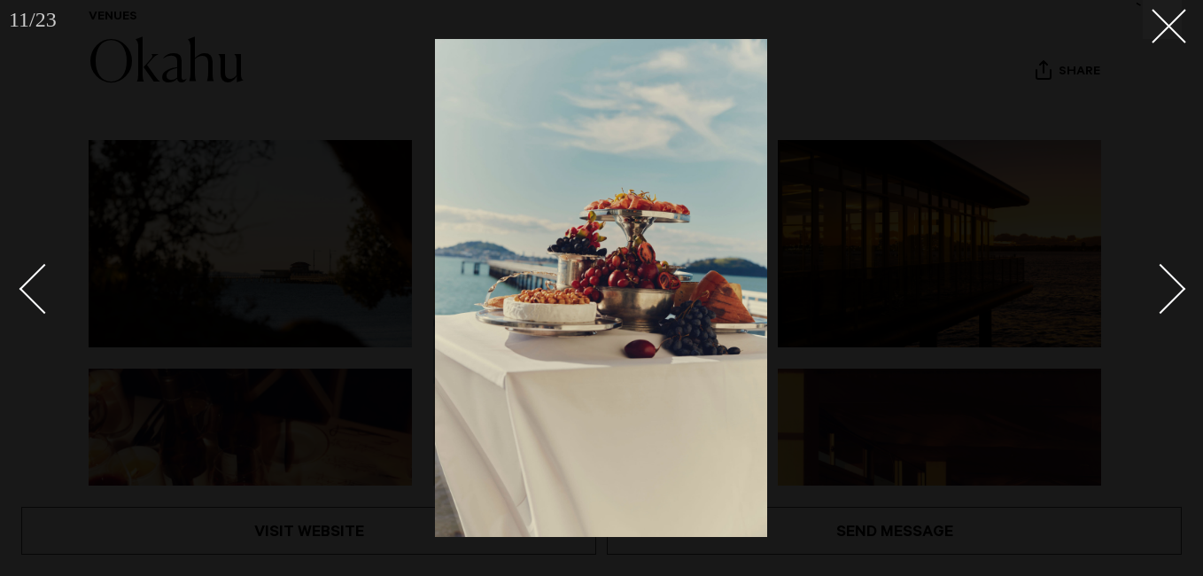
click at [1171, 284] on div "Next slide" at bounding box center [1161, 289] width 51 height 51
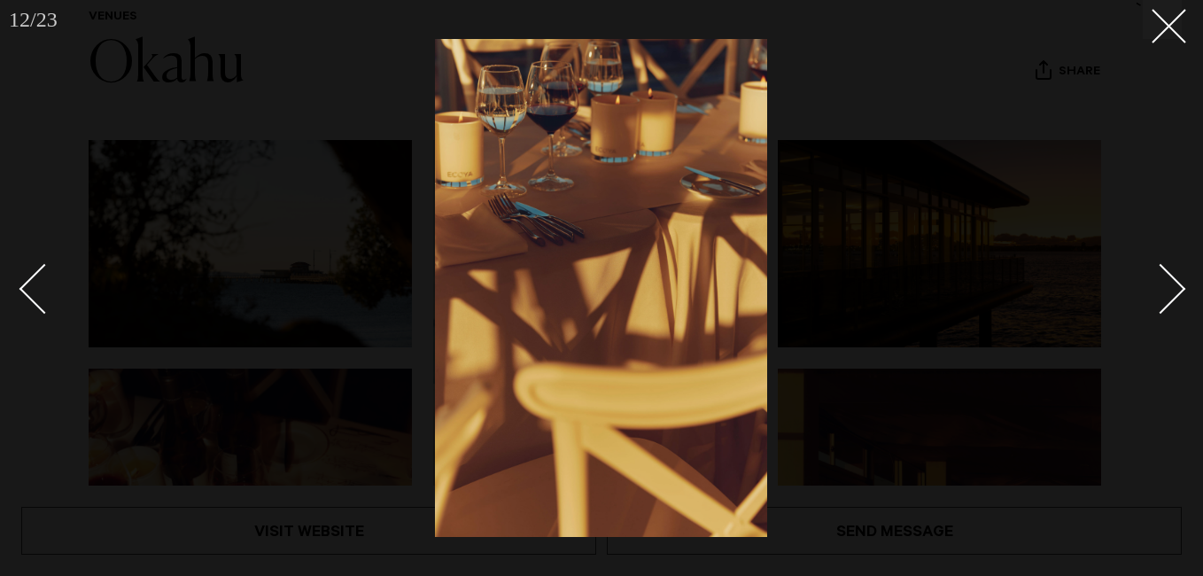
click at [1171, 284] on div "Next slide" at bounding box center [1161, 289] width 51 height 51
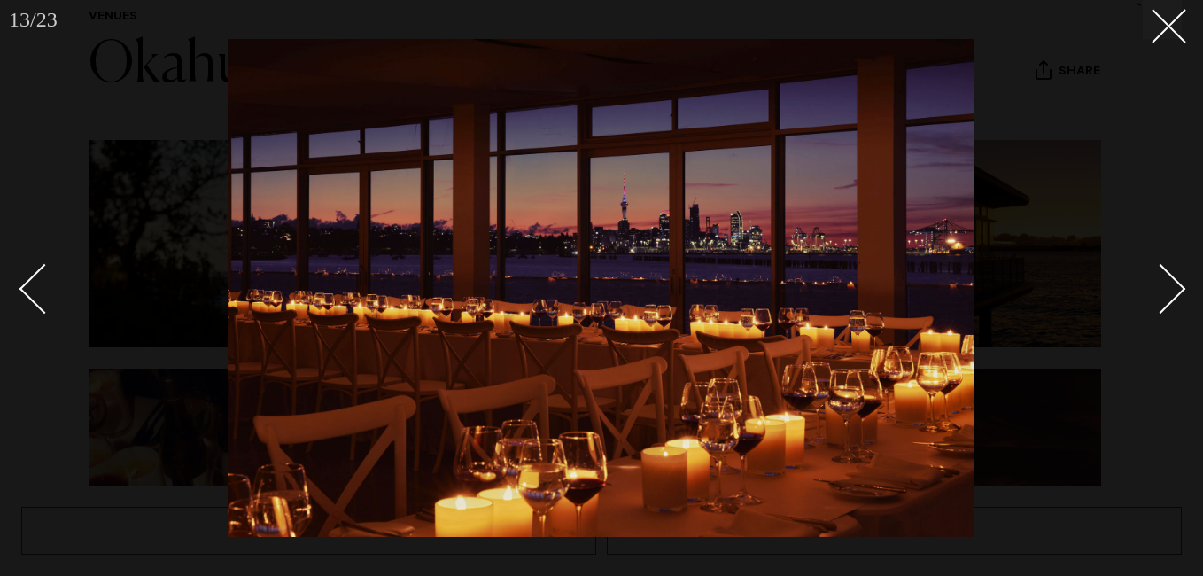
click at [1171, 284] on div "Next slide" at bounding box center [1161, 289] width 51 height 51
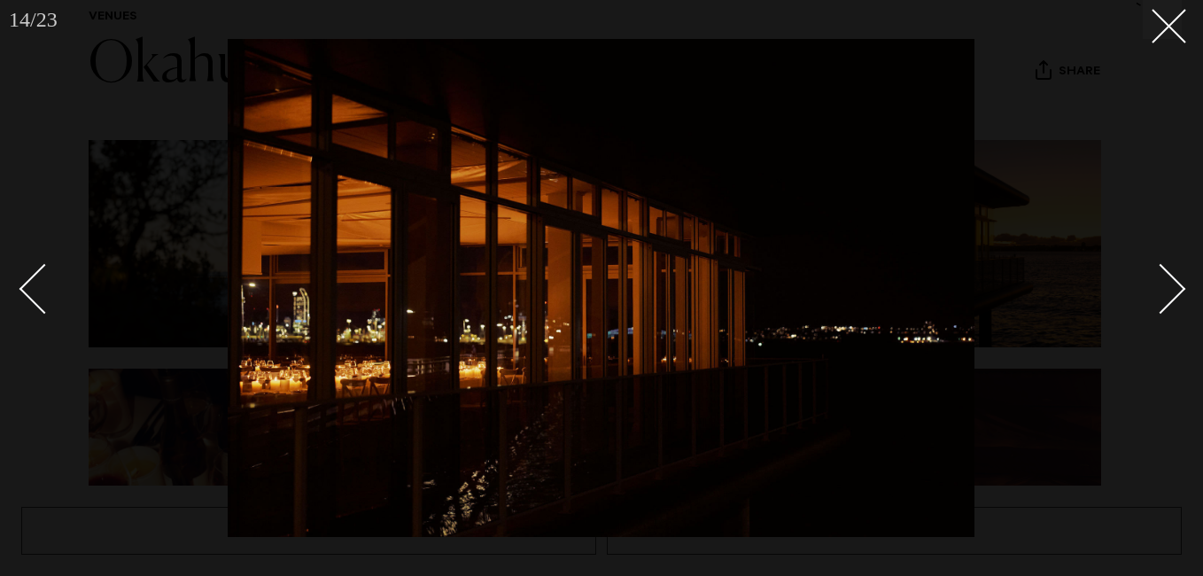
click at [1176, 43] on div at bounding box center [601, 288] width 1203 height 576
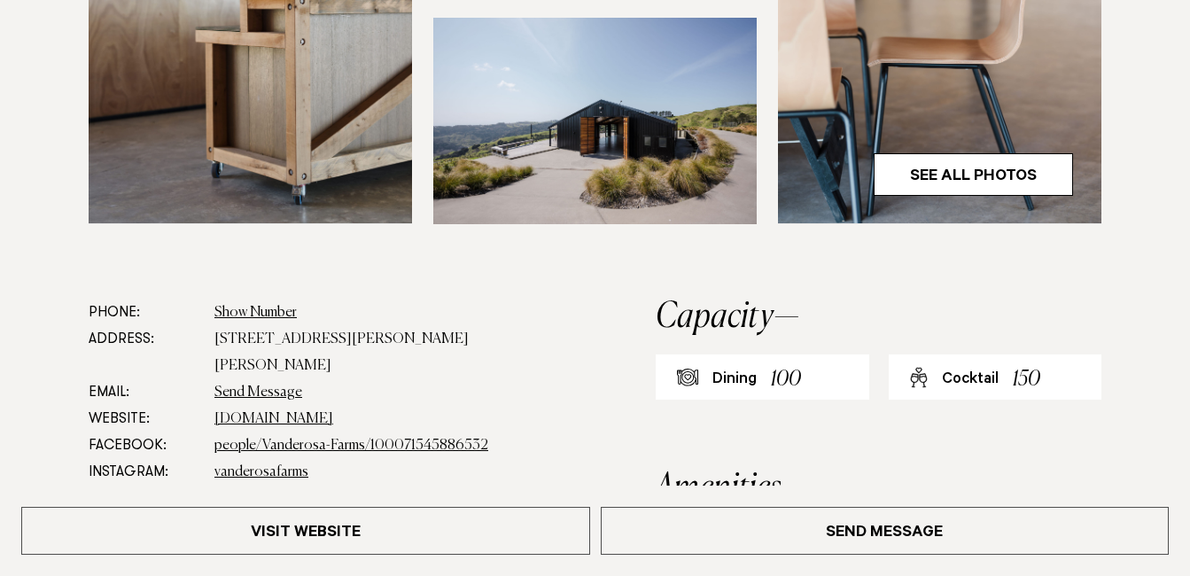
scroll to position [943, 0]
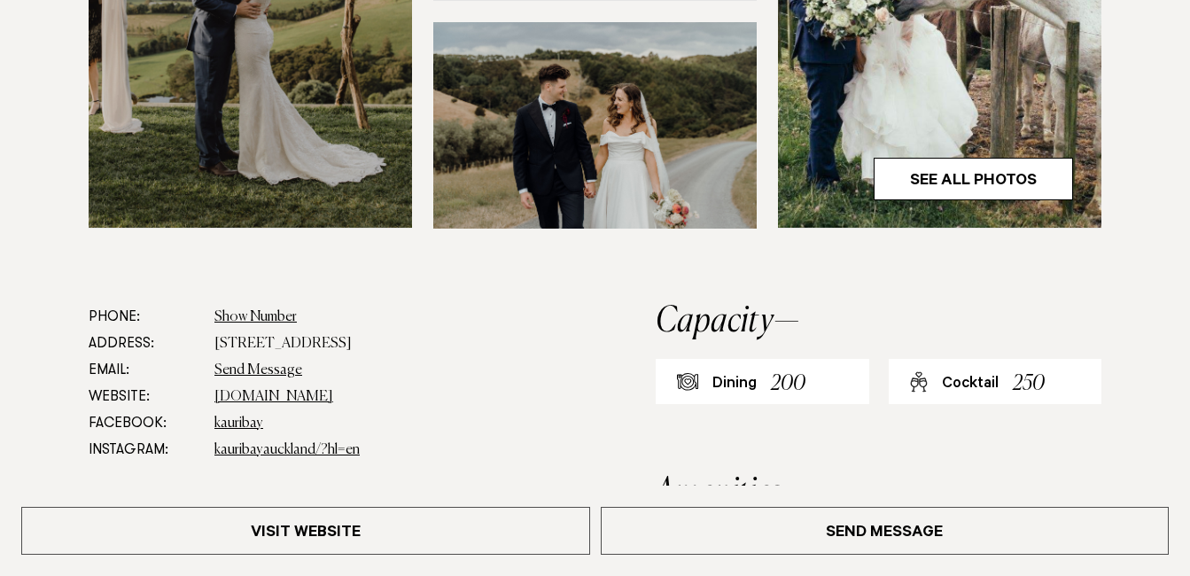
scroll to position [753, 0]
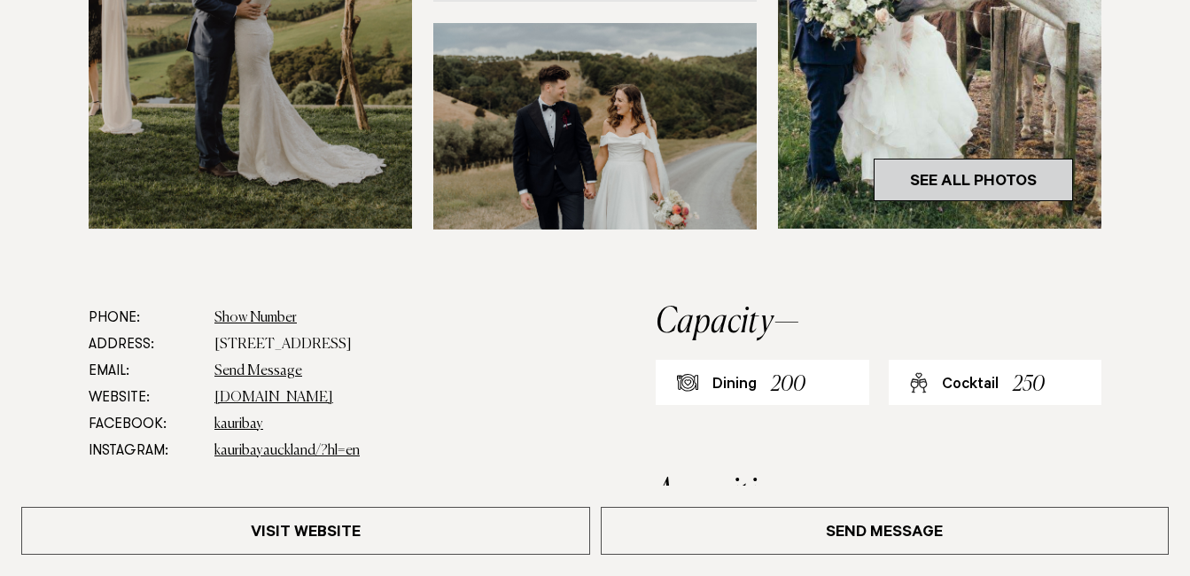
click at [973, 159] on link "See All Photos" at bounding box center [973, 180] width 199 height 43
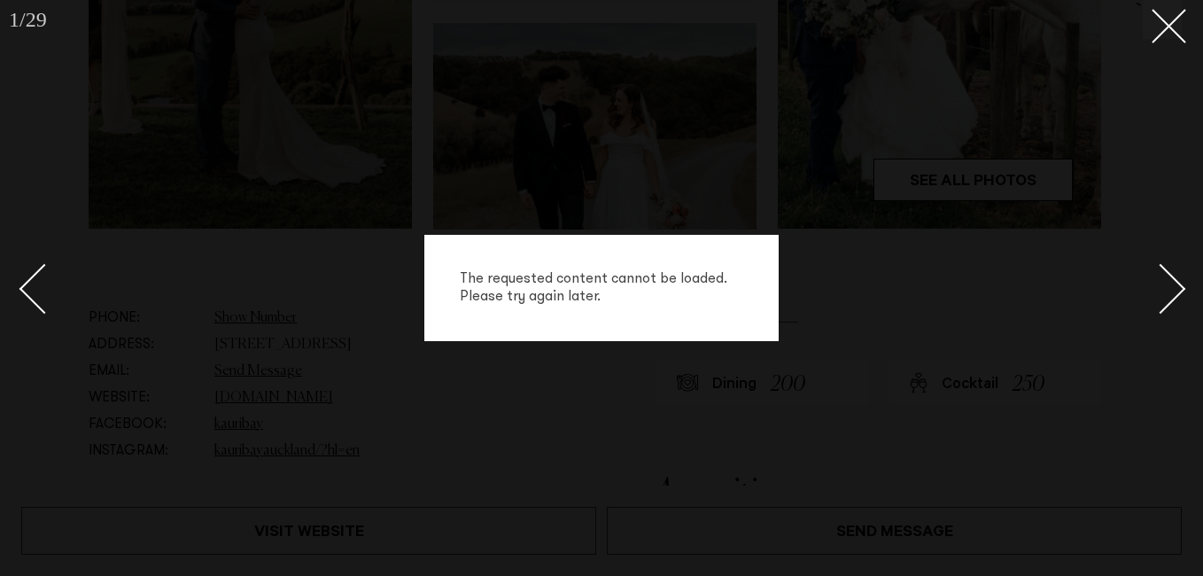
click at [1173, 306] on link at bounding box center [1151, 288] width 62 height 89
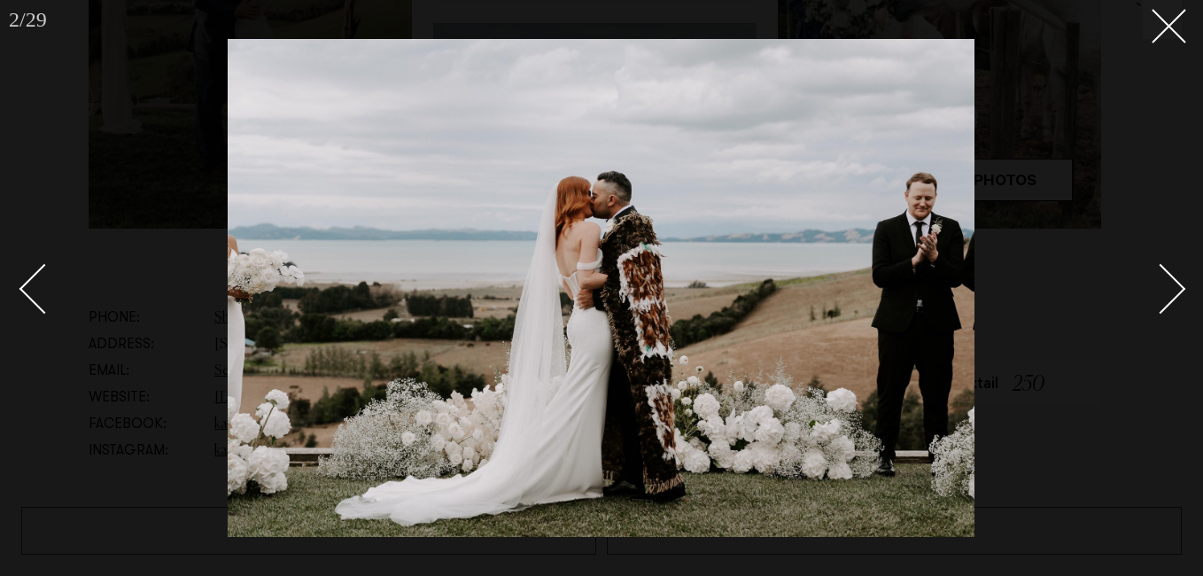
click at [1173, 306] on link at bounding box center [1151, 288] width 62 height 89
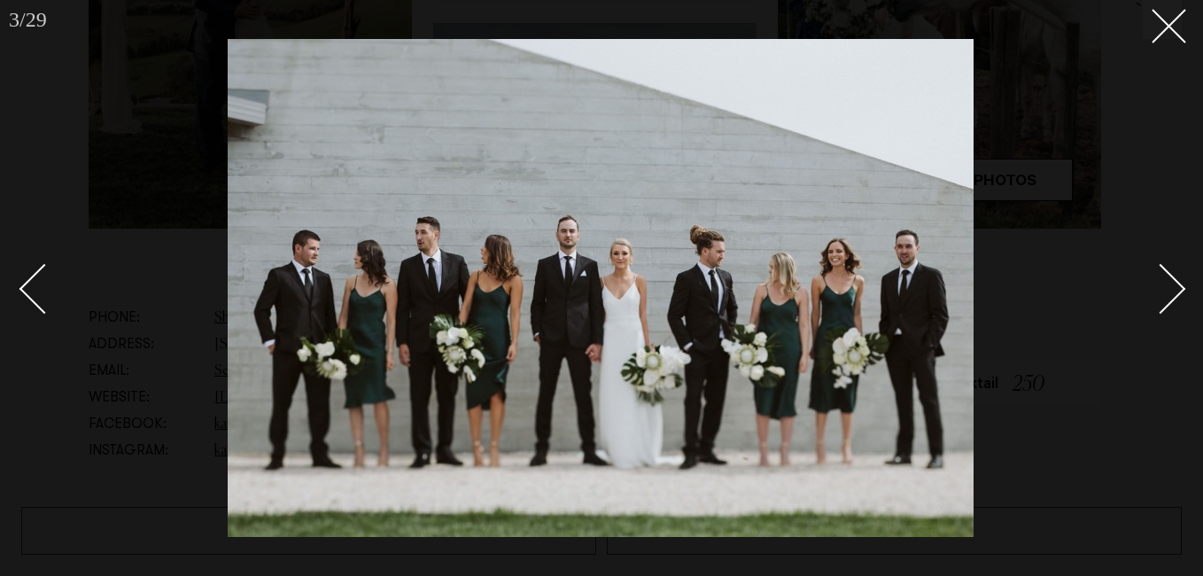
click at [1173, 306] on link at bounding box center [1151, 288] width 62 height 89
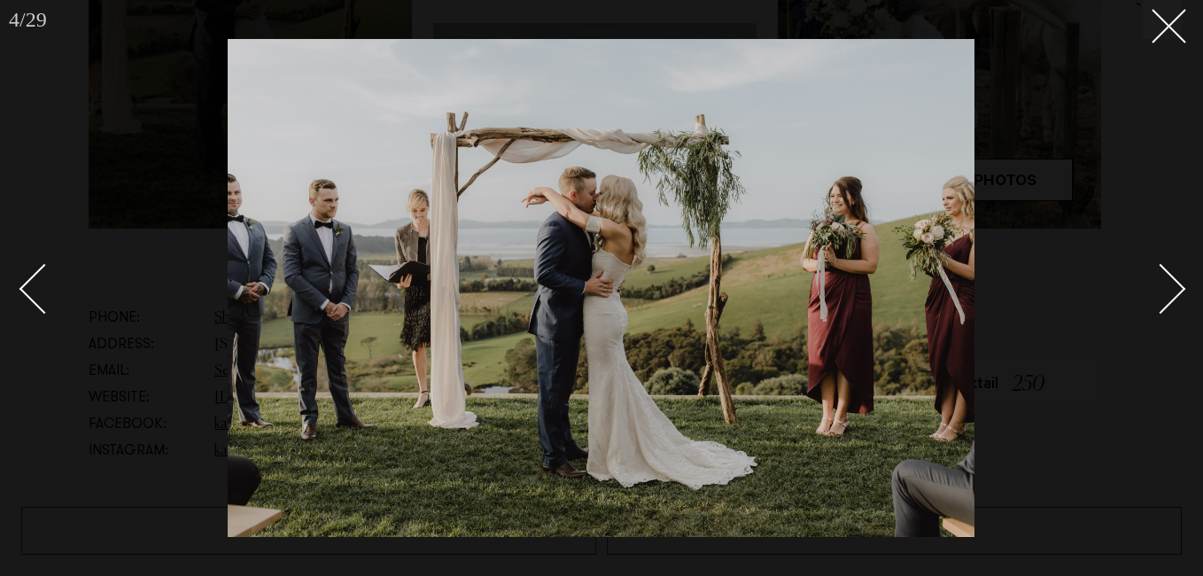
click at [1173, 306] on link at bounding box center [1151, 288] width 62 height 89
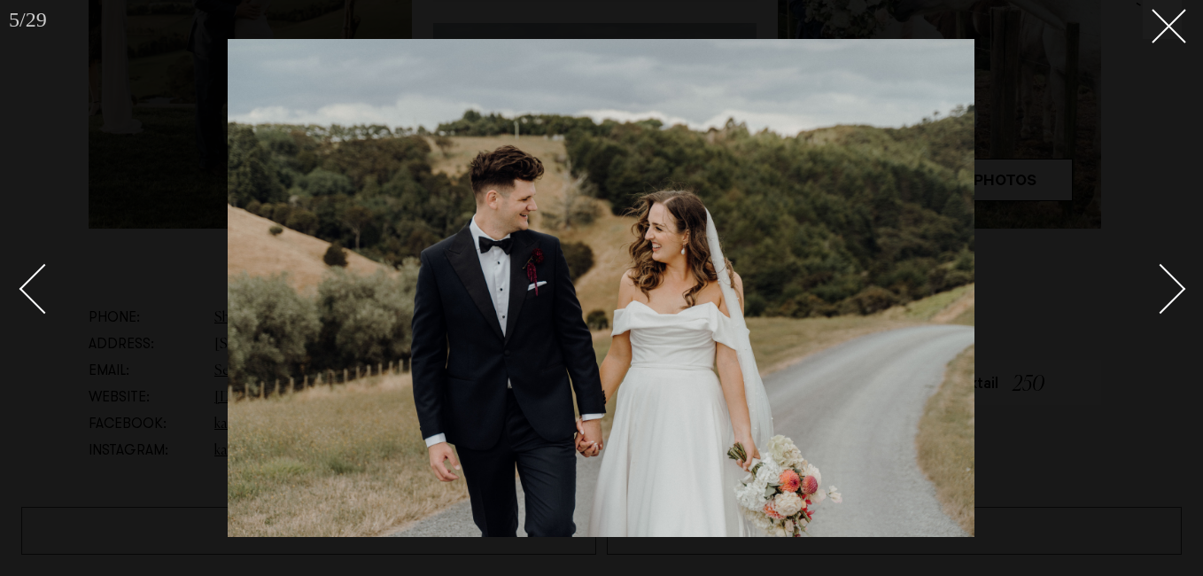
click at [1173, 306] on link at bounding box center [1151, 288] width 62 height 89
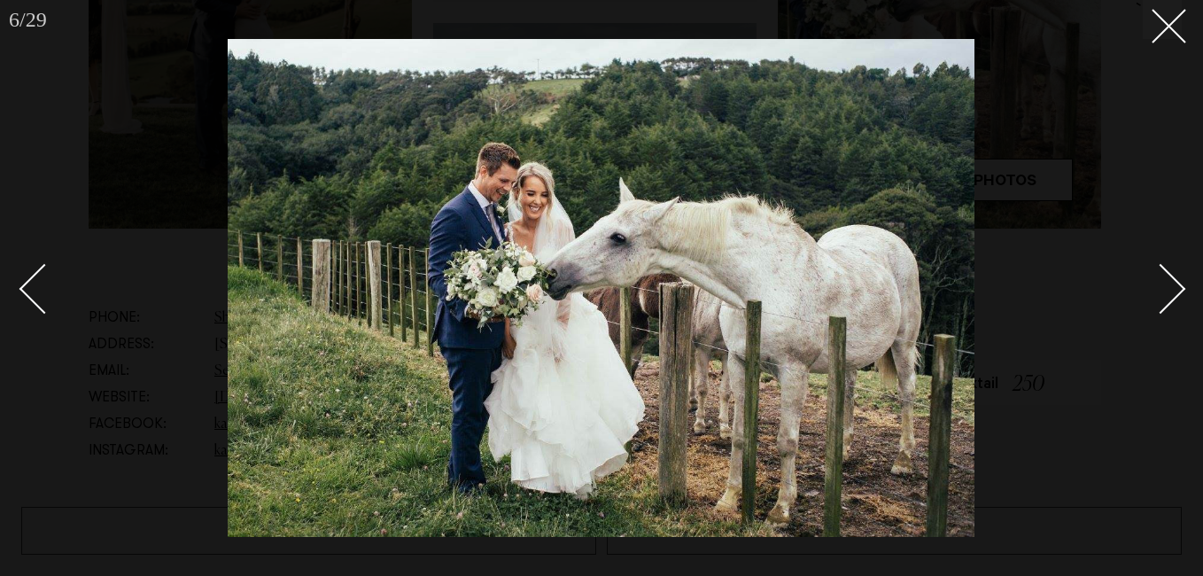
click at [1173, 306] on link at bounding box center [1151, 288] width 62 height 89
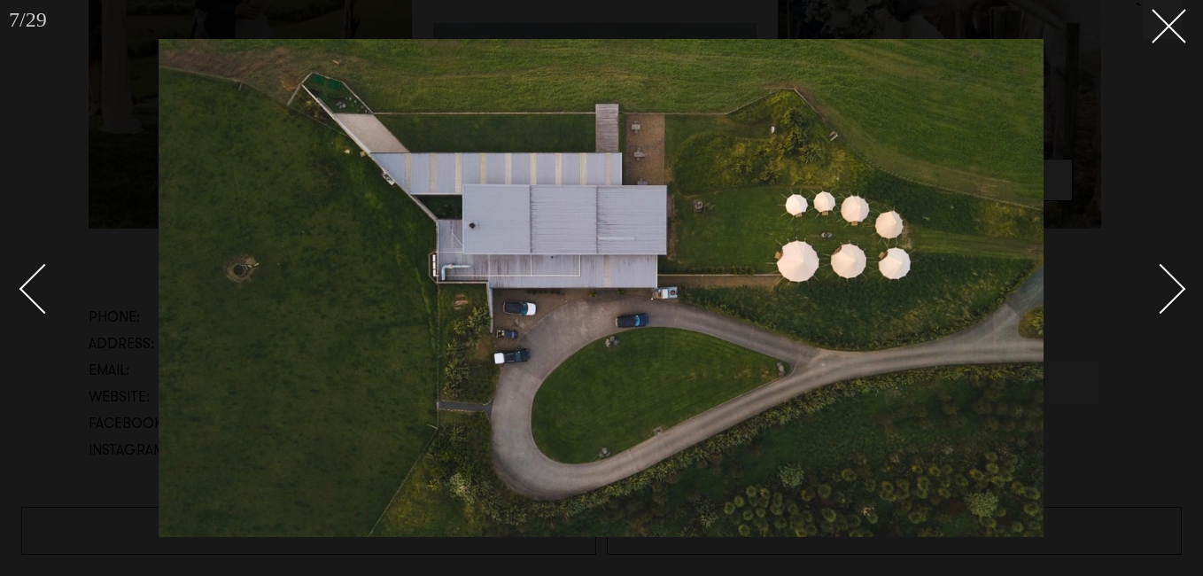
click at [1173, 306] on link at bounding box center [1151, 288] width 62 height 89
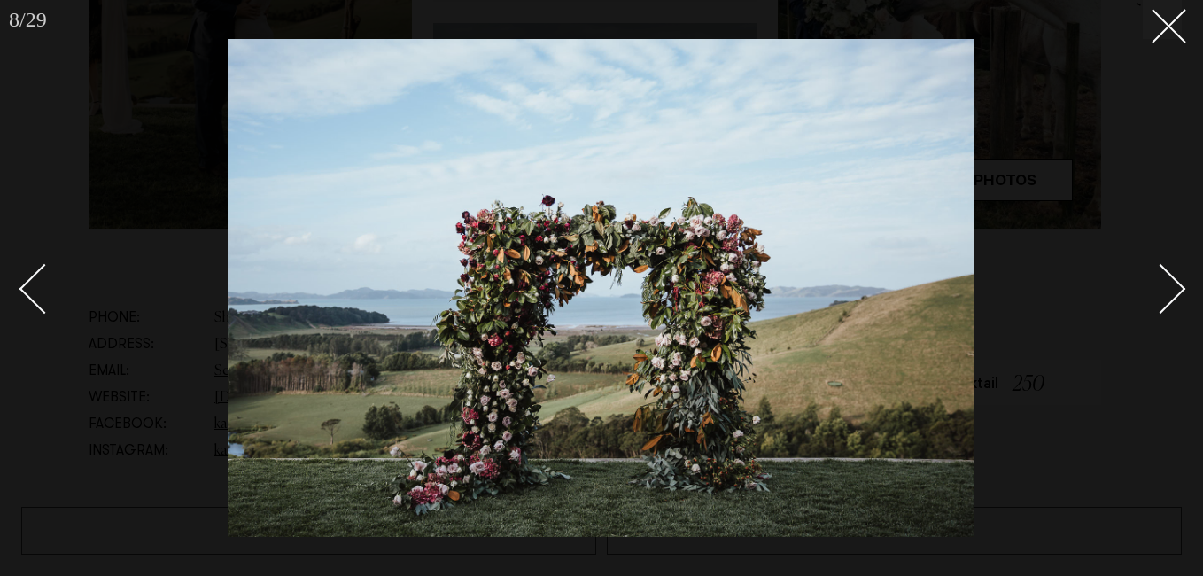
click at [1173, 306] on link at bounding box center [1151, 288] width 62 height 89
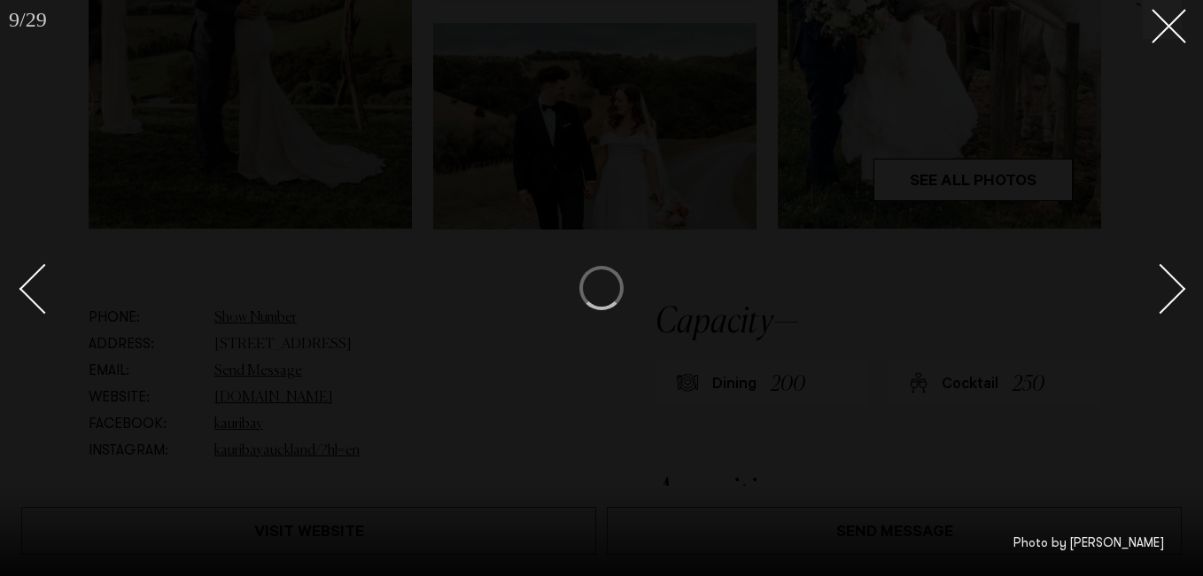
click at [1173, 306] on link at bounding box center [1151, 288] width 62 height 89
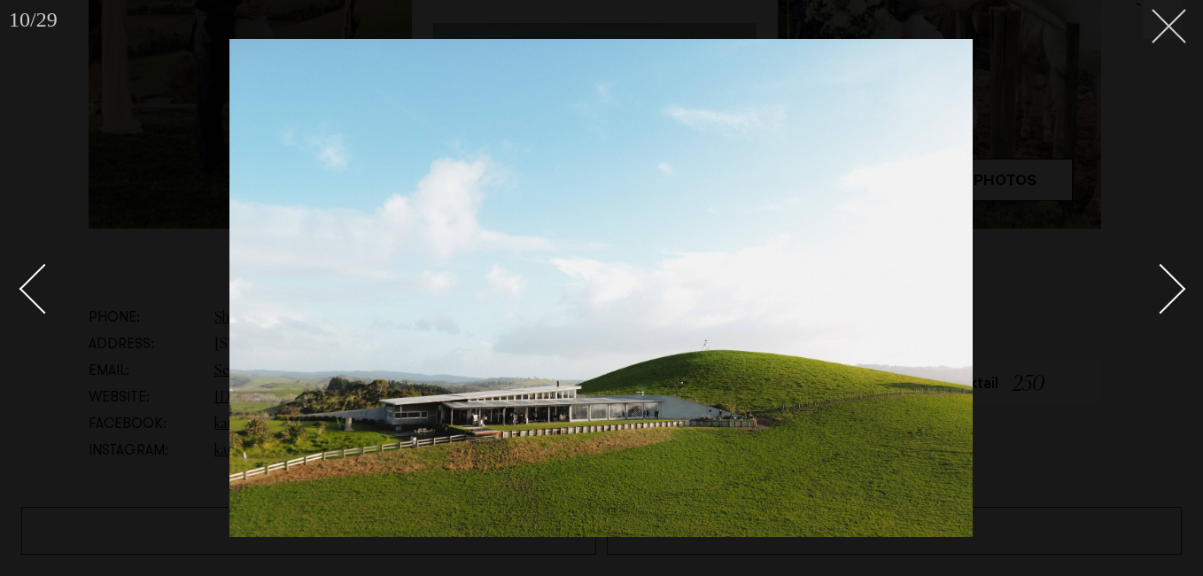
click at [1173, 37] on button at bounding box center [1162, 19] width 39 height 39
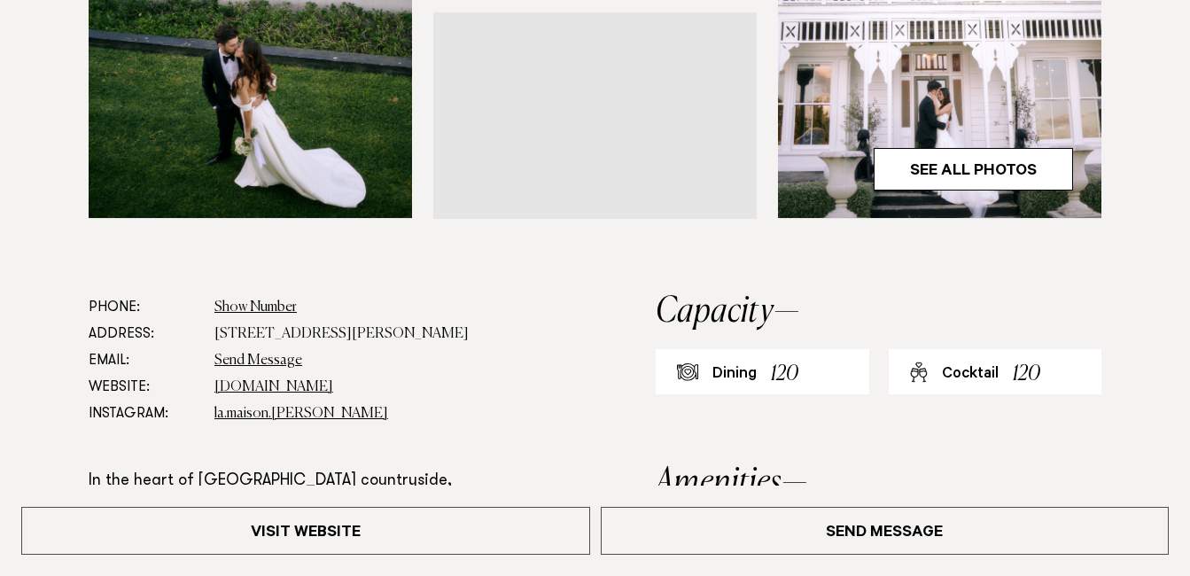
scroll to position [873, 0]
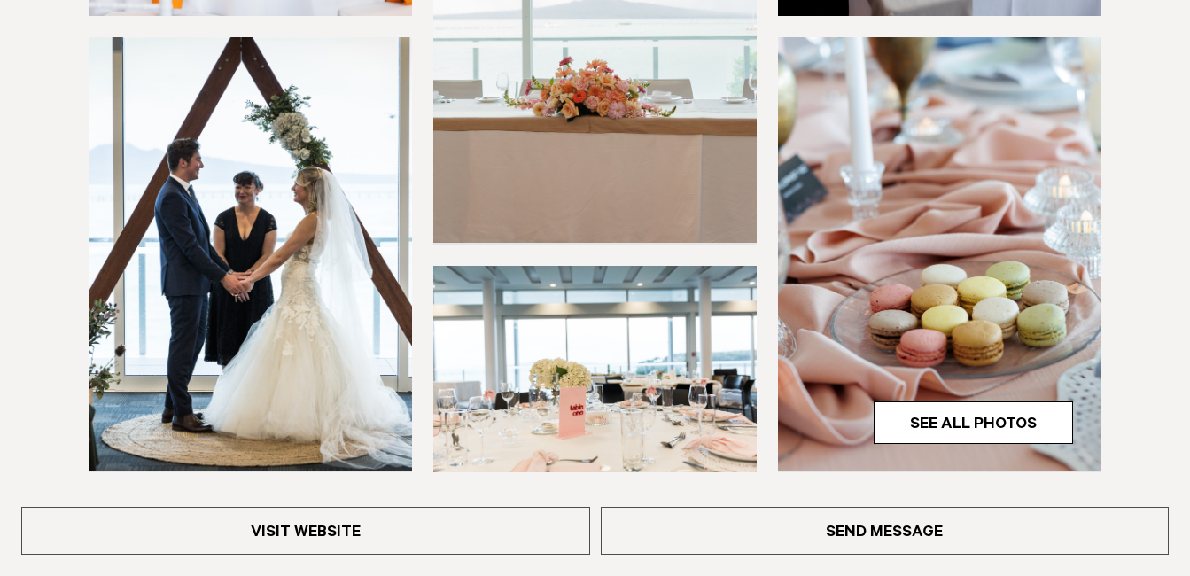
scroll to position [511, 0]
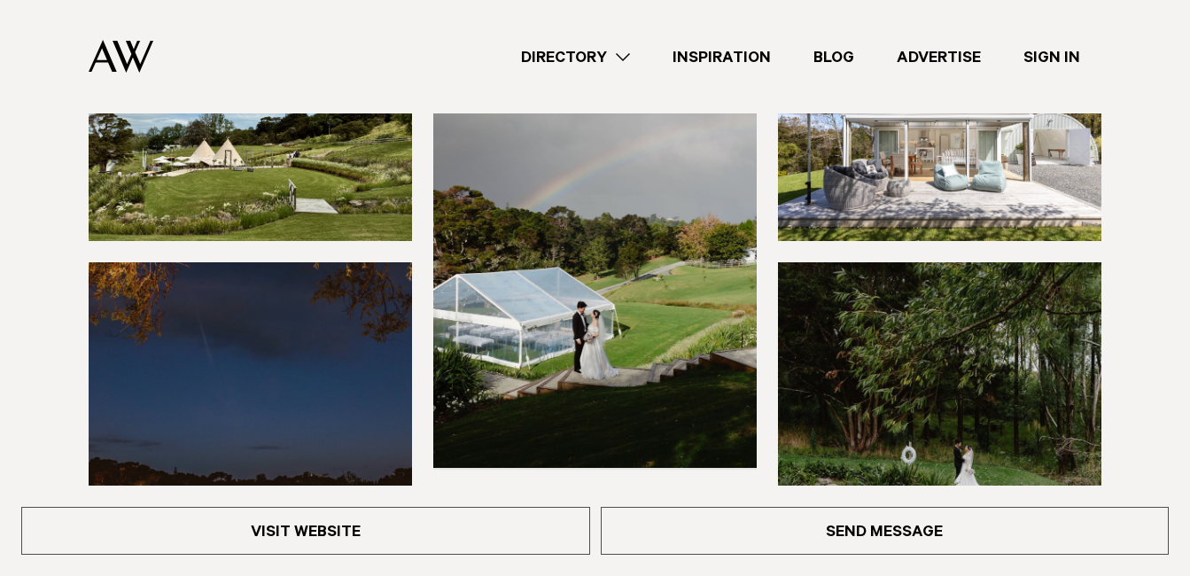
scroll to position [348, 0]
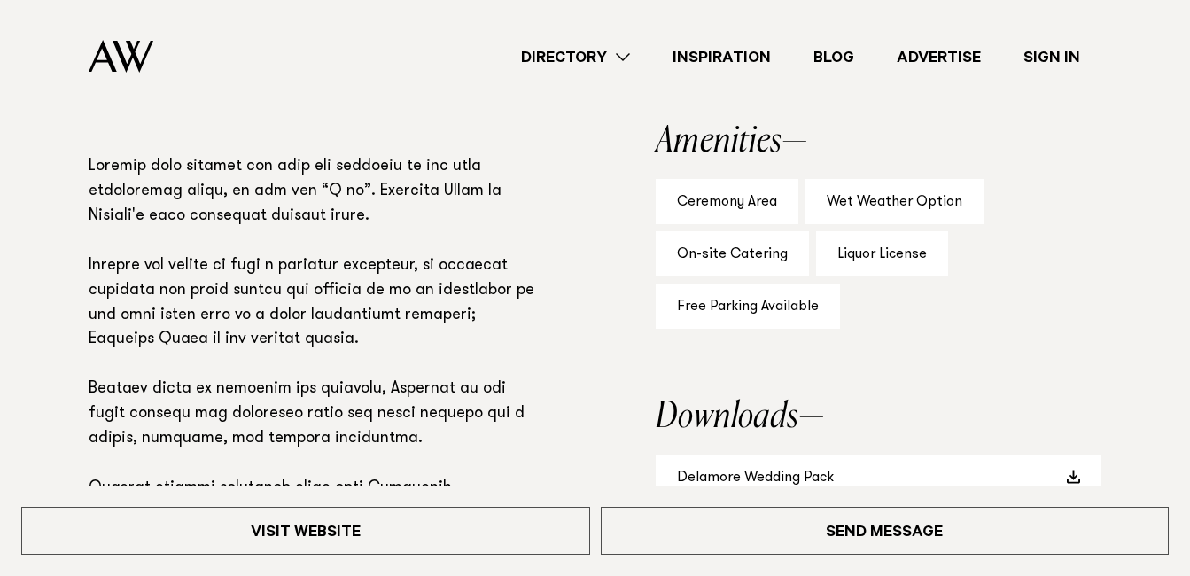
scroll to position [1097, 0]
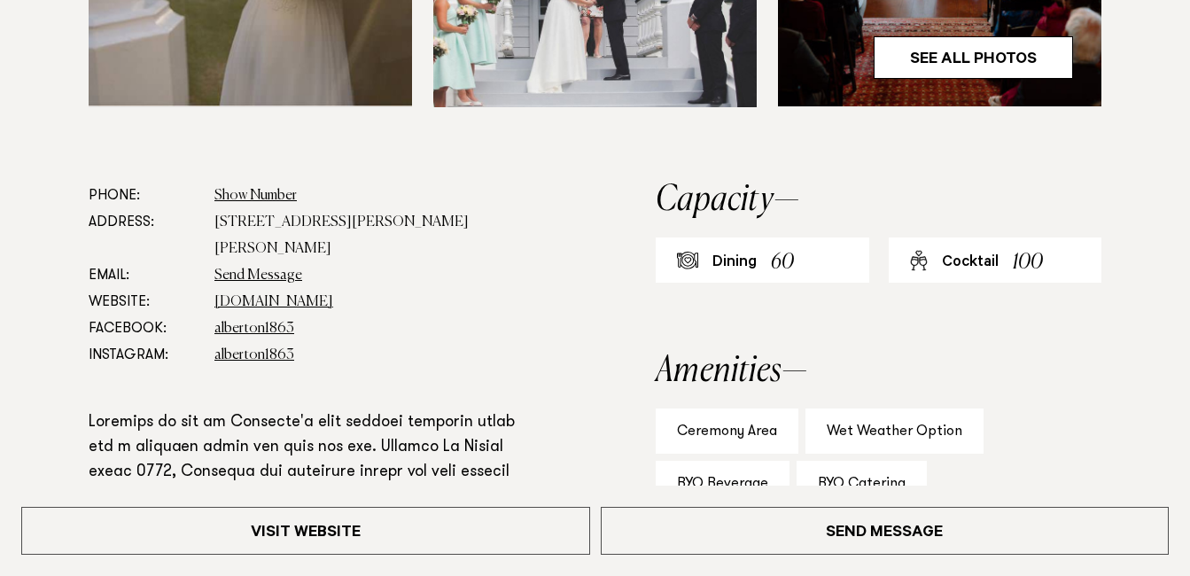
scroll to position [876, 0]
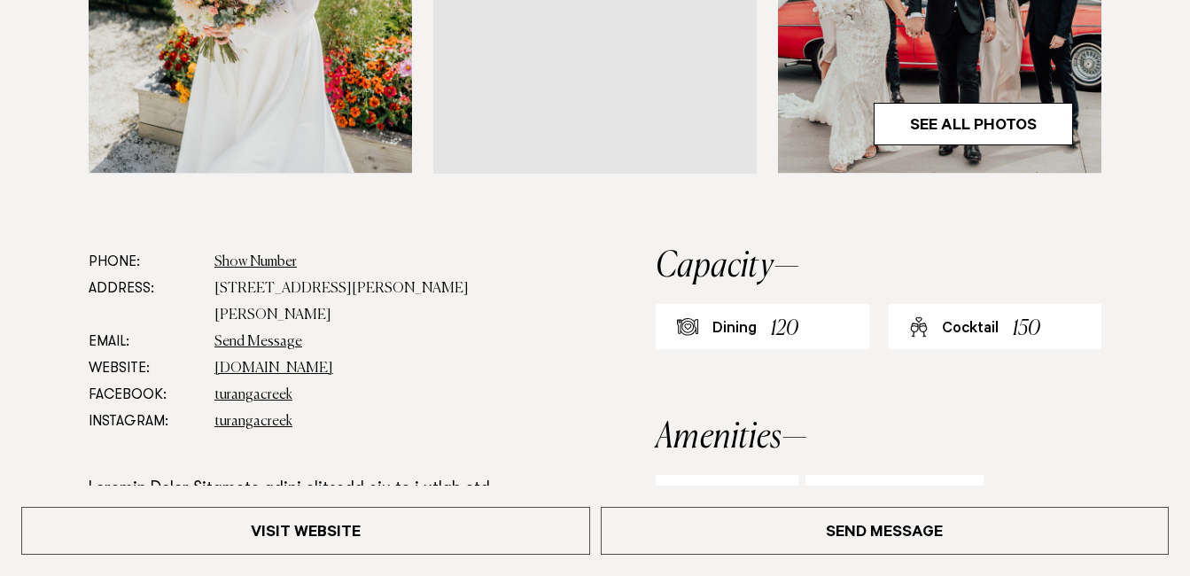
scroll to position [810, 0]
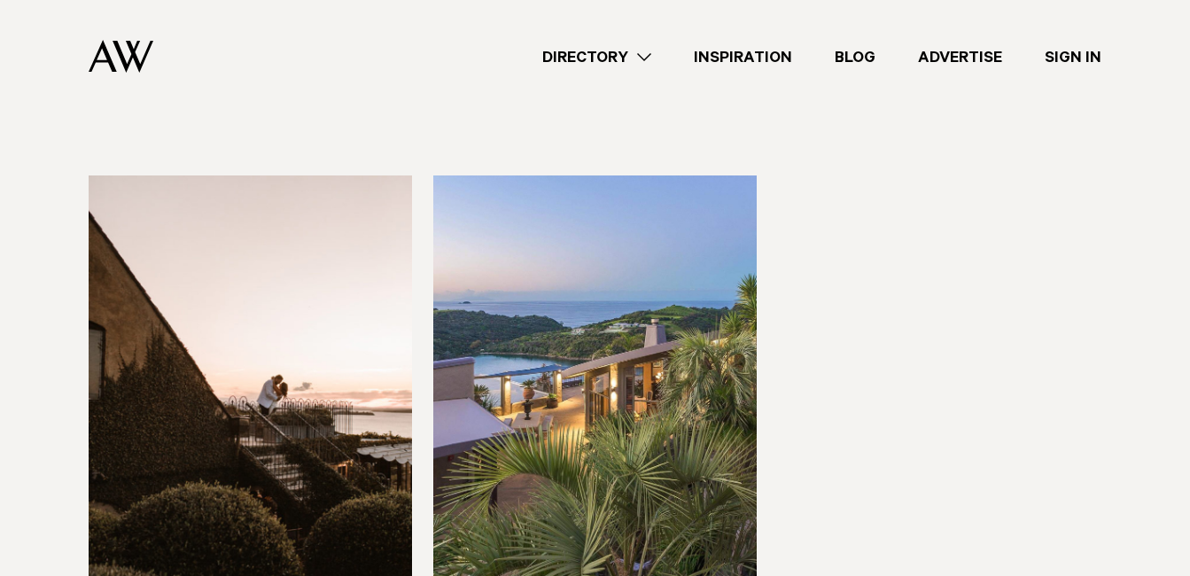
scroll to position [252, 0]
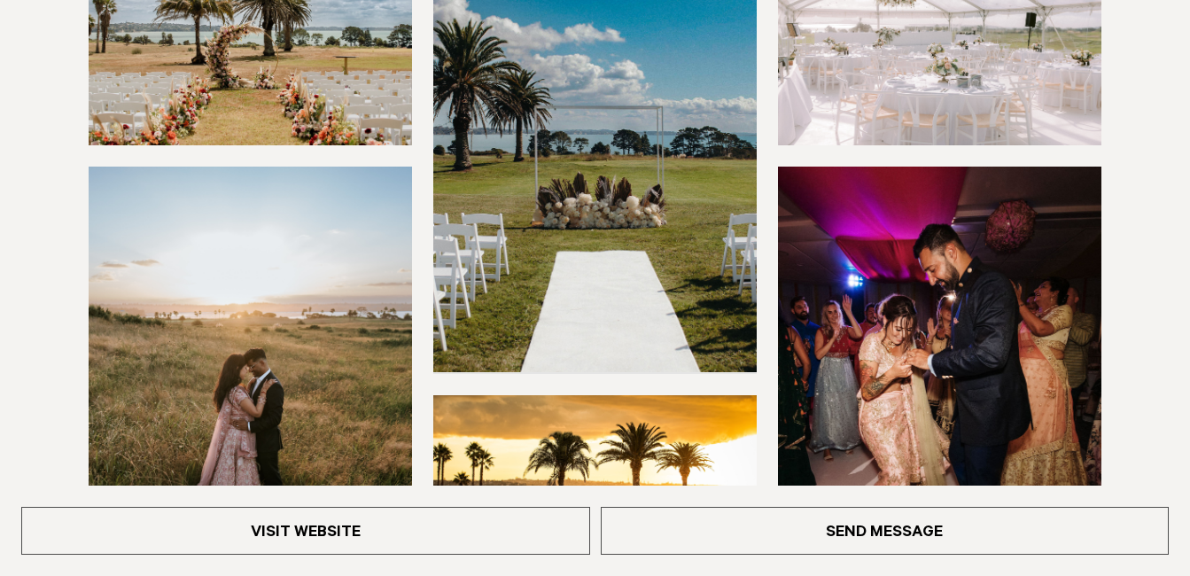
scroll to position [467, 0]
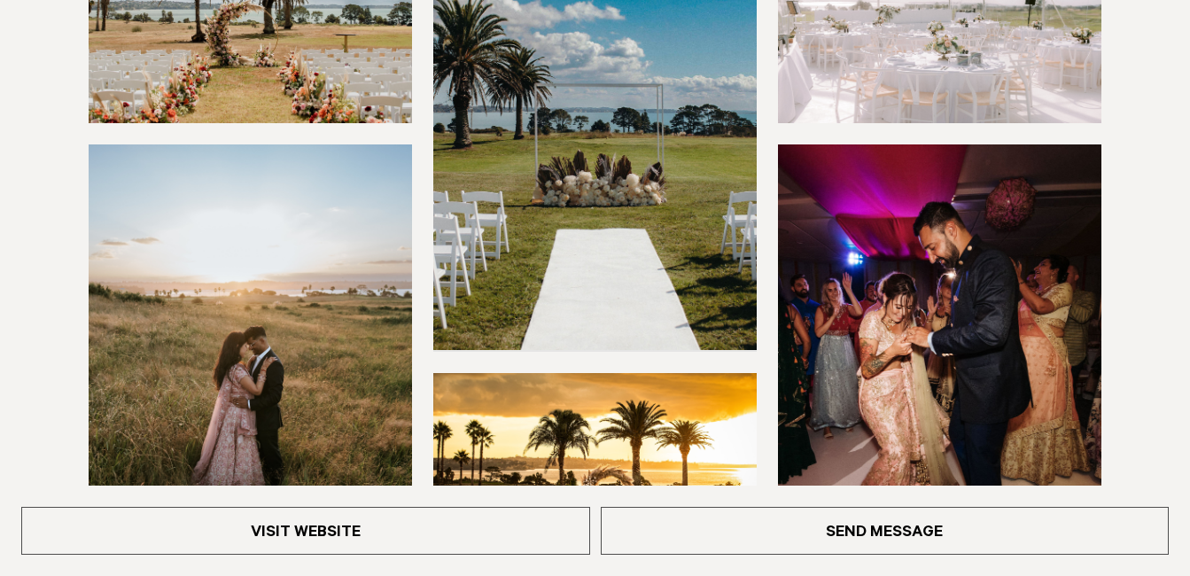
click at [319, 126] on div at bounding box center [595, 248] width 1013 height 664
click at [268, 26] on img at bounding box center [250, 19] width 323 height 207
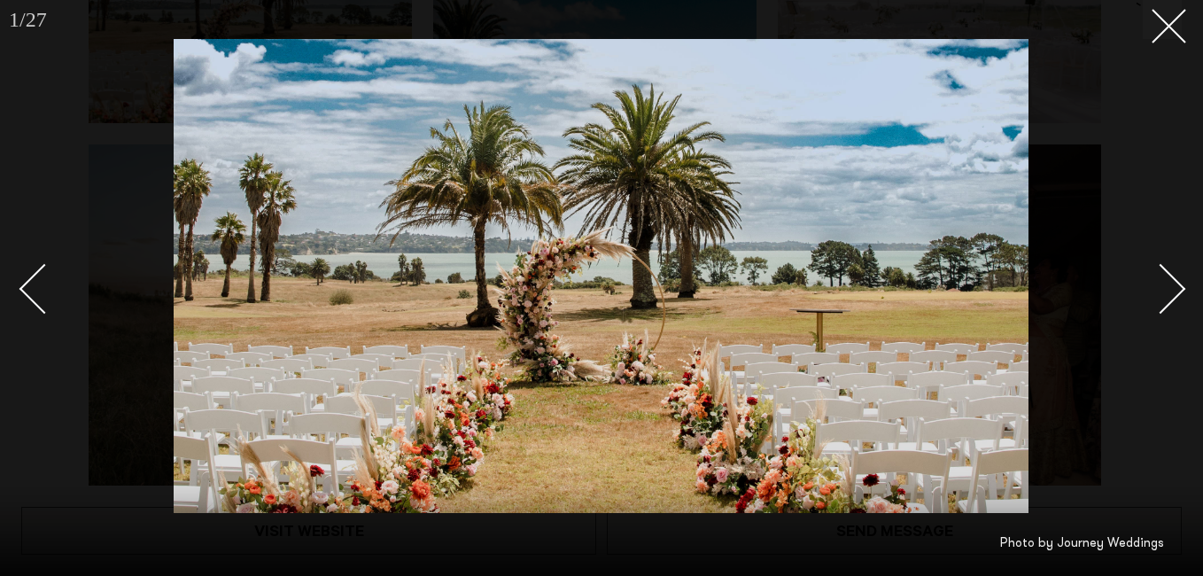
click at [1164, 294] on div "Next slide" at bounding box center [1161, 289] width 51 height 51
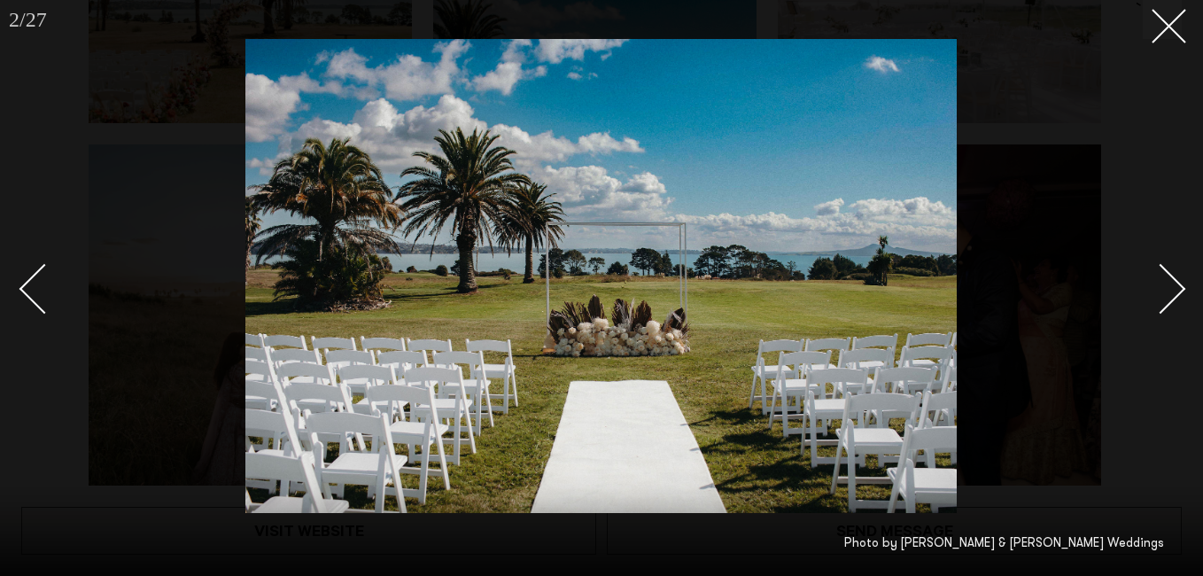
click at [1164, 294] on div "Next slide" at bounding box center [1161, 289] width 51 height 51
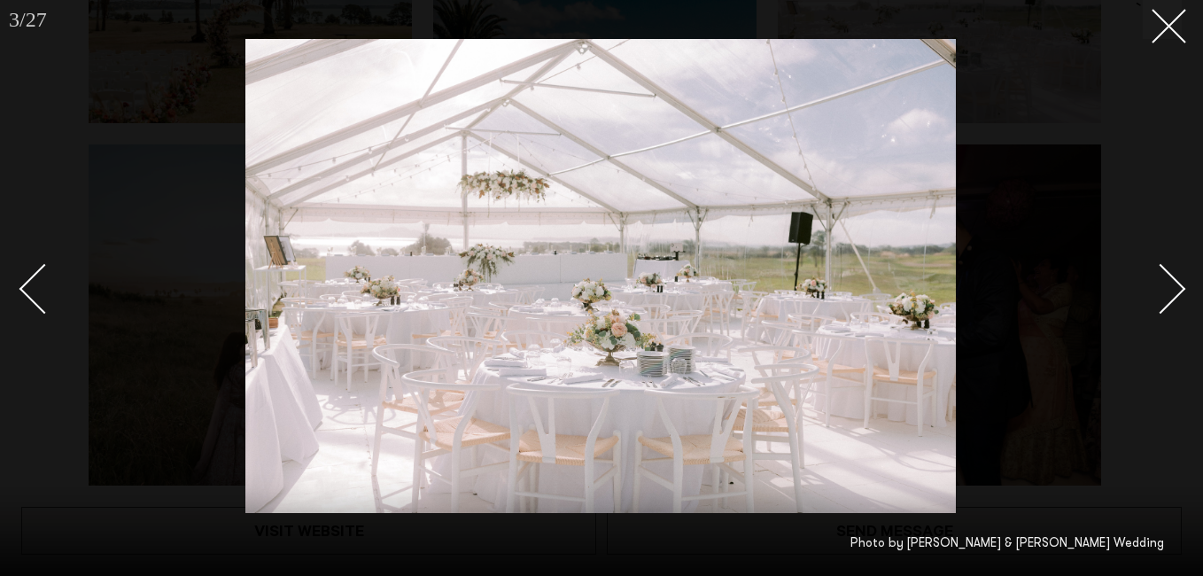
click at [1164, 294] on div "Next slide" at bounding box center [1161, 289] width 51 height 51
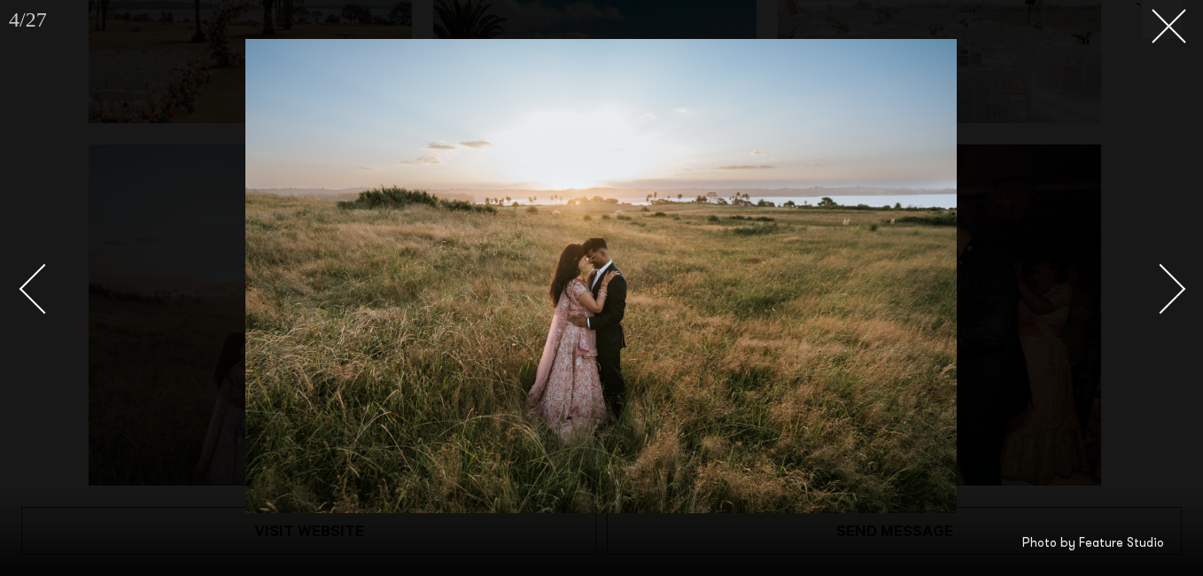
click at [1164, 294] on div "Next slide" at bounding box center [1161, 289] width 51 height 51
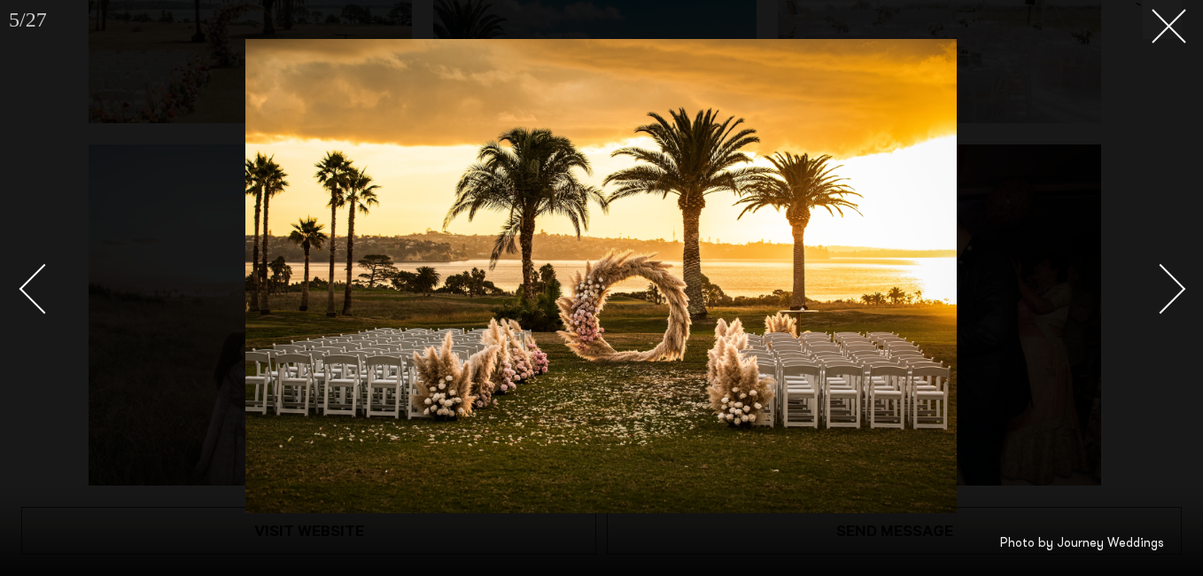
click at [1167, 308] on link at bounding box center [1151, 288] width 62 height 89
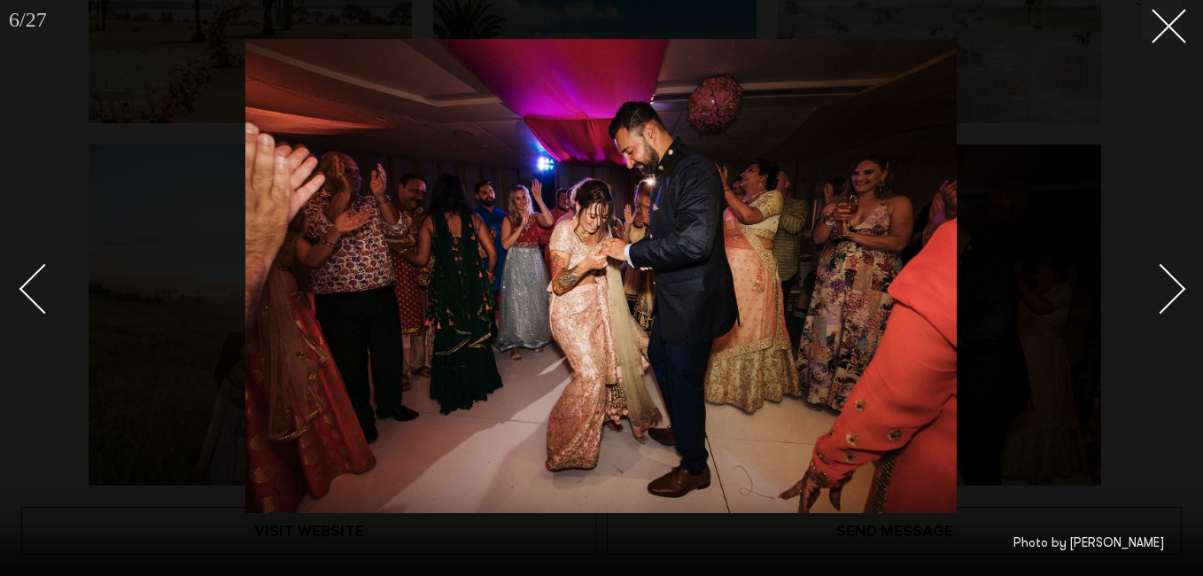
click at [1167, 308] on link at bounding box center [1151, 288] width 62 height 89
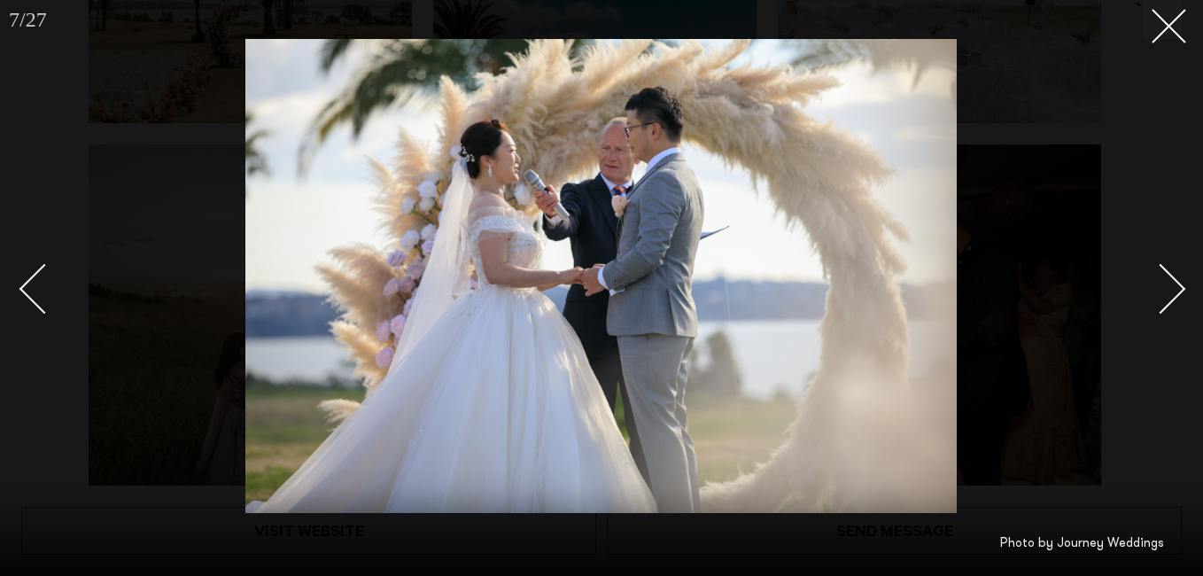
click at [1093, 119] on div at bounding box center [601, 288] width 1203 height 576
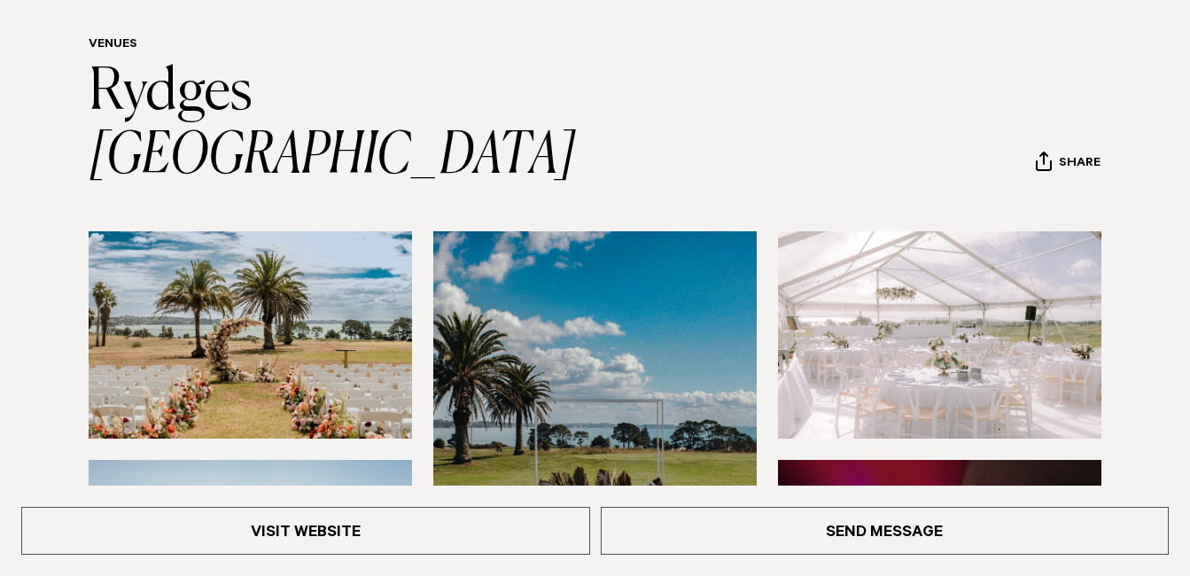
scroll to position [152, 0]
